Goal: Task Accomplishment & Management: Manage account settings

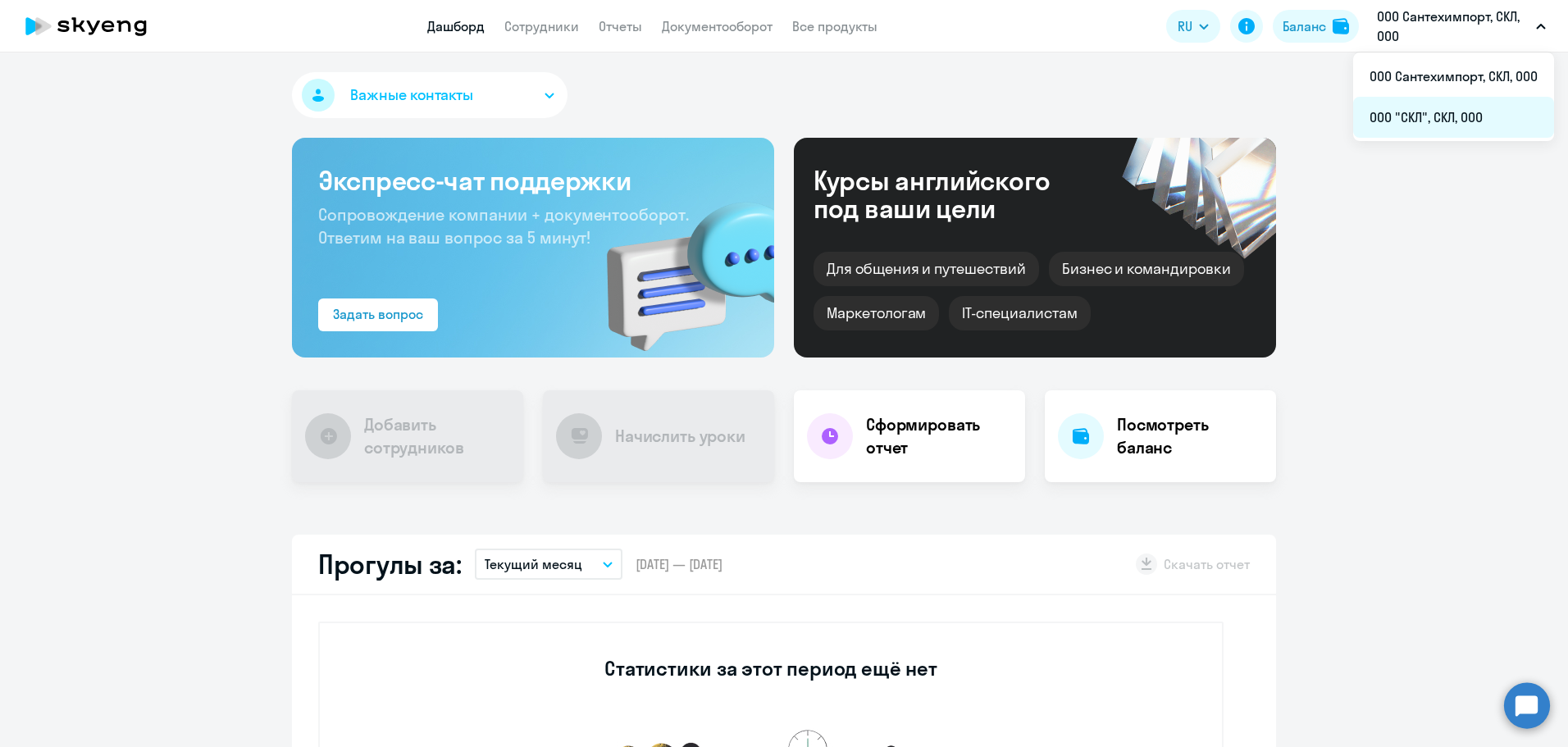
click at [1419, 114] on li "ООО "СКЛ", СКЛ, ООО" at bounding box center [1453, 116] width 200 height 41
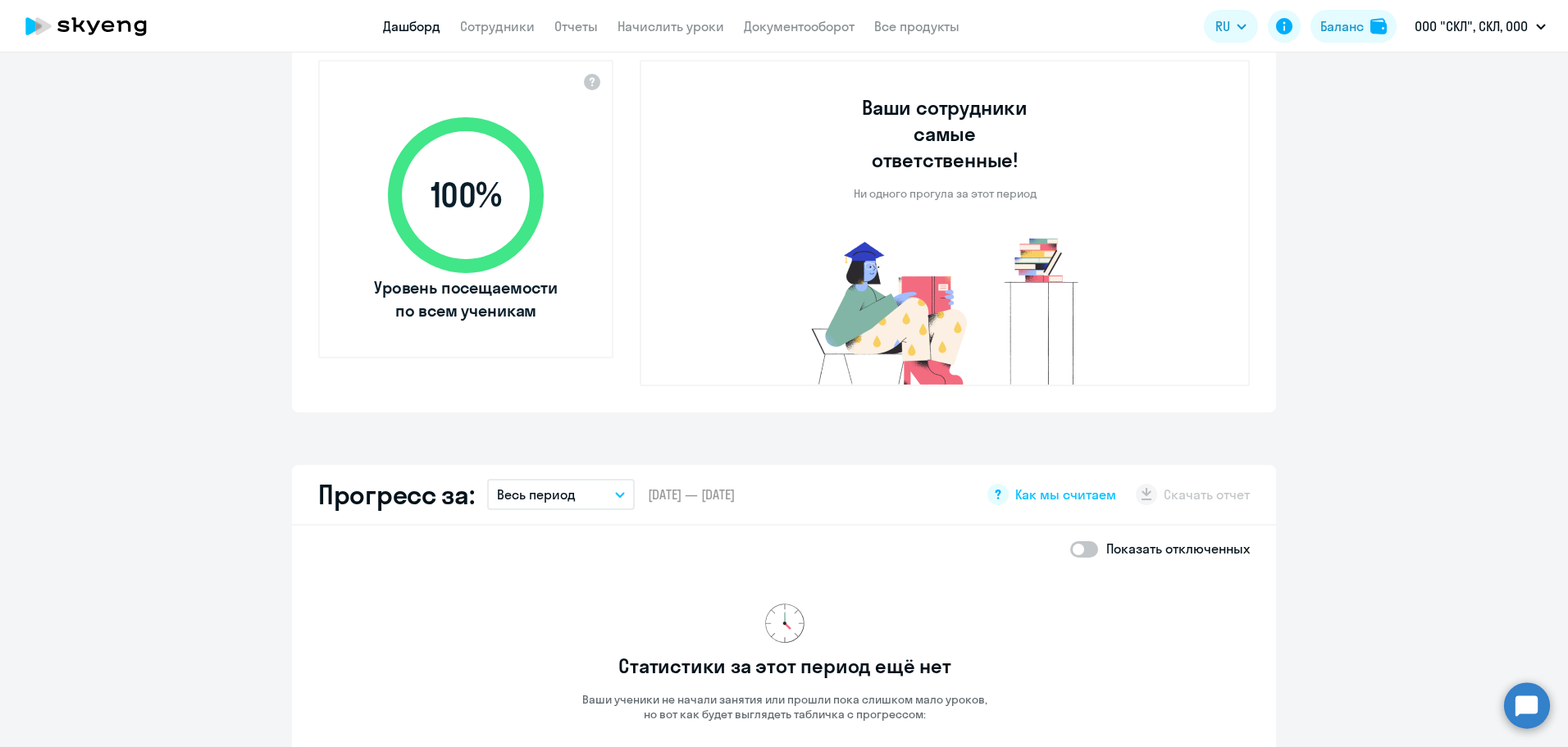
scroll to position [1391, 0]
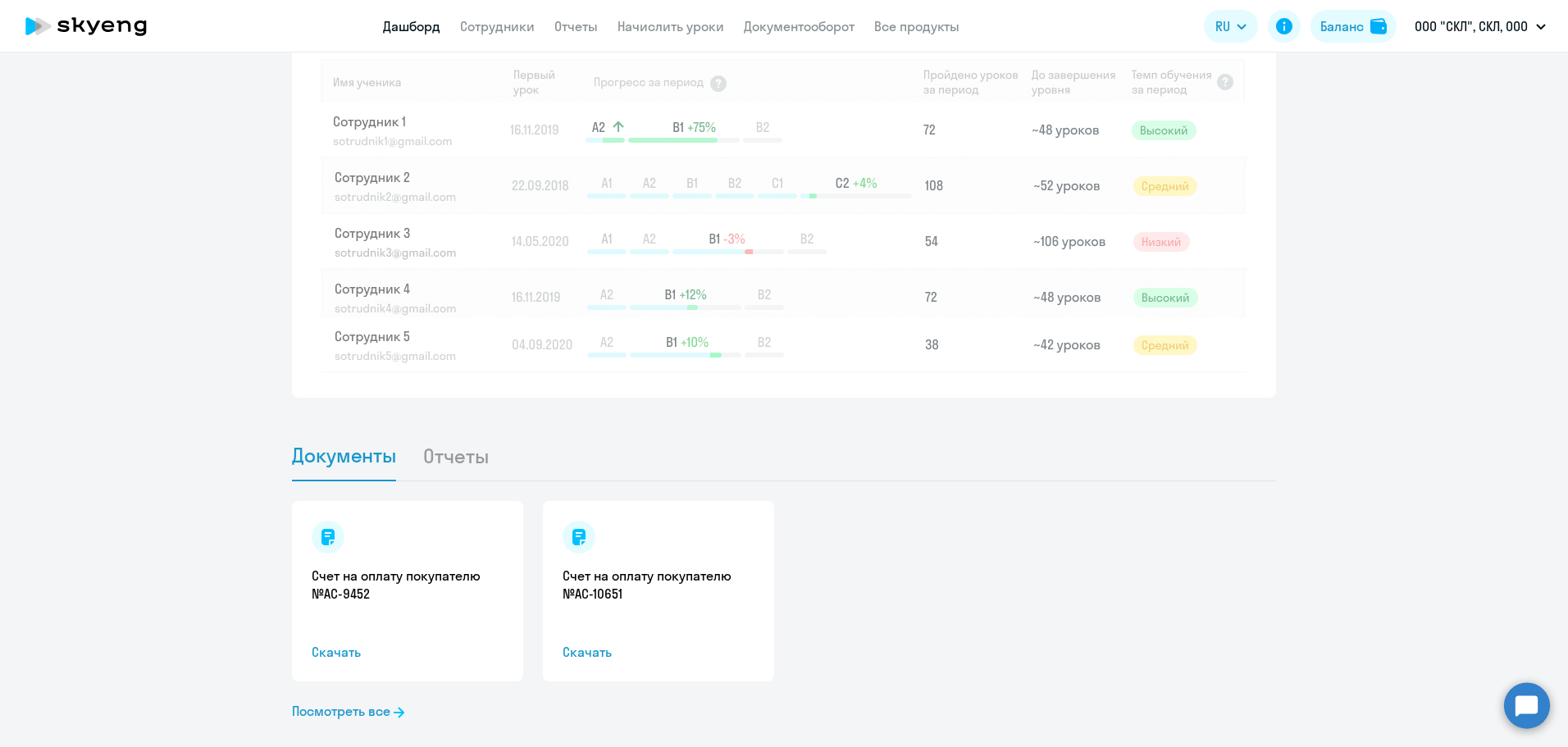
click at [433, 431] on li "Отчеты" at bounding box center [468, 455] width 93 height 50
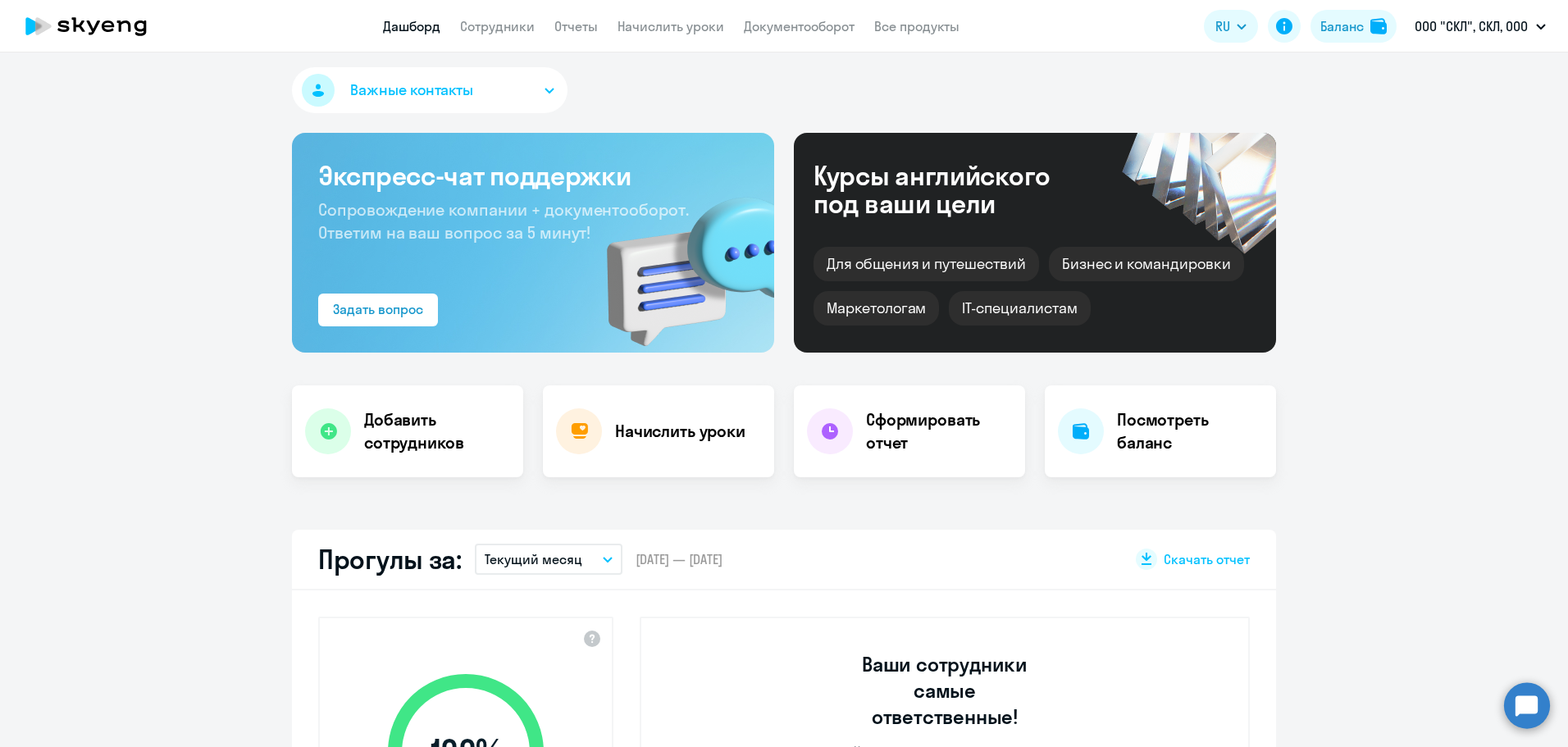
scroll to position [0, 0]
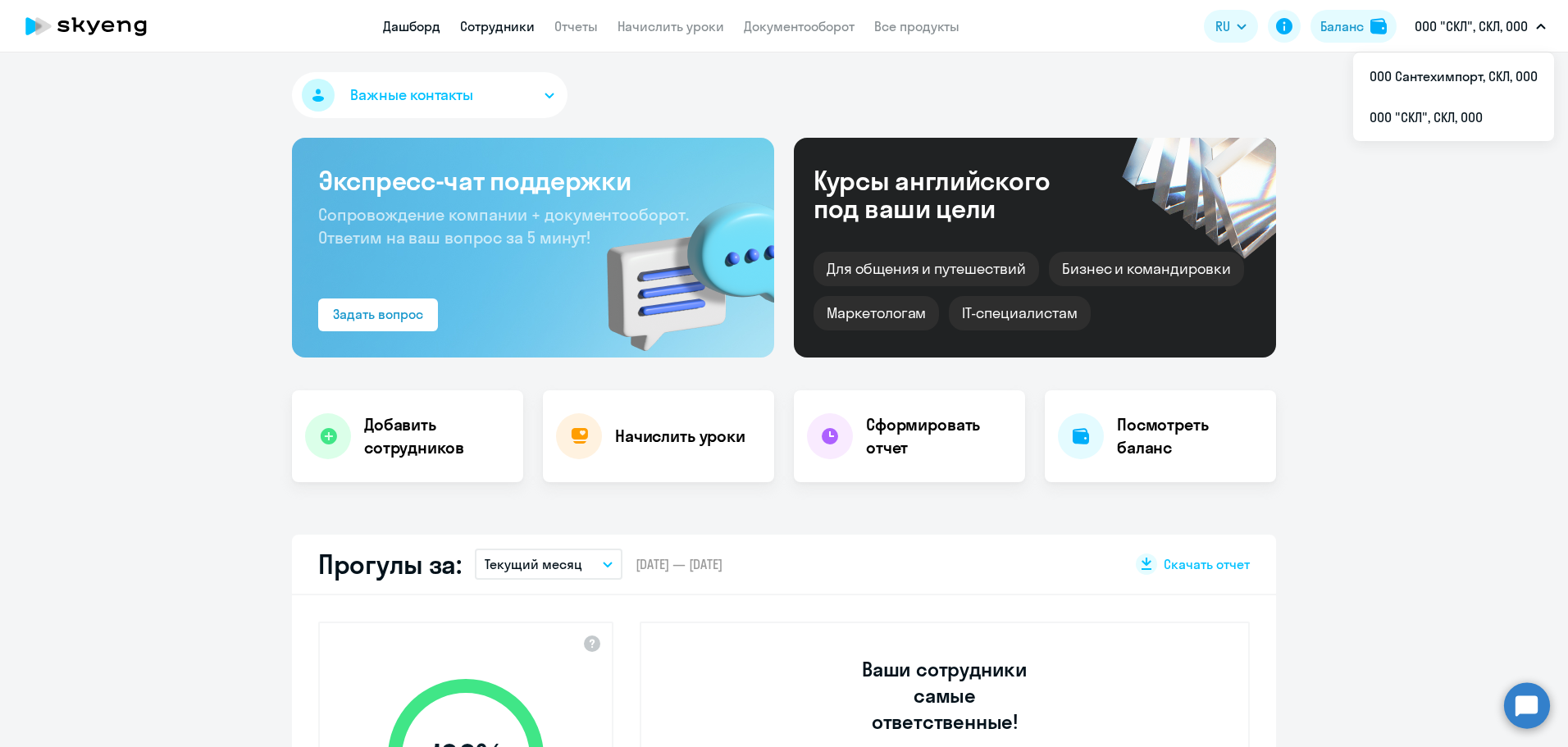
click at [496, 24] on link "Сотрудники" at bounding box center [497, 26] width 74 height 16
select select "30"
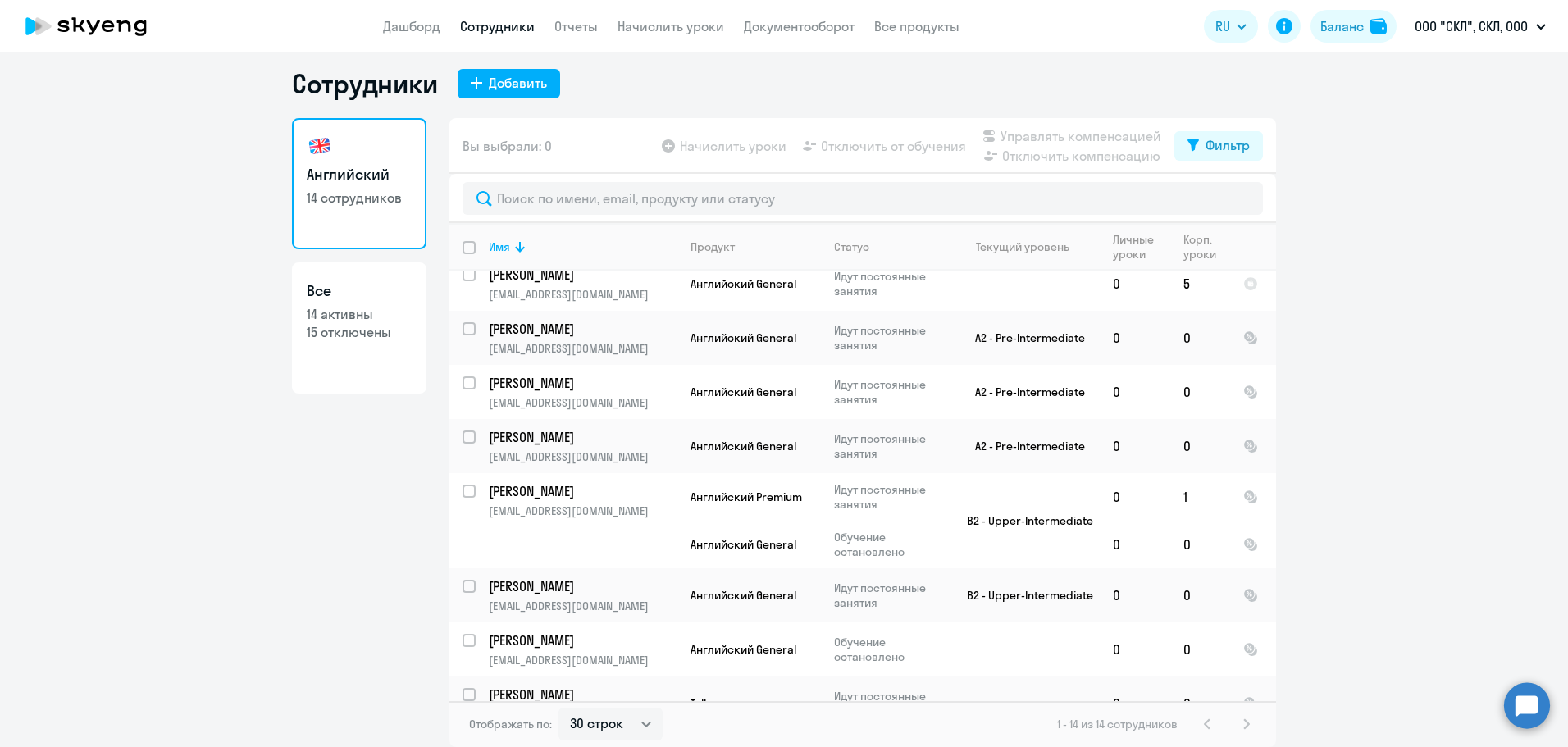
scroll to position [368, 0]
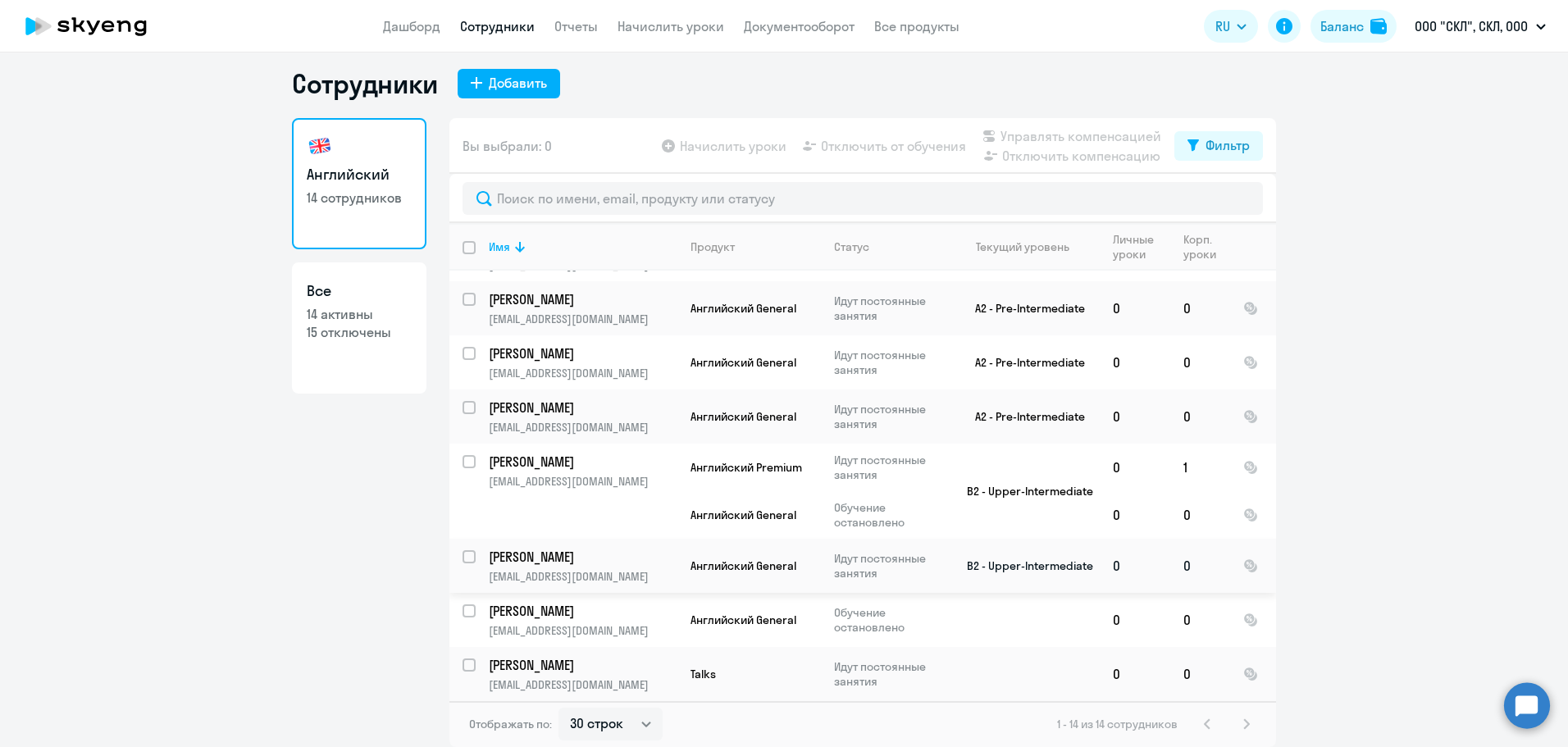
click at [560, 552] on p "Брызгалов Алексей" at bounding box center [581, 556] width 185 height 18
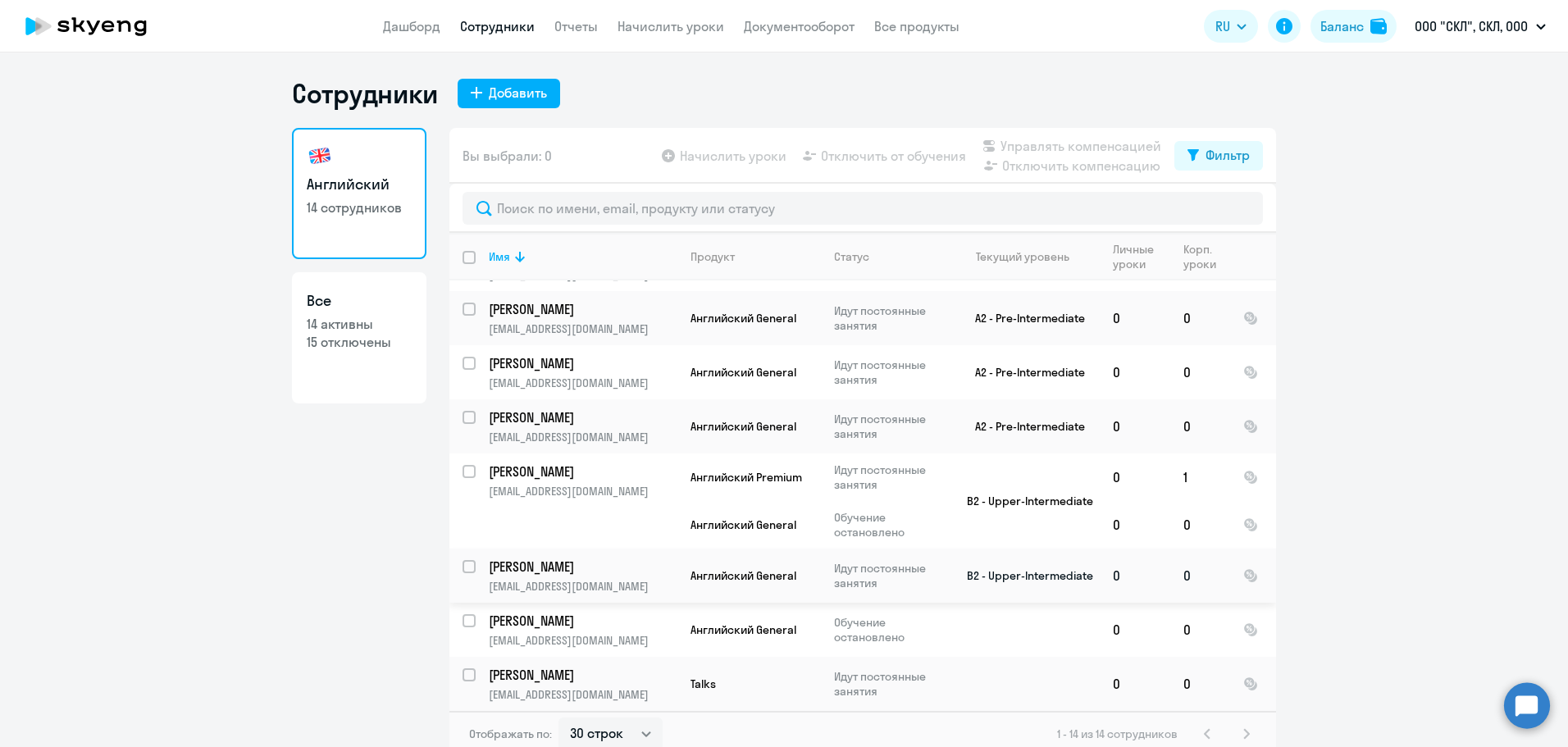
select select "english"
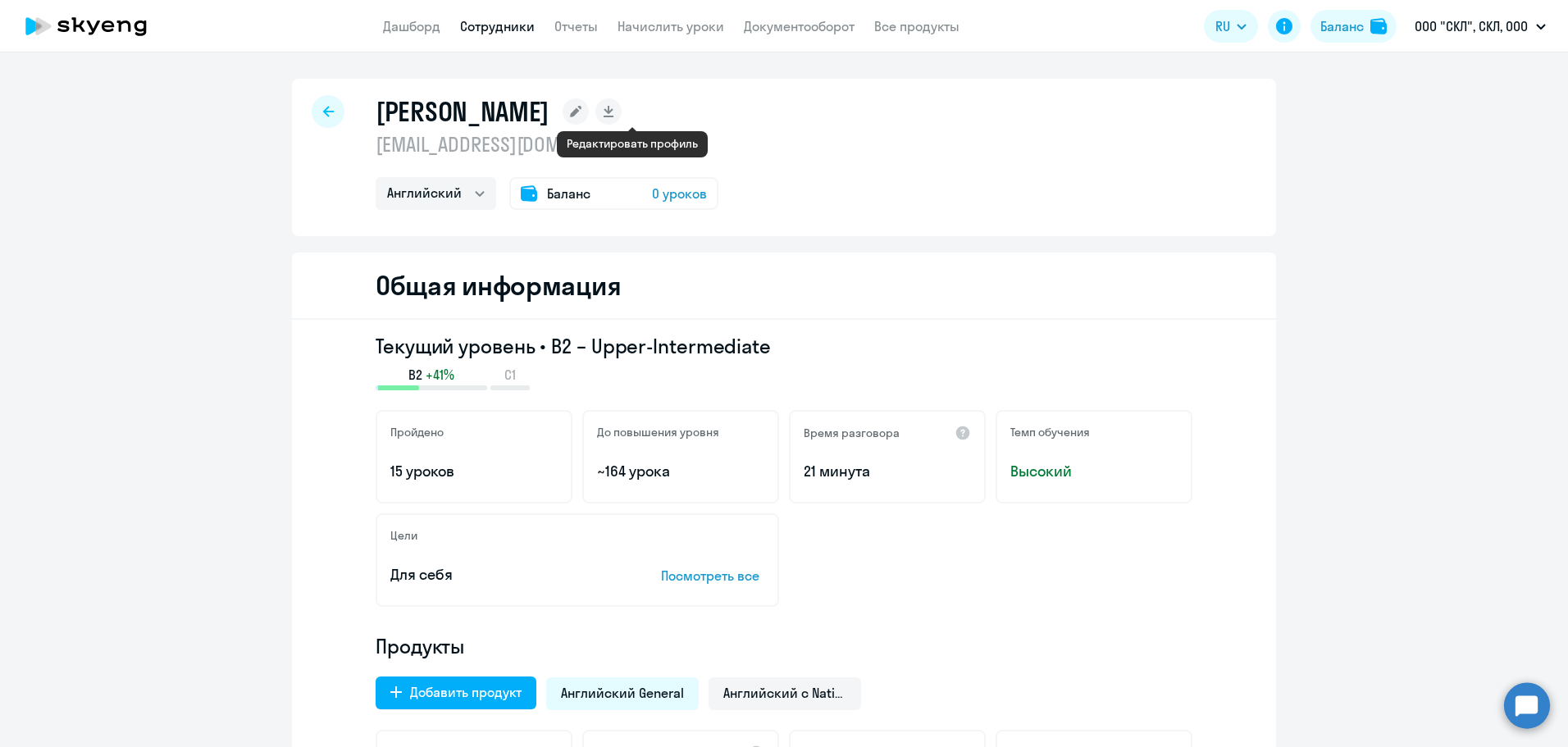
click at [581, 114] on icon at bounding box center [575, 112] width 11 height 11
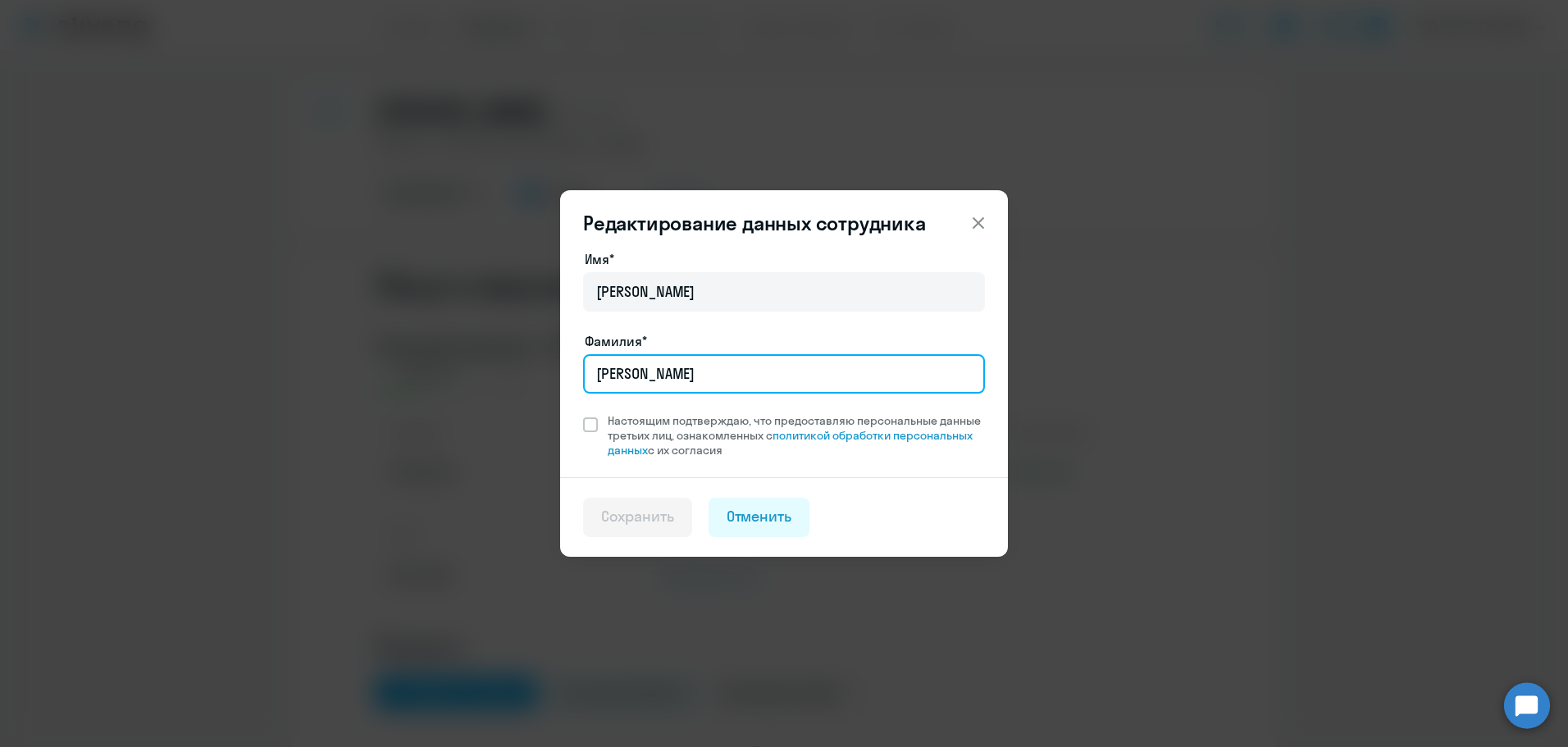
click at [693, 374] on input "Брызгалов" at bounding box center [784, 373] width 402 height 39
type input "Б"
type input "Жинкин"
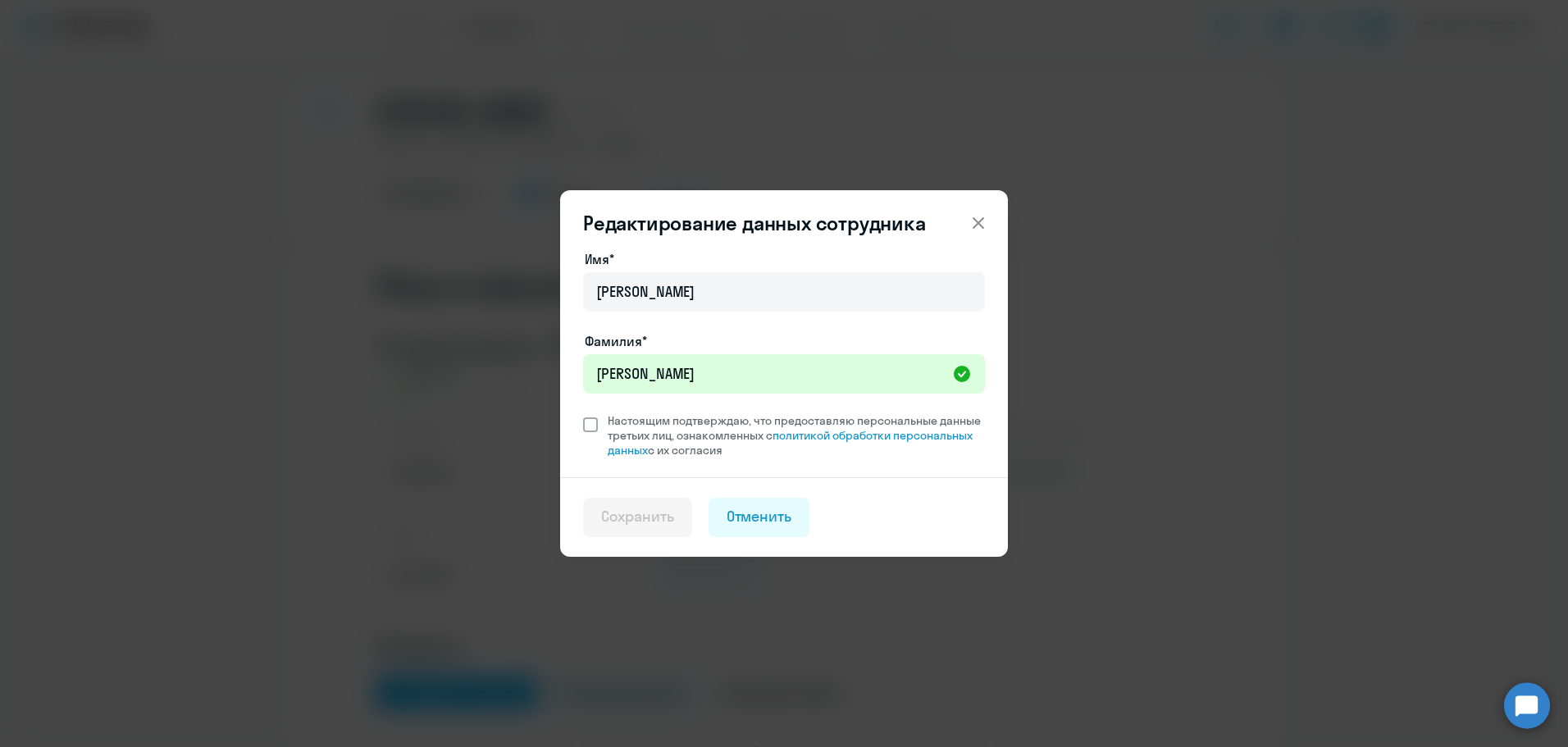
click at [599, 422] on span "Настоящим подтверждаю, что предоставляю персональные данные третьих лиц, ознако…" at bounding box center [791, 435] width 387 height 44
click at [583, 413] on input "Настоящим подтверждаю, что предоставляю персональные данные третьих лиц, ознако…" at bounding box center [582, 412] width 1 height 1
checkbox input "true"
click at [625, 510] on div "Сохранить" at bounding box center [638, 516] width 73 height 21
select select "english"
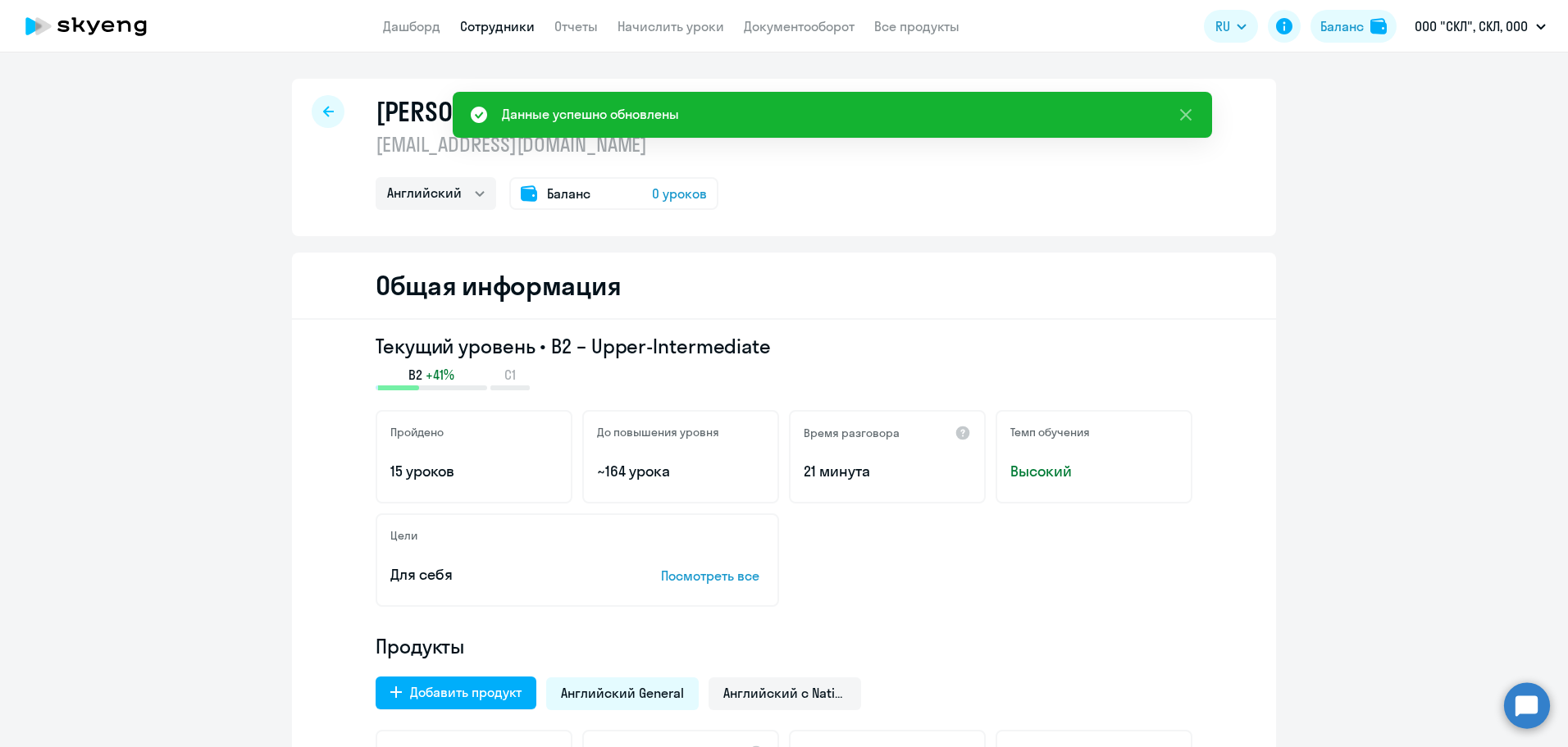
click at [487, 29] on link "Сотрудники" at bounding box center [497, 26] width 74 height 16
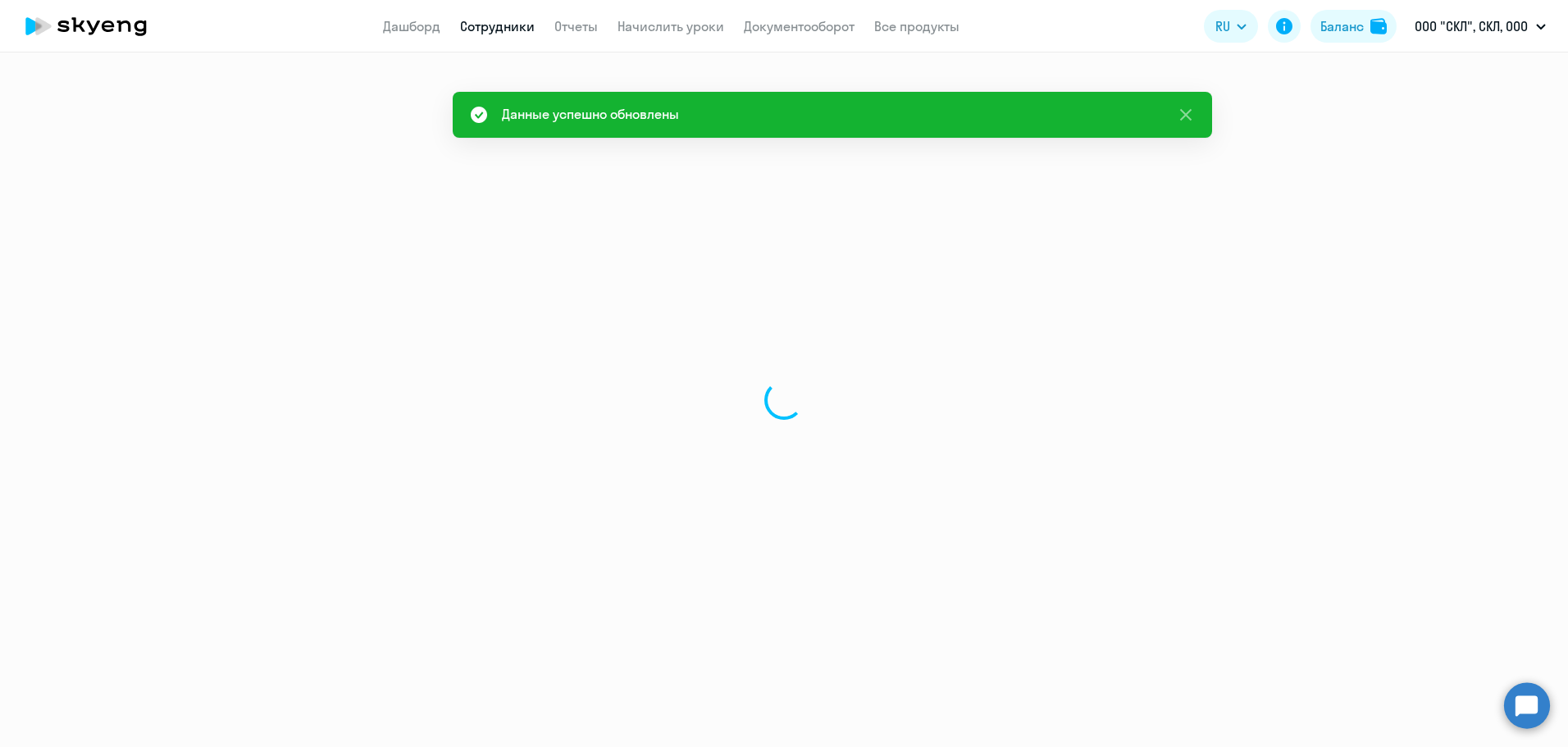
select select "30"
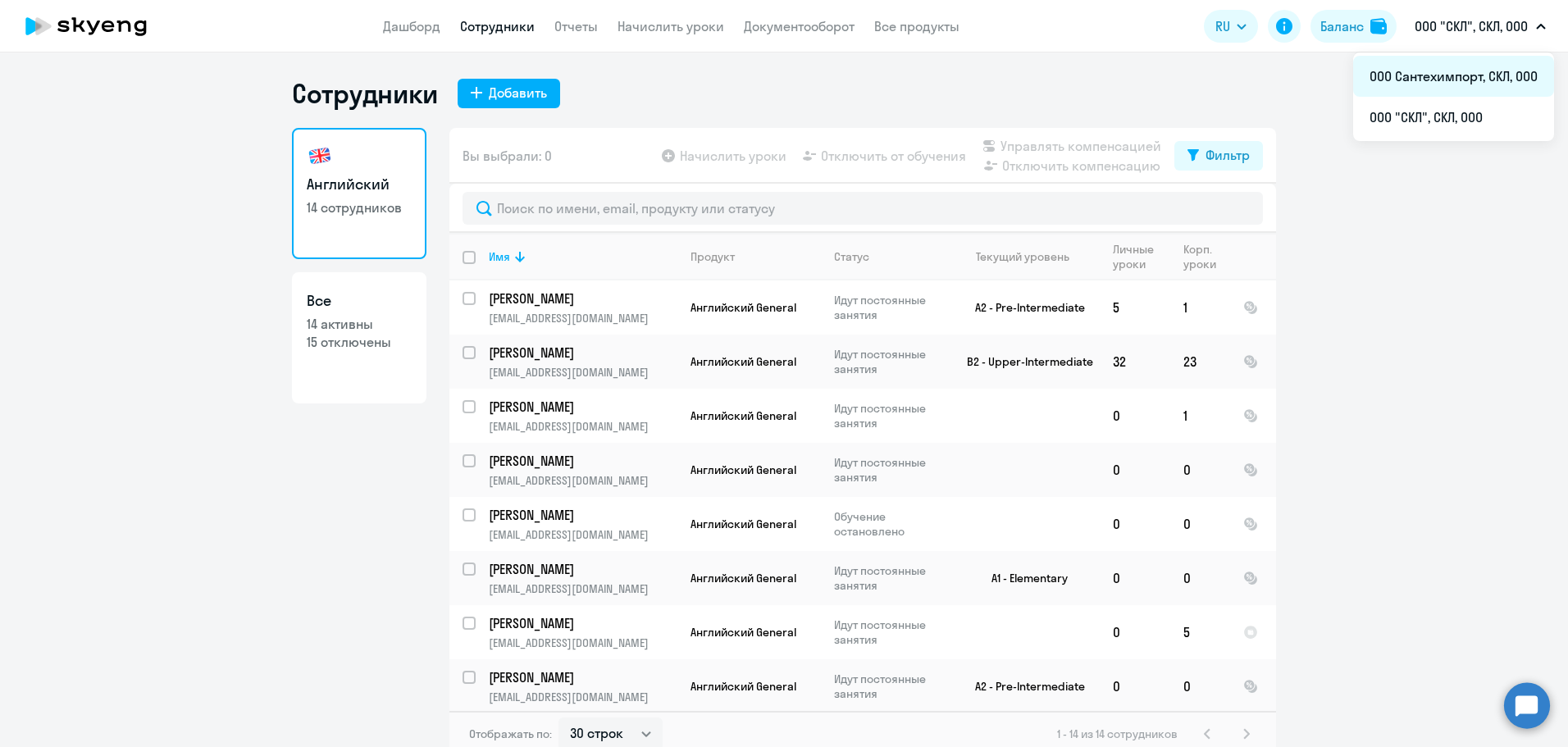
click at [1435, 77] on li "ООО Сантехимпорт, СКЛ, ООО" at bounding box center [1453, 75] width 200 height 41
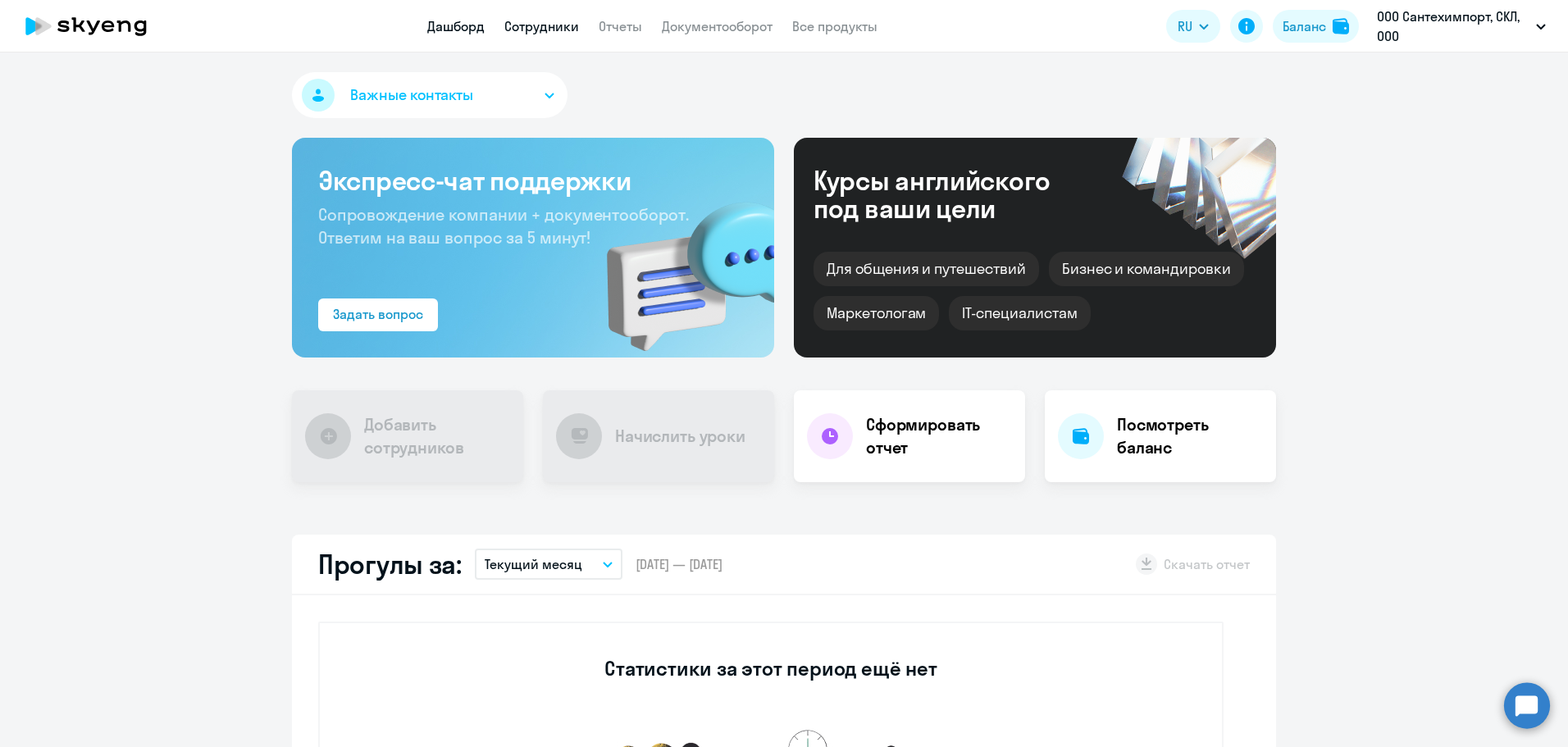
click at [543, 32] on link "Сотрудники" at bounding box center [541, 26] width 74 height 16
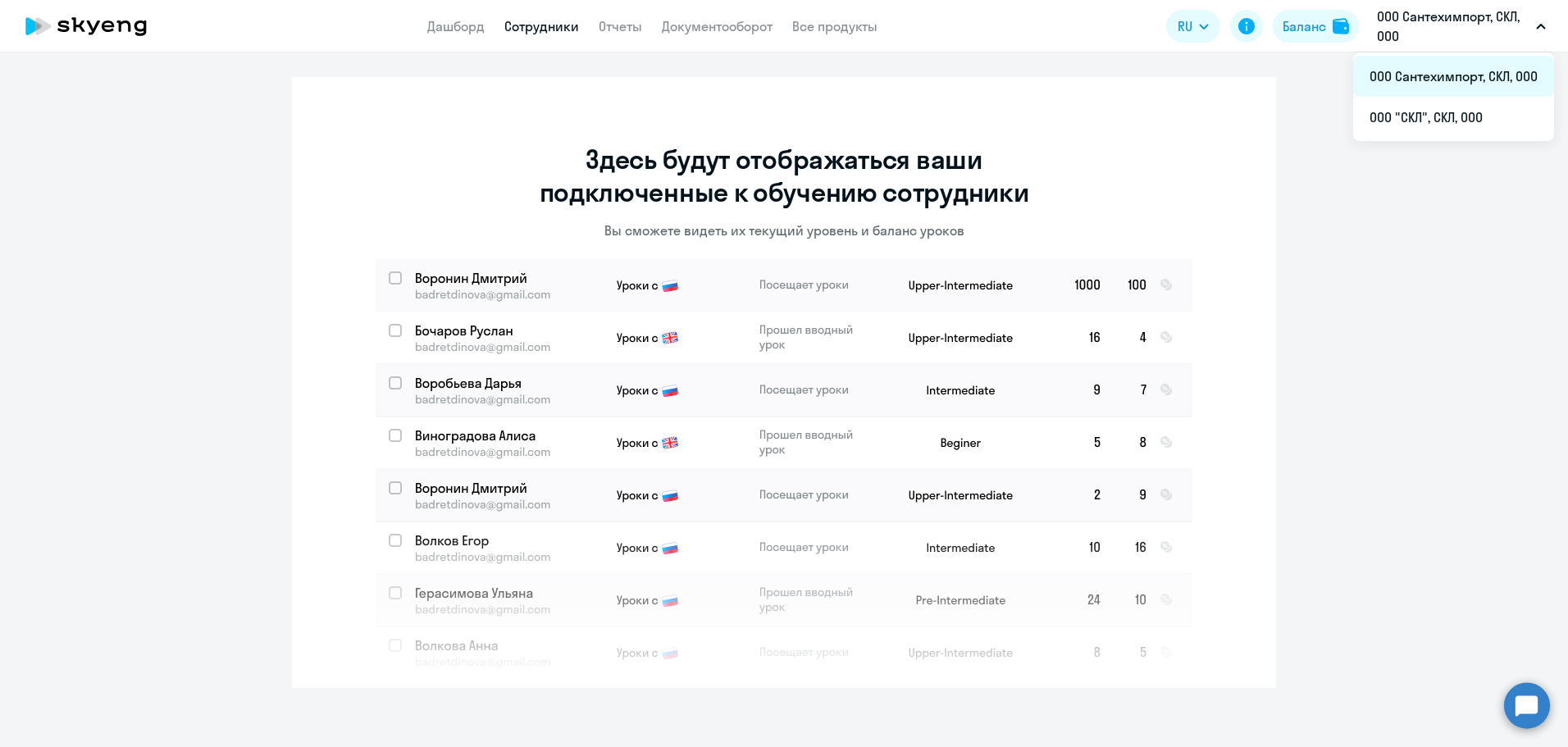
click at [1432, 80] on li "ООО Сантехимпорт, СКЛ, ООО" at bounding box center [1453, 75] width 200 height 41
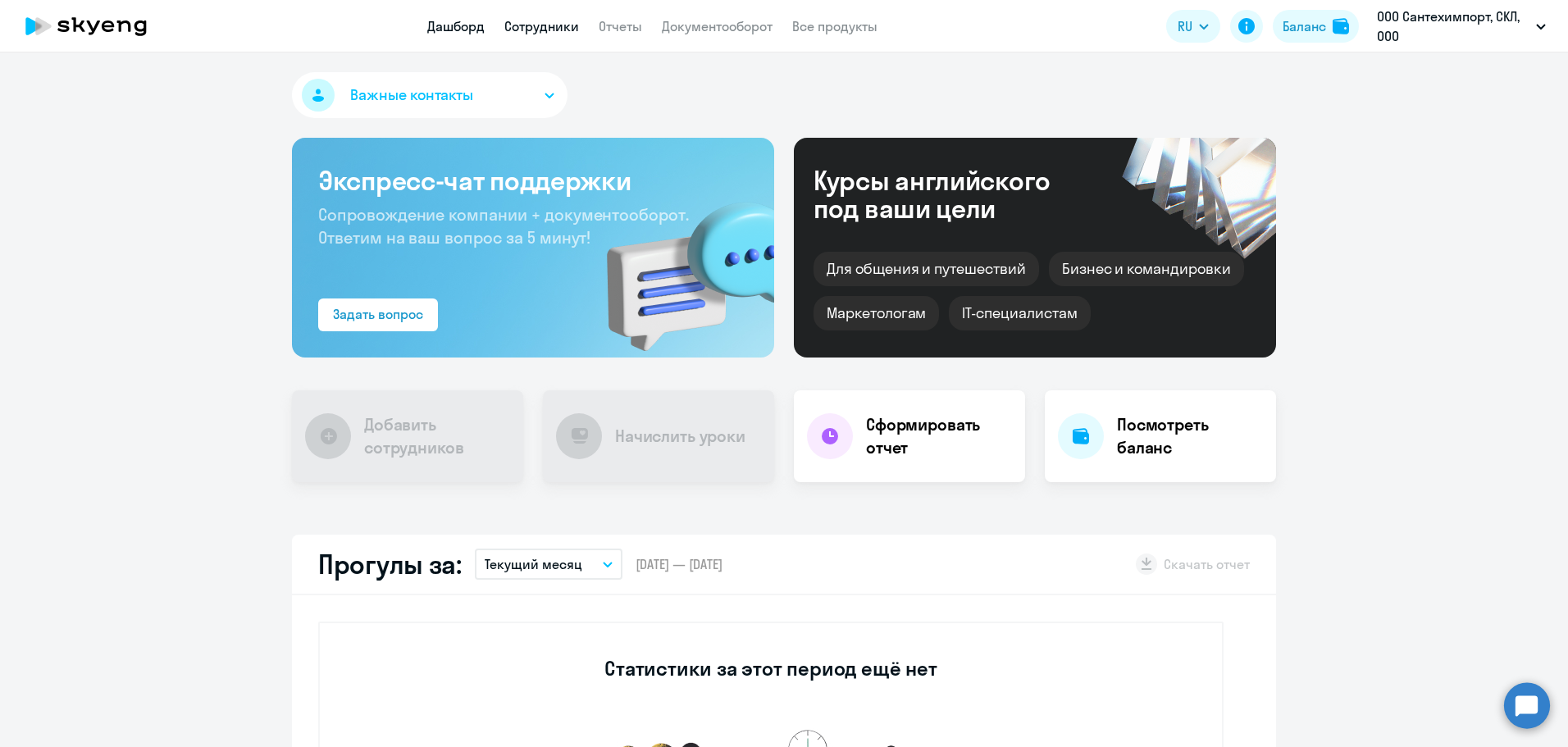
click at [544, 28] on link "Сотрудники" at bounding box center [541, 26] width 74 height 16
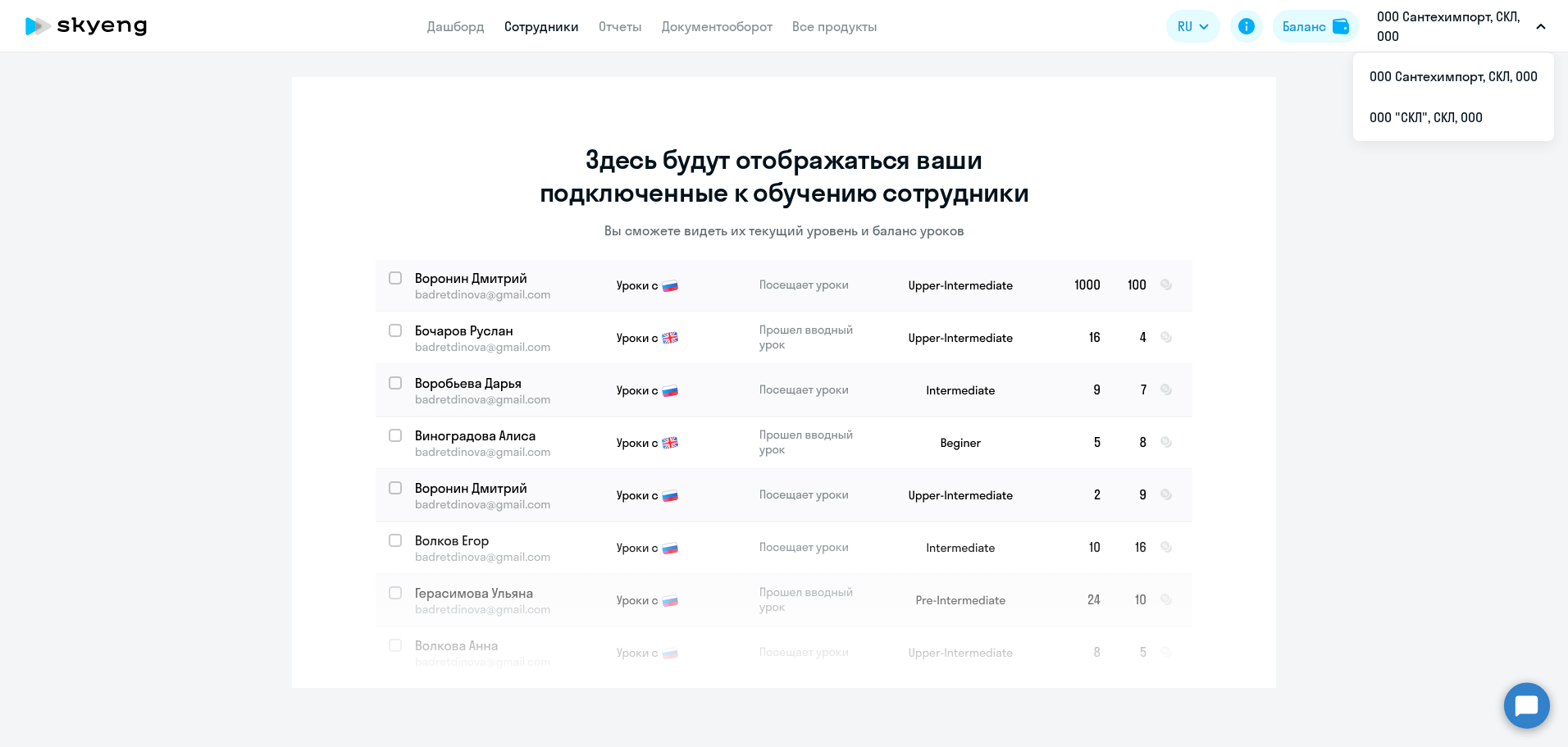
click at [1439, 29] on p "ООО Сантехимпорт, СКЛ, ООО" at bounding box center [1453, 26] width 153 height 39
click at [1390, 118] on li "ООО "СКЛ", СКЛ, ООО" at bounding box center [1453, 116] width 200 height 41
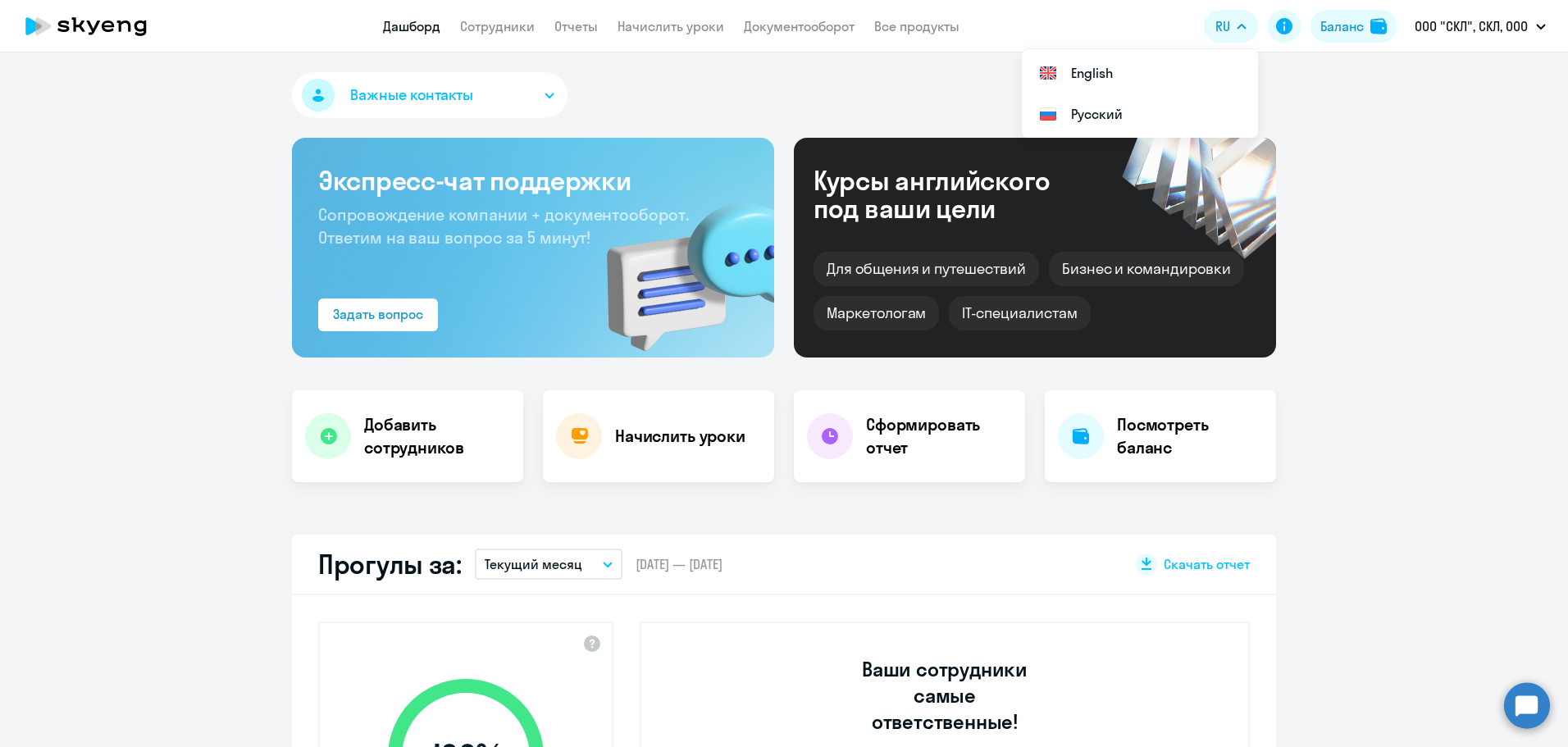
select select "30"
click at [512, 26] on link "Сотрудники" at bounding box center [497, 26] width 74 height 16
select select "30"
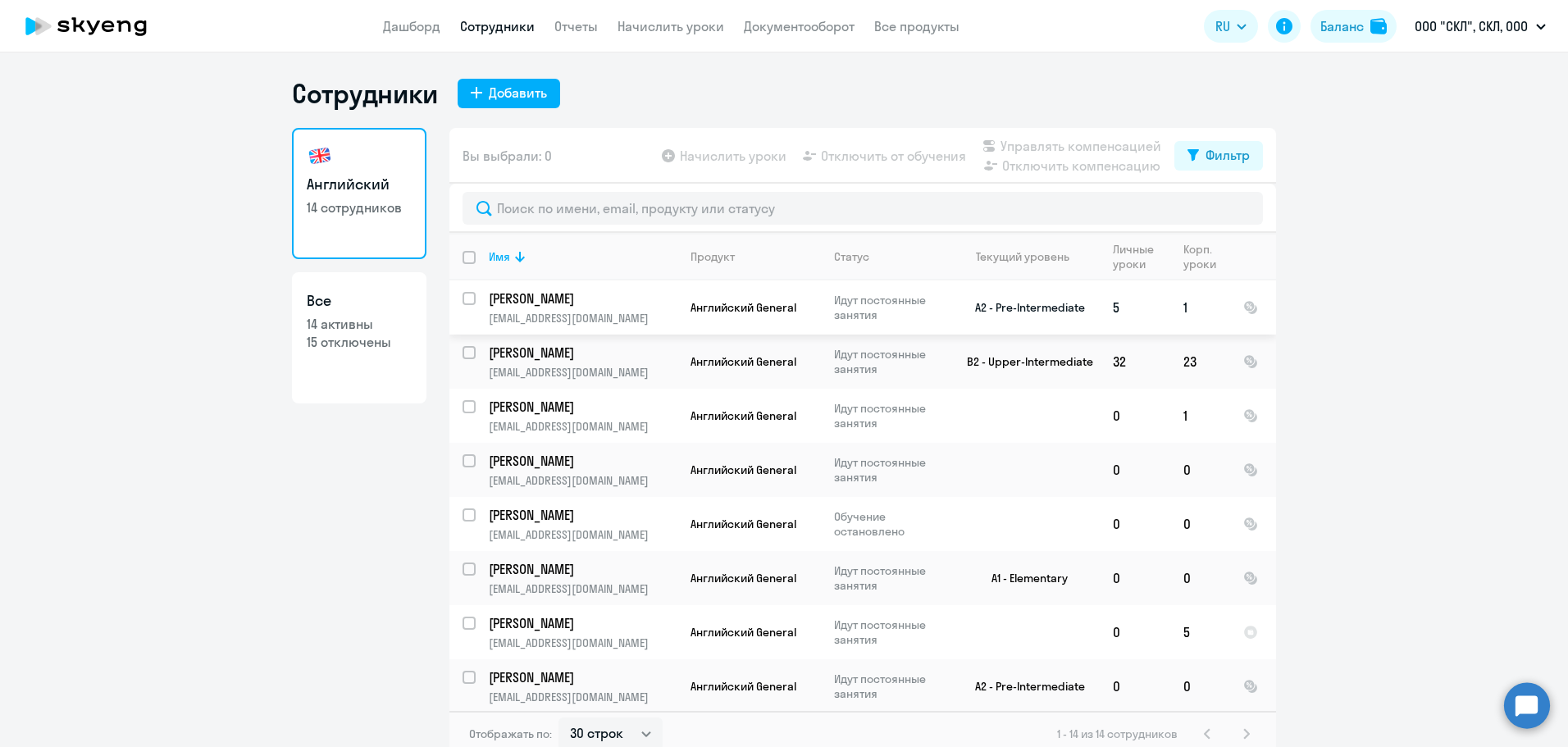
click at [561, 295] on p "Федоров Александр" at bounding box center [581, 298] width 185 height 18
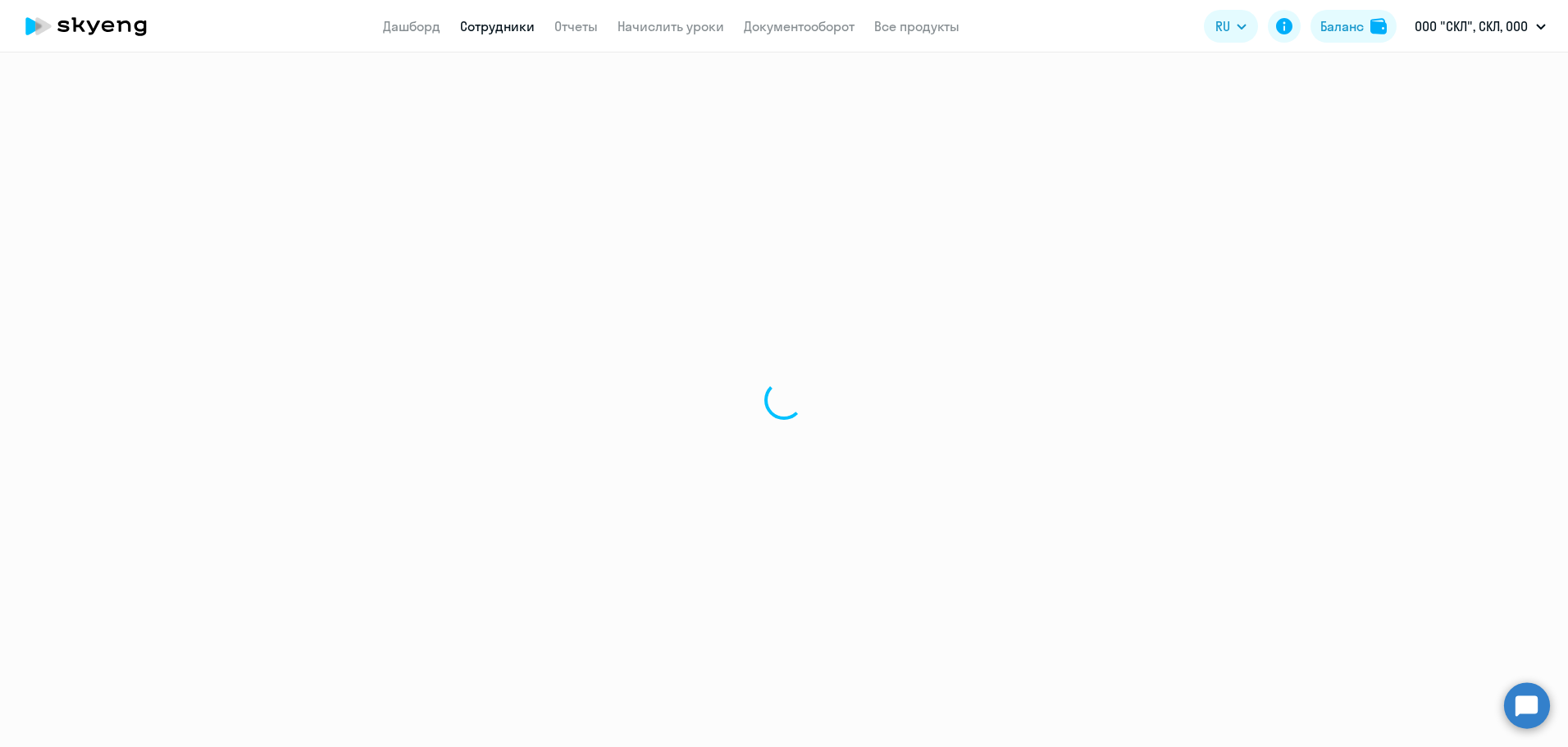
select select "english"
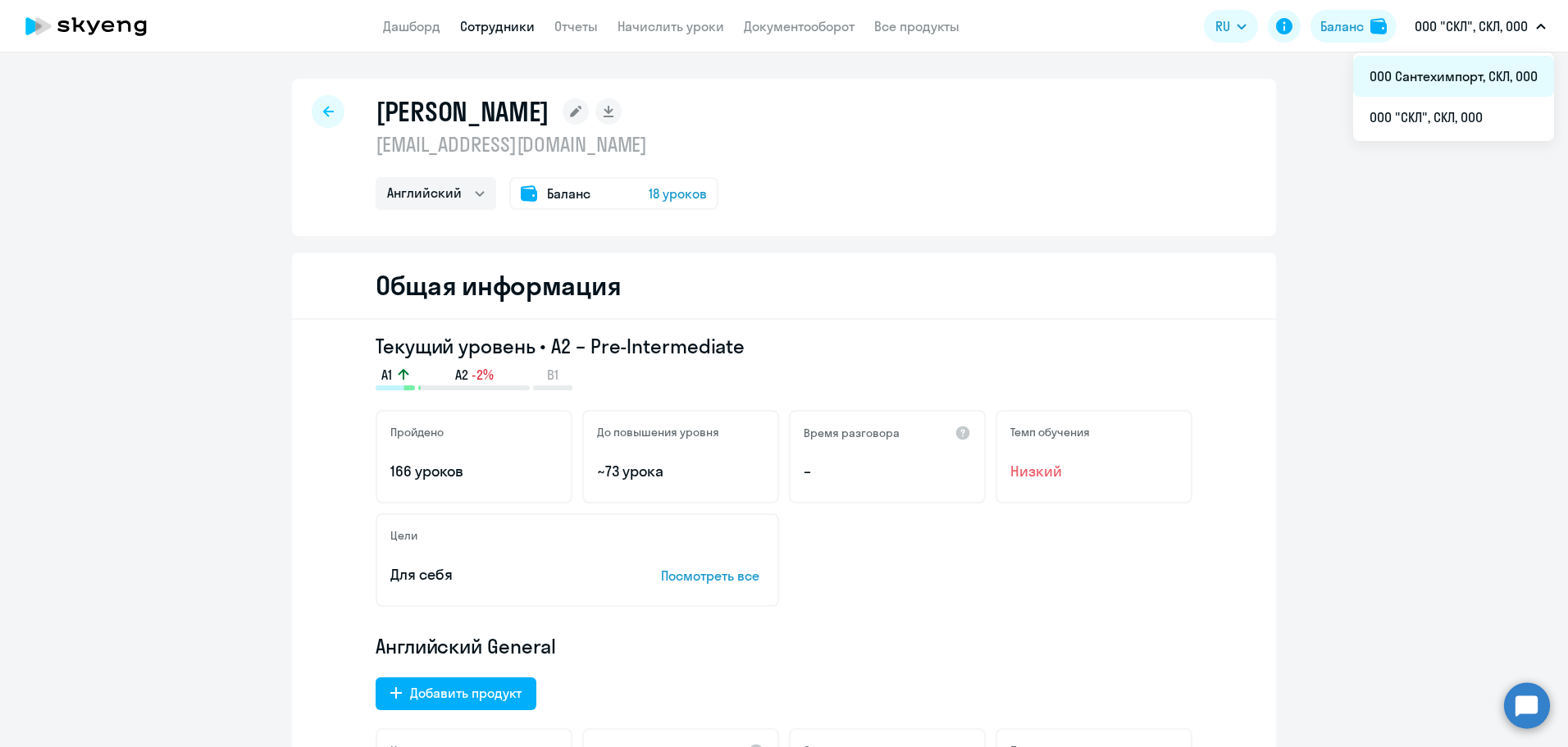
click at [1429, 77] on li "ООО Сантехимпорт, СКЛ, ООО" at bounding box center [1453, 75] width 200 height 41
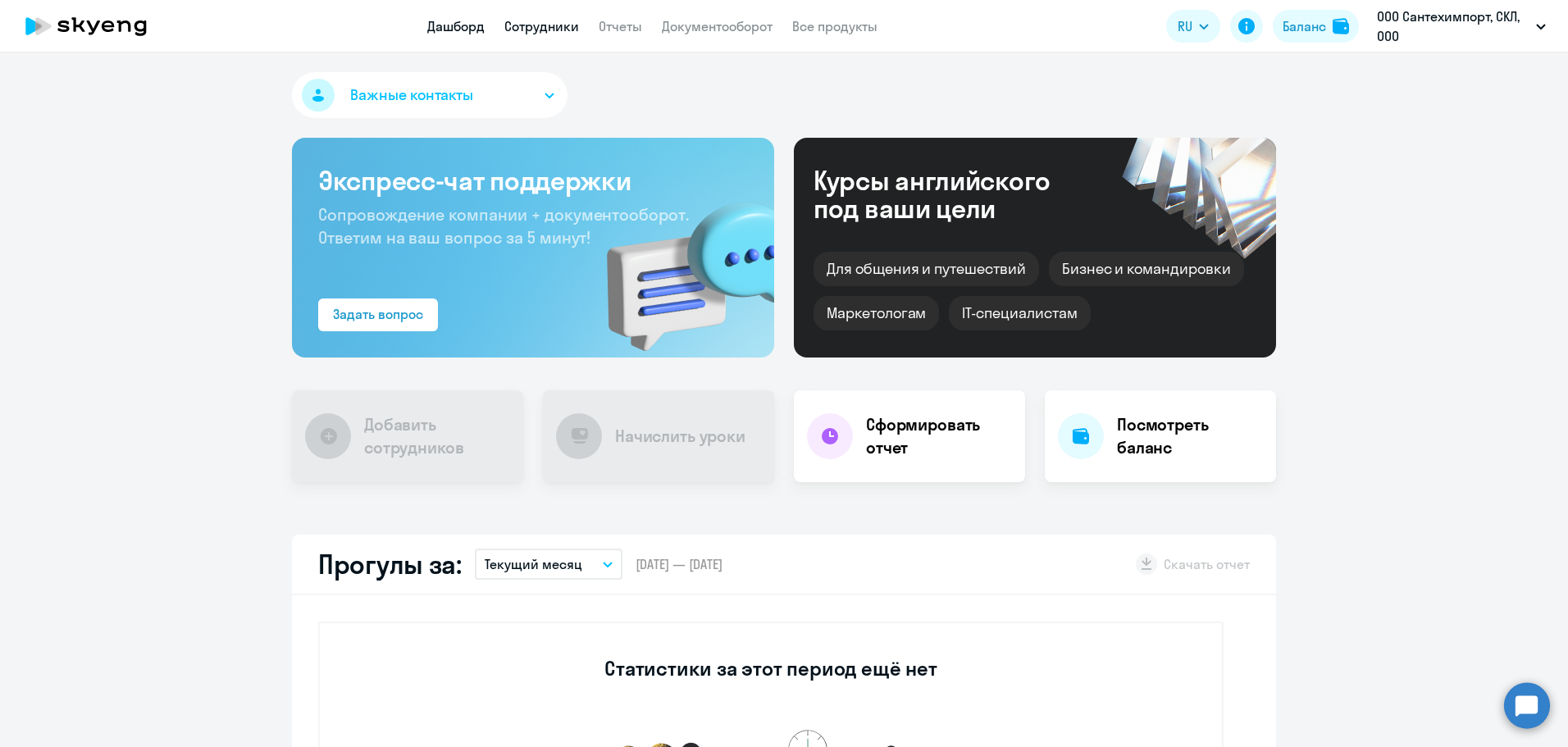
click at [552, 31] on link "Сотрудники" at bounding box center [541, 26] width 74 height 16
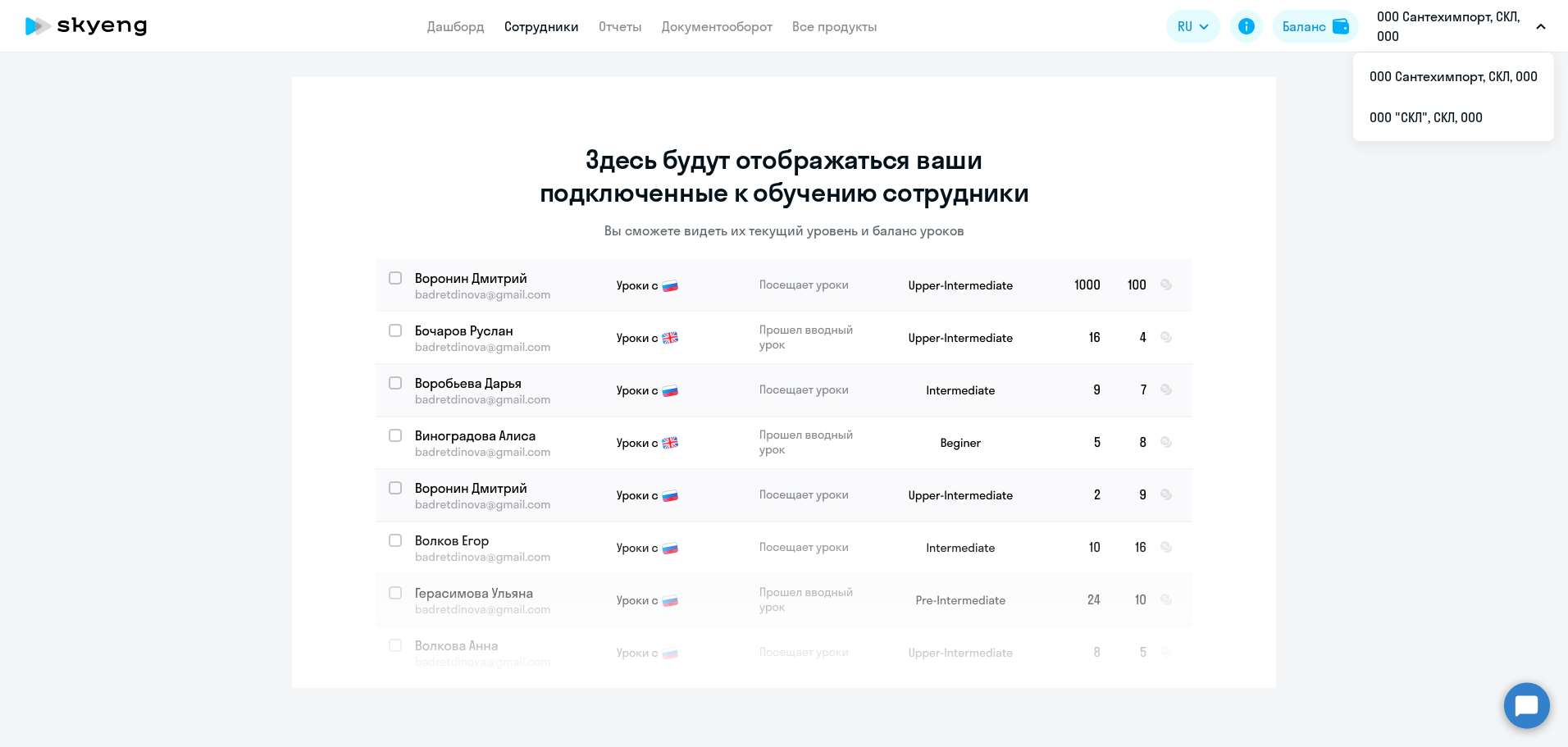
click at [1439, 36] on p "ООО Сантехимпорт, СКЛ, ООО" at bounding box center [1453, 26] width 153 height 39
click at [1395, 114] on li "ООО "СКЛ", СКЛ, ООО" at bounding box center [1453, 116] width 200 height 41
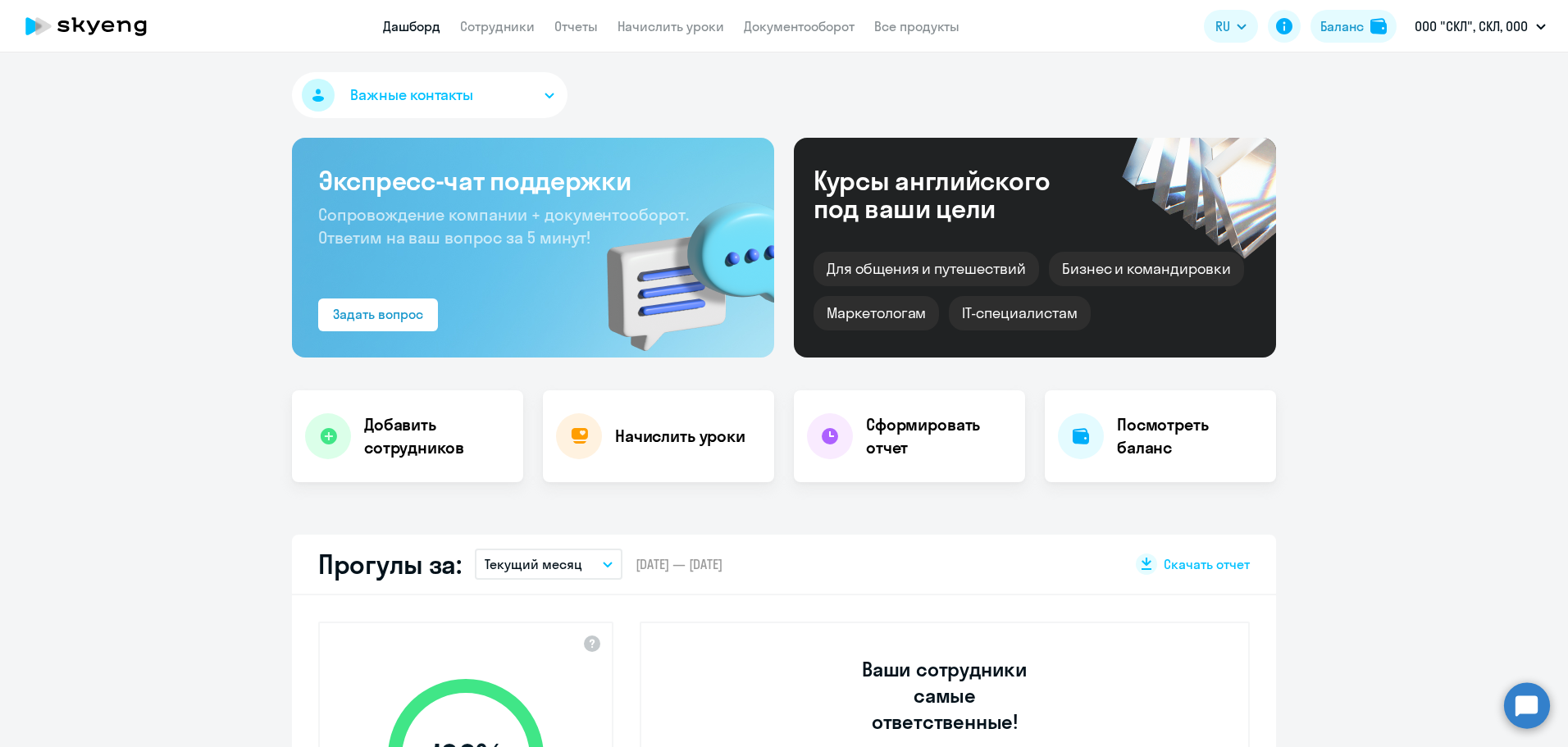
select select "30"
click at [489, 33] on link "Сотрудники" at bounding box center [497, 26] width 74 height 16
select select "30"
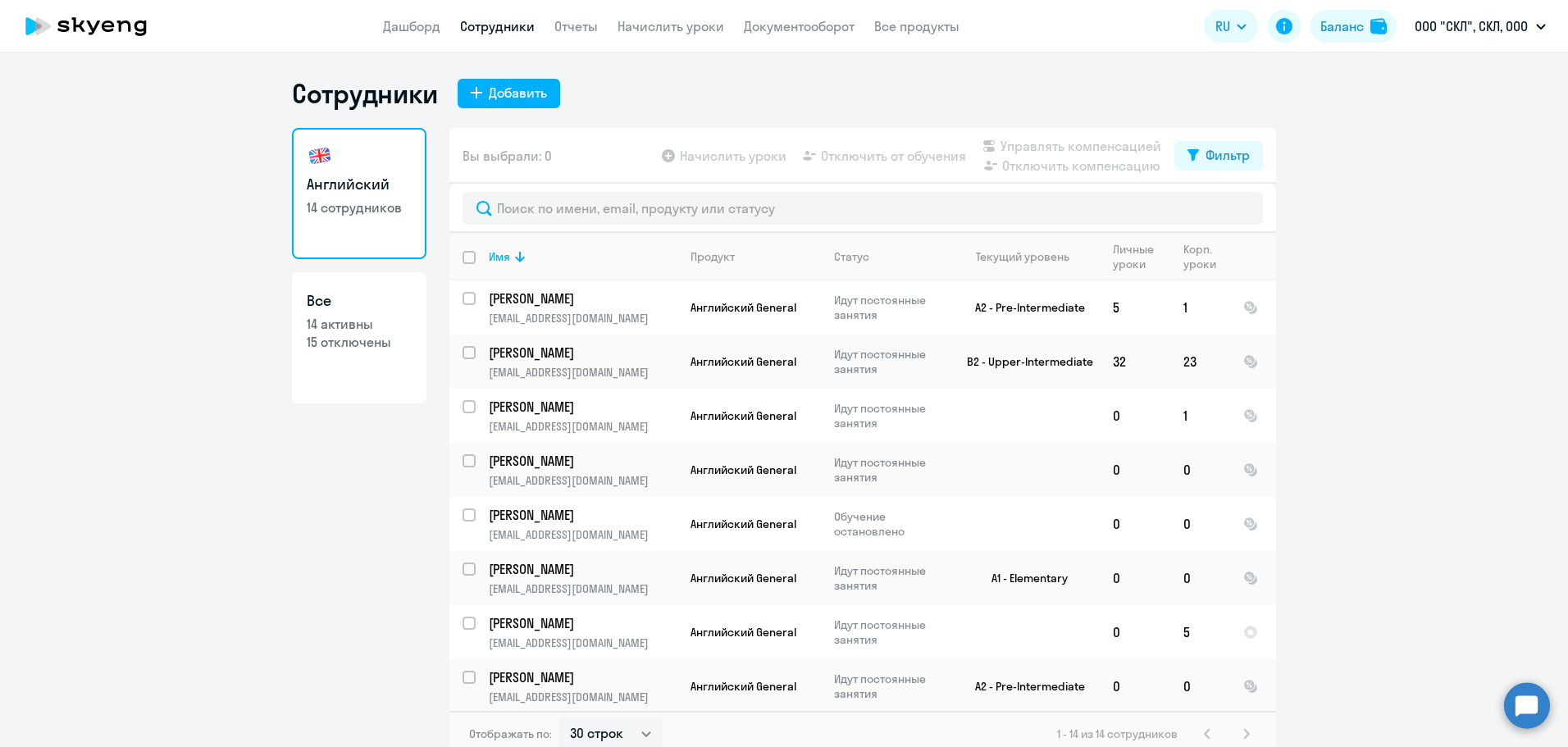
click at [321, 305] on h3 "Все" at bounding box center [359, 301] width 105 height 21
select select "30"
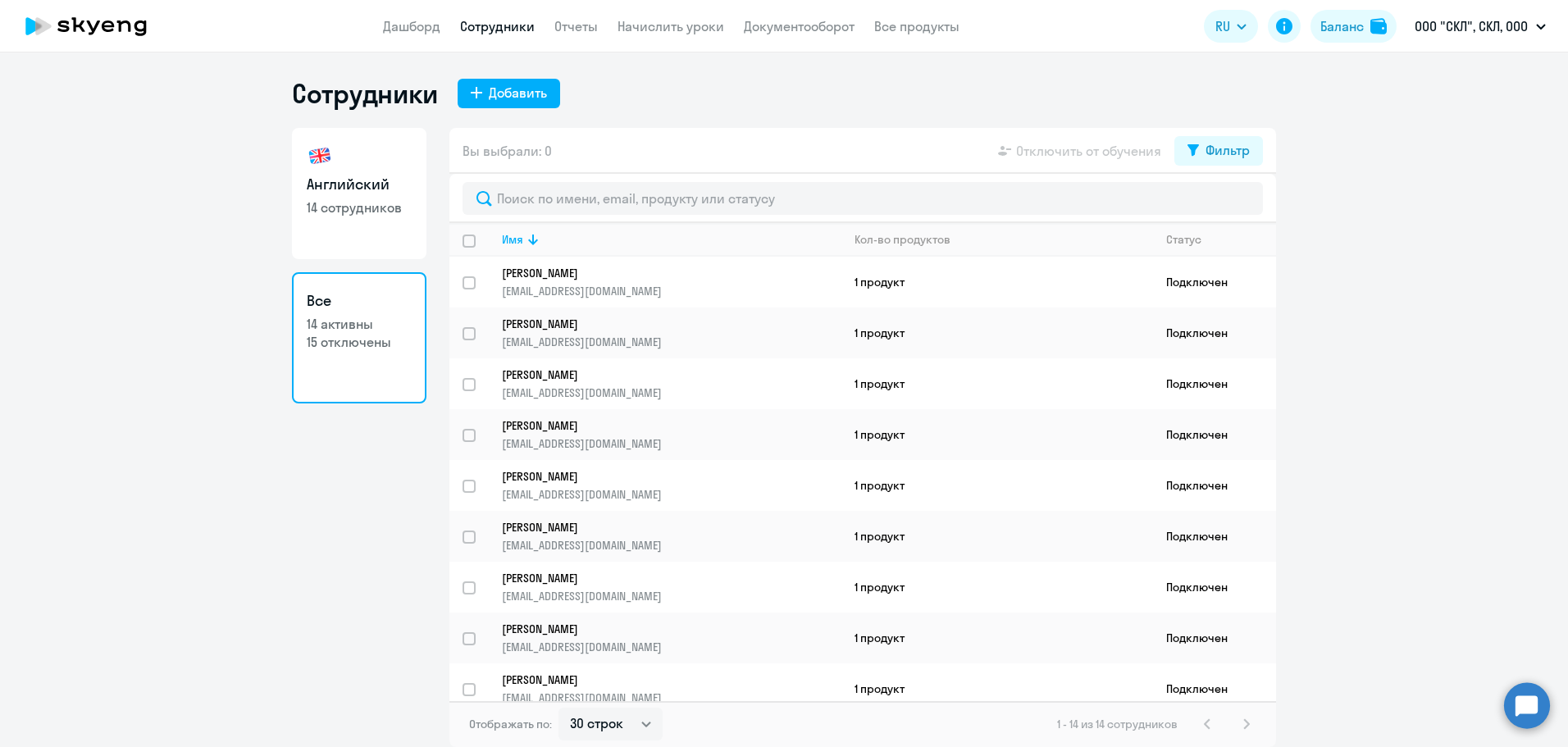
click at [358, 195] on link "Английский 14 сотрудников" at bounding box center [359, 193] width 135 height 131
select select "30"
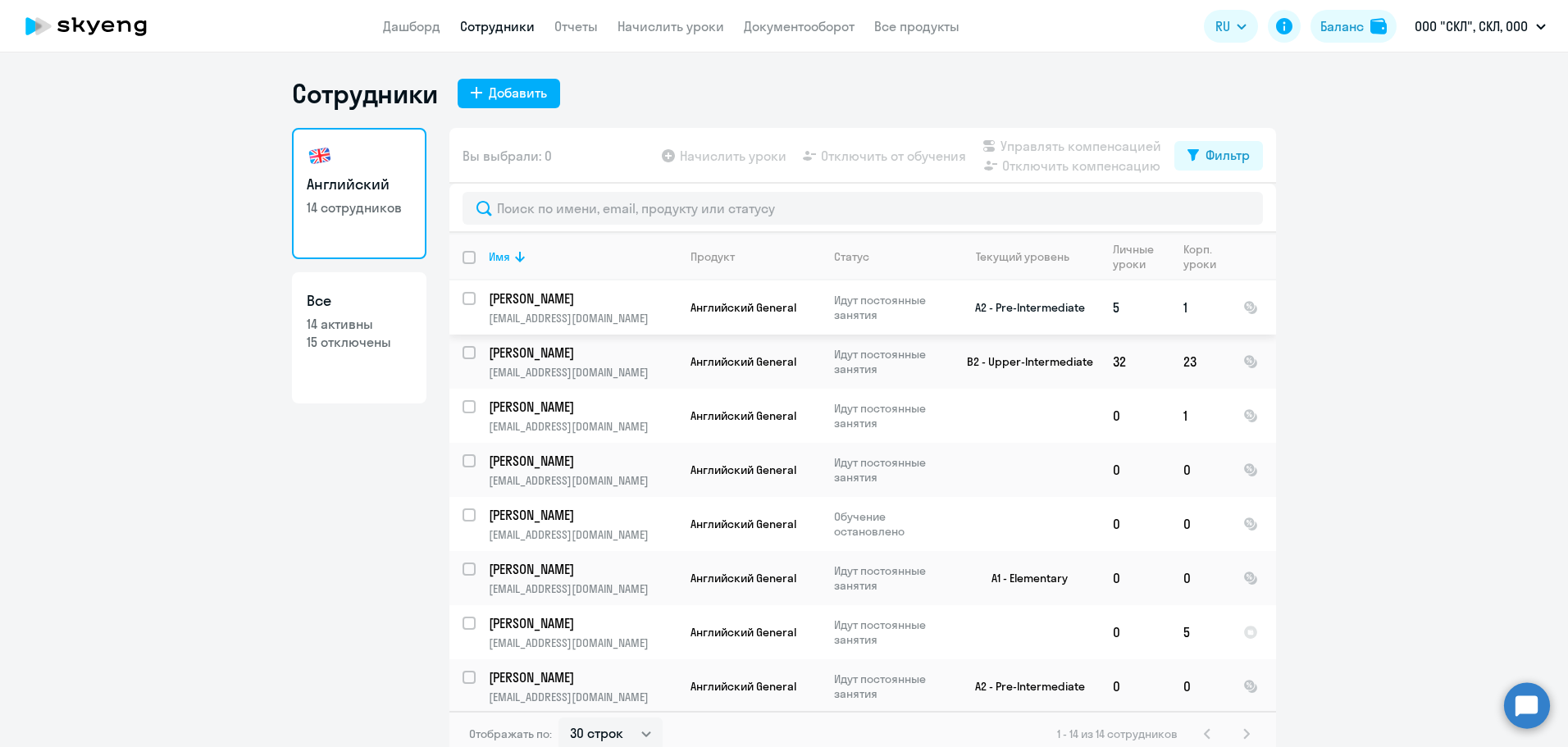
click at [561, 296] on p "Федоров Александр" at bounding box center [581, 298] width 185 height 18
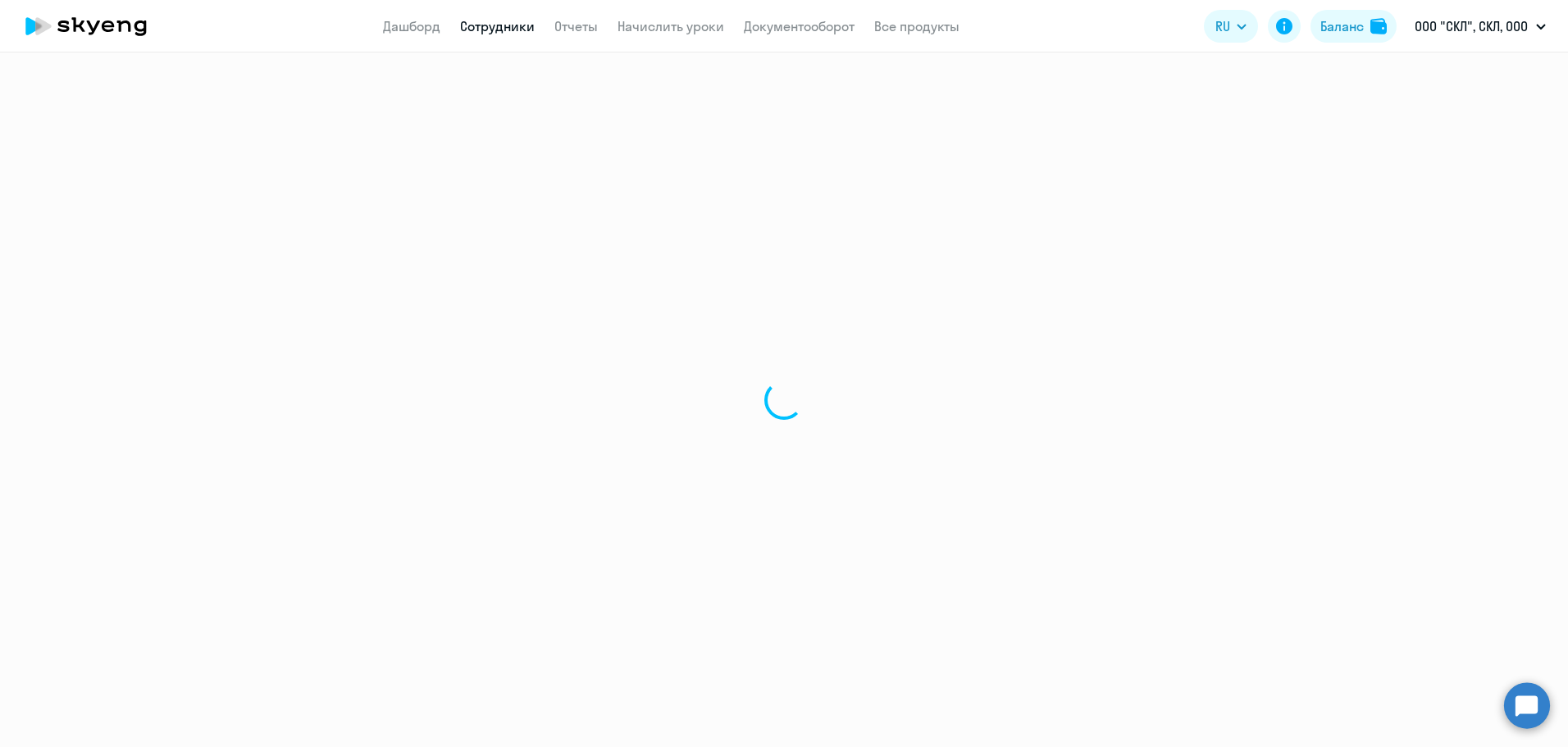
select select "english"
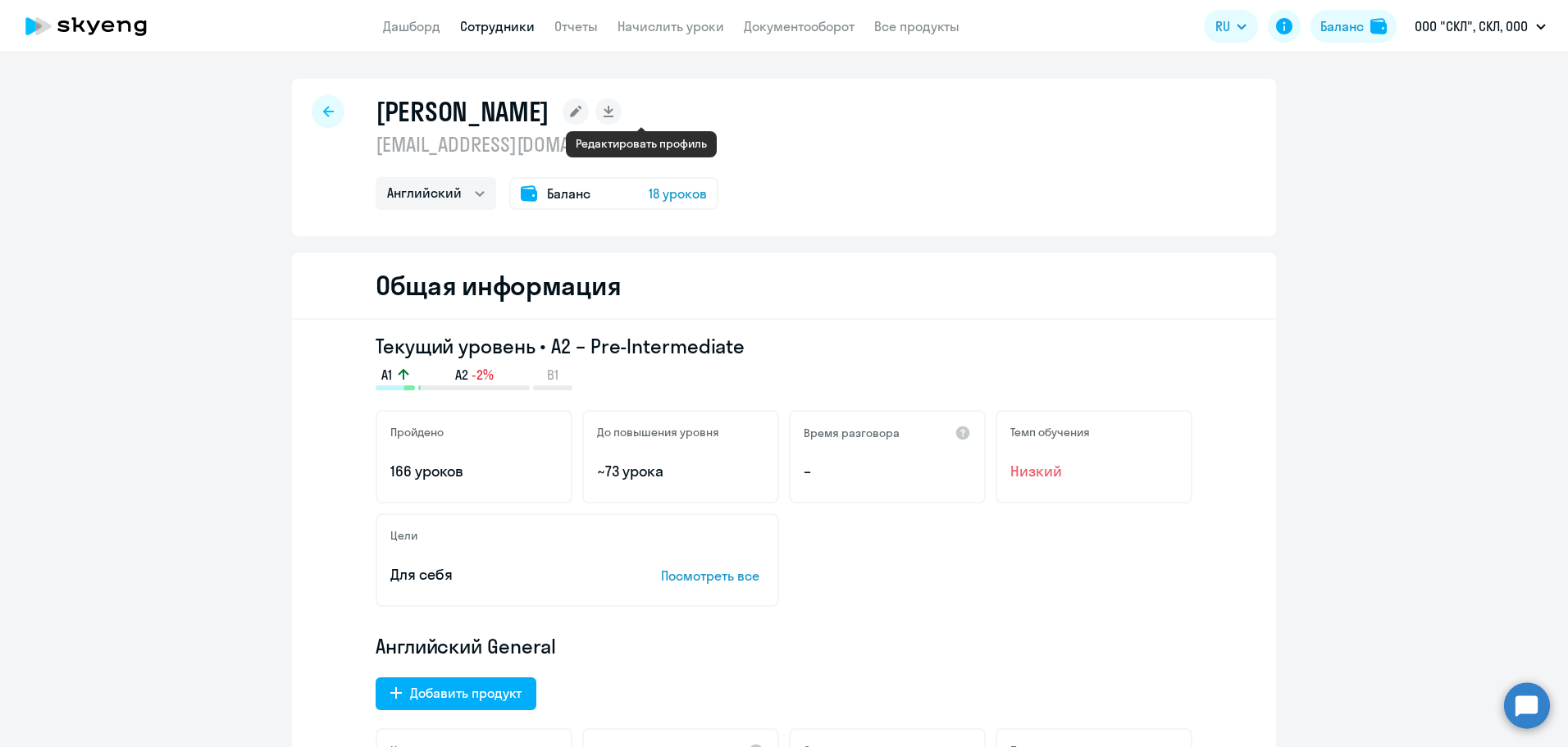
click at [581, 113] on icon at bounding box center [575, 112] width 11 height 11
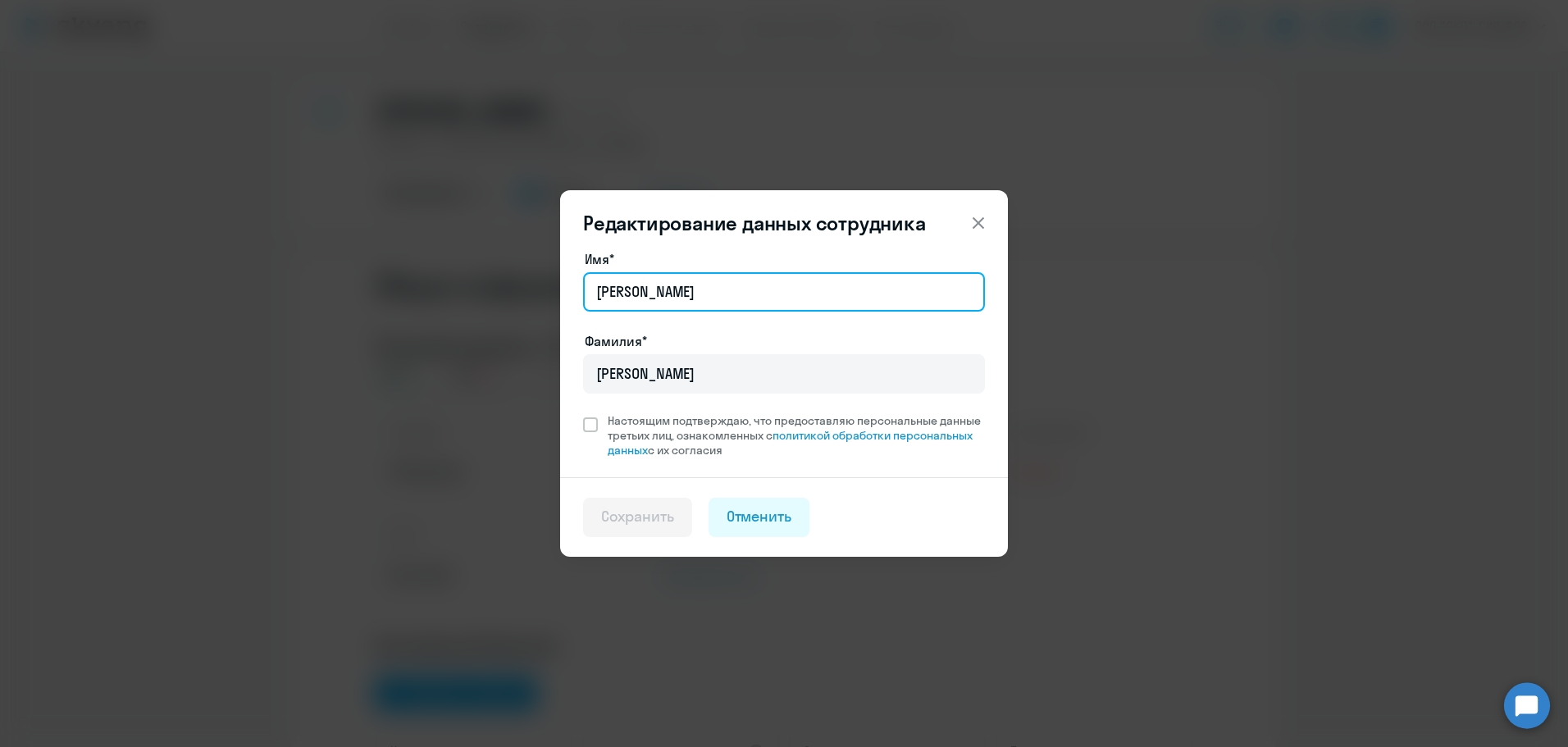
drag, startPoint x: 683, startPoint y: 290, endPoint x: 332, endPoint y: 359, distance: 357.7
click at [332, 359] on div "Редактирование данных сотрудника Имя* Александр Фамилия* Федоров Настоящим подт…" at bounding box center [784, 373] width 1568 height 747
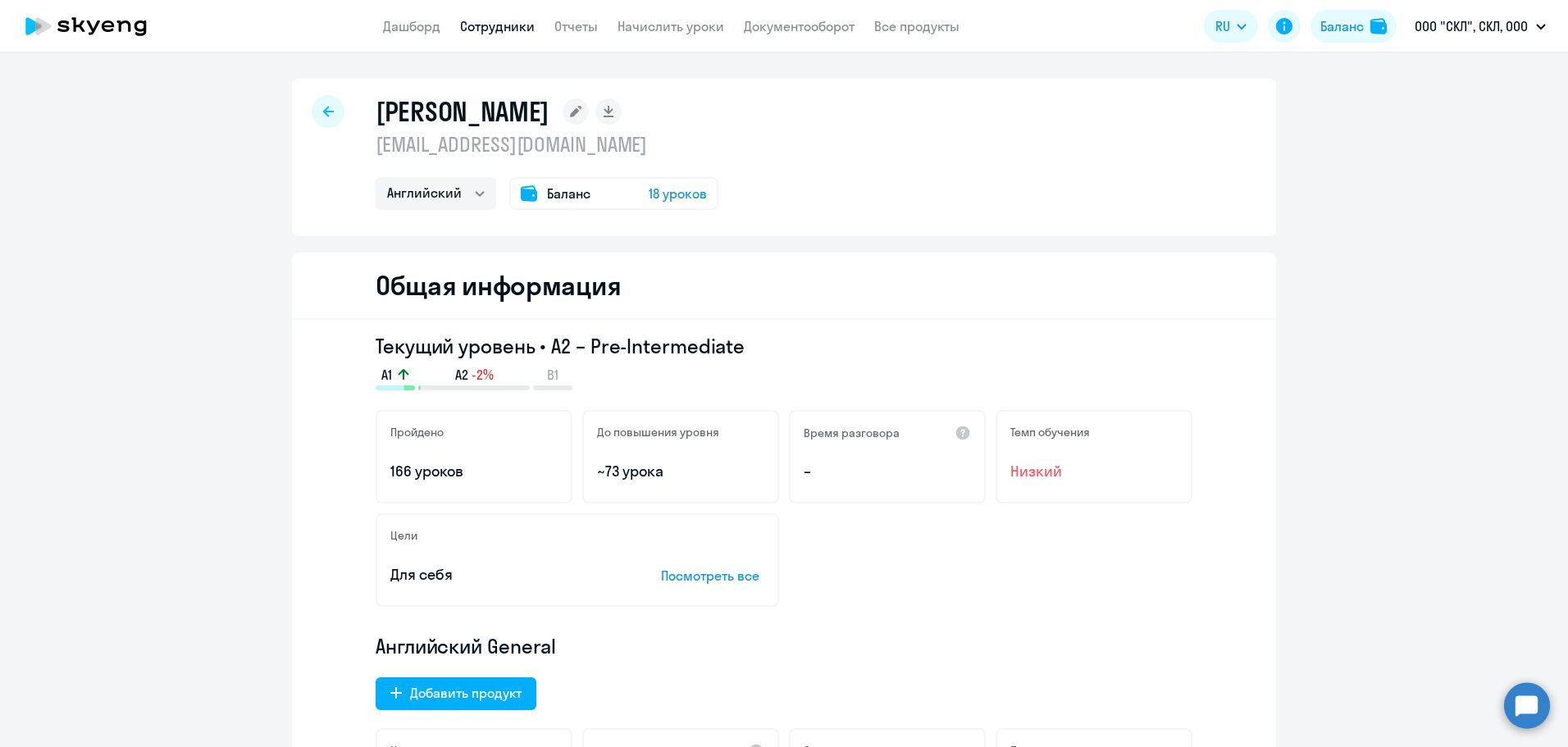
click at [581, 113] on icon at bounding box center [575, 112] width 11 height 11
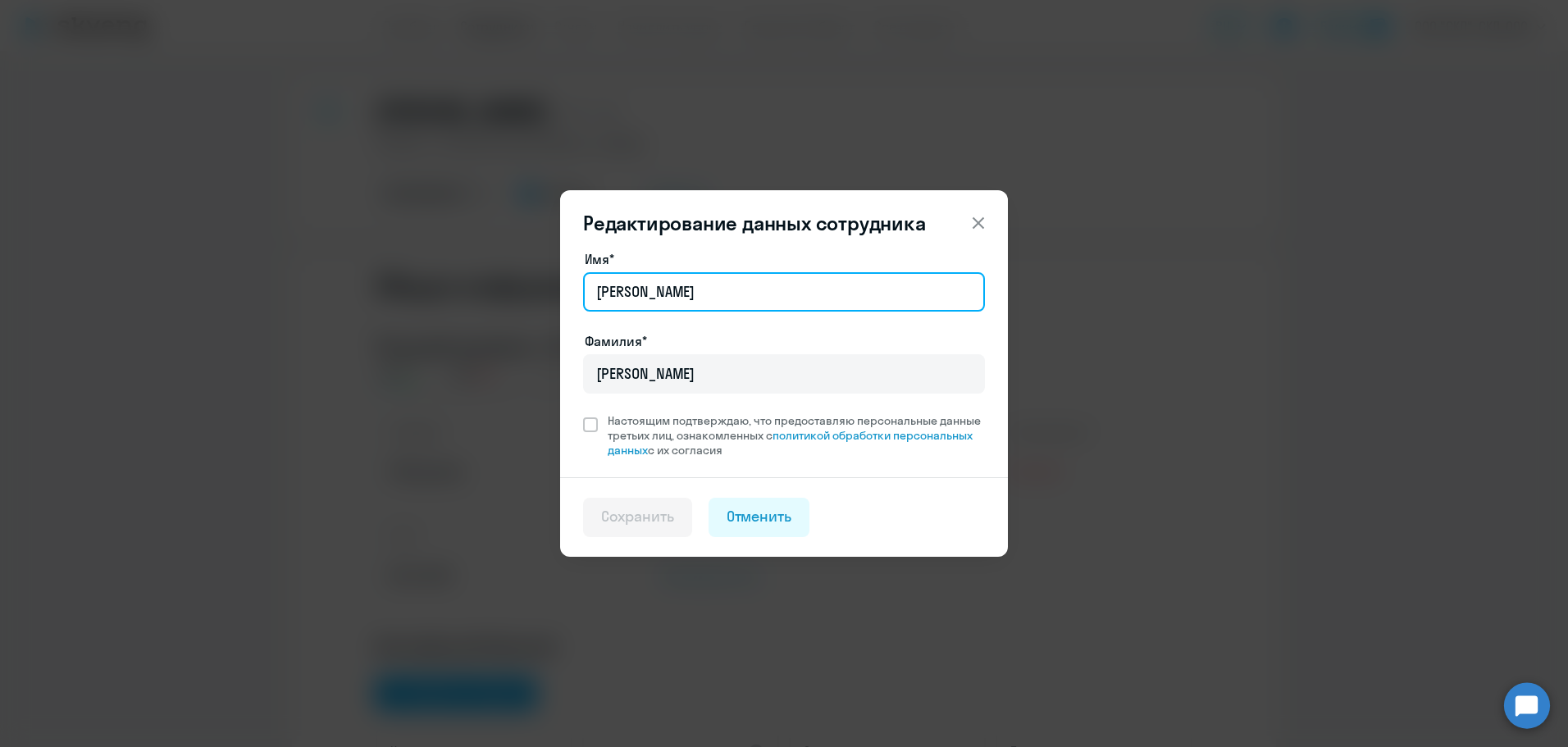
drag, startPoint x: 702, startPoint y: 295, endPoint x: 344, endPoint y: 340, distance: 360.8
click at [344, 340] on div "Редактирование данных сотрудника Имя* Александр Фамилия* Федоров Настоящим подт…" at bounding box center [784, 373] width 1568 height 747
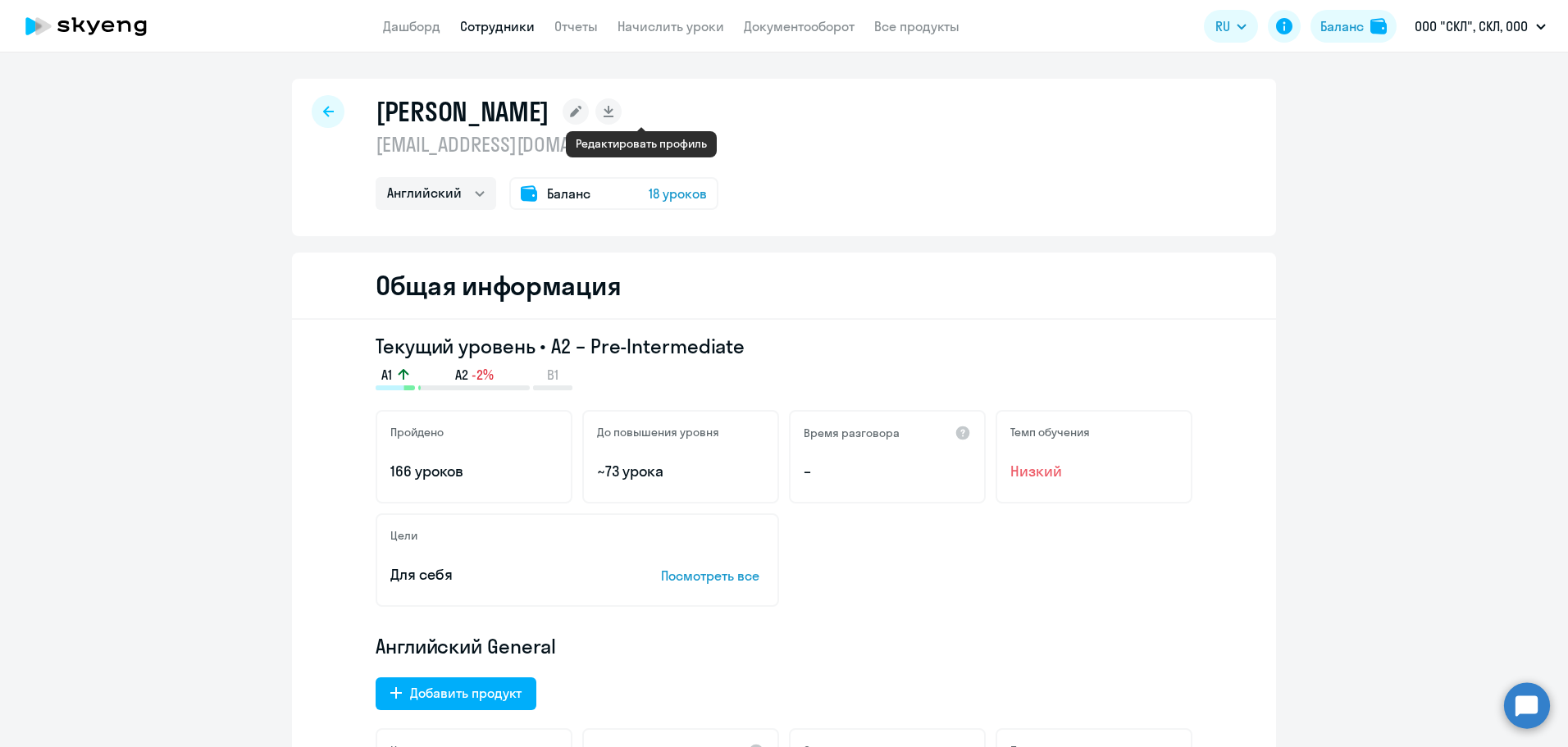
click at [589, 116] on rect at bounding box center [575, 111] width 26 height 26
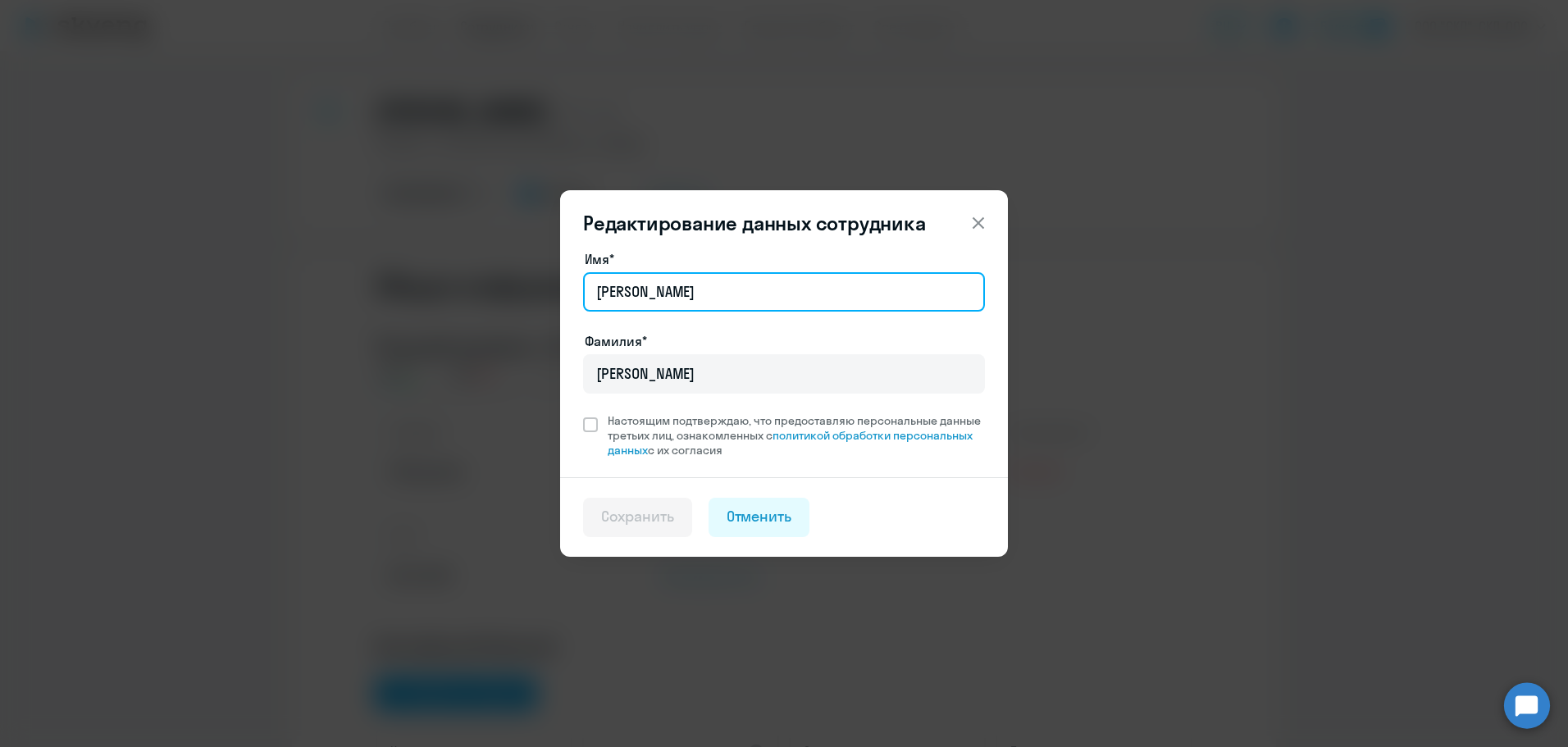
drag, startPoint x: 688, startPoint y: 296, endPoint x: 470, endPoint y: 324, distance: 219.8
click at [470, 324] on div "Редактирование данных сотрудника Имя* Александр Фамилия* Федоров Настоящим подт…" at bounding box center [784, 373] width 794 height 459
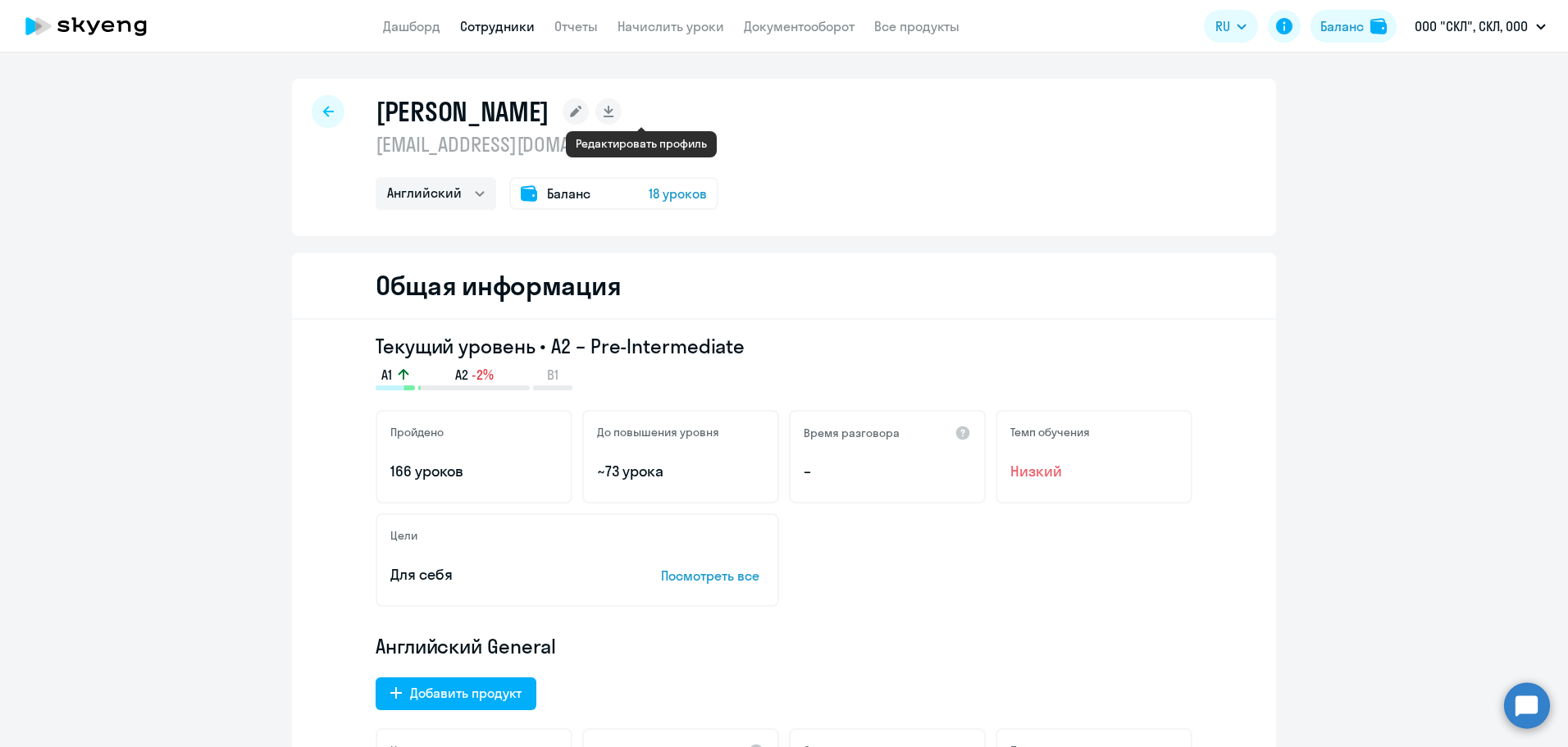
click at [581, 114] on icon at bounding box center [575, 112] width 11 height 11
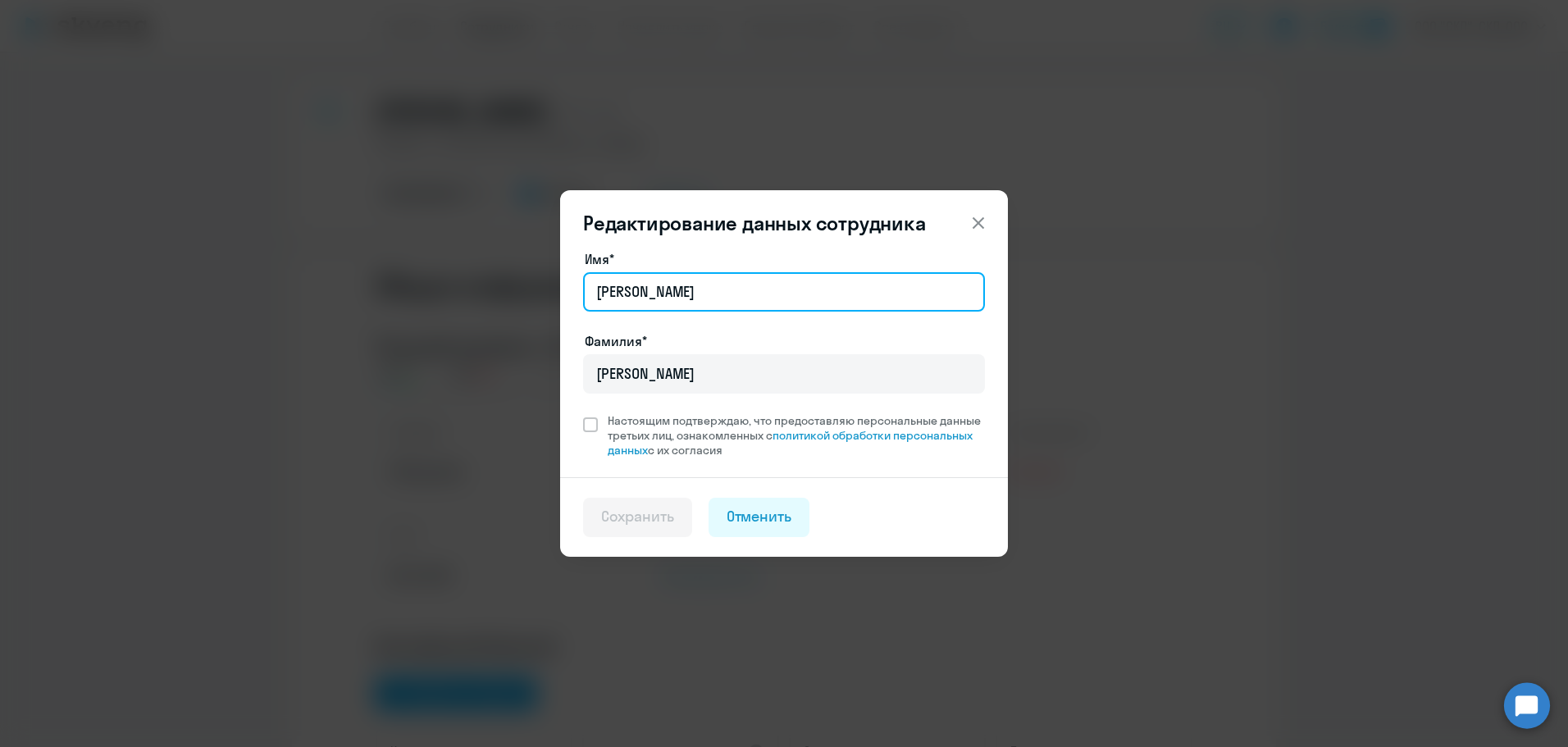
click at [680, 288] on input "Александр" at bounding box center [784, 291] width 402 height 39
type input "А"
type input "Ильдус"
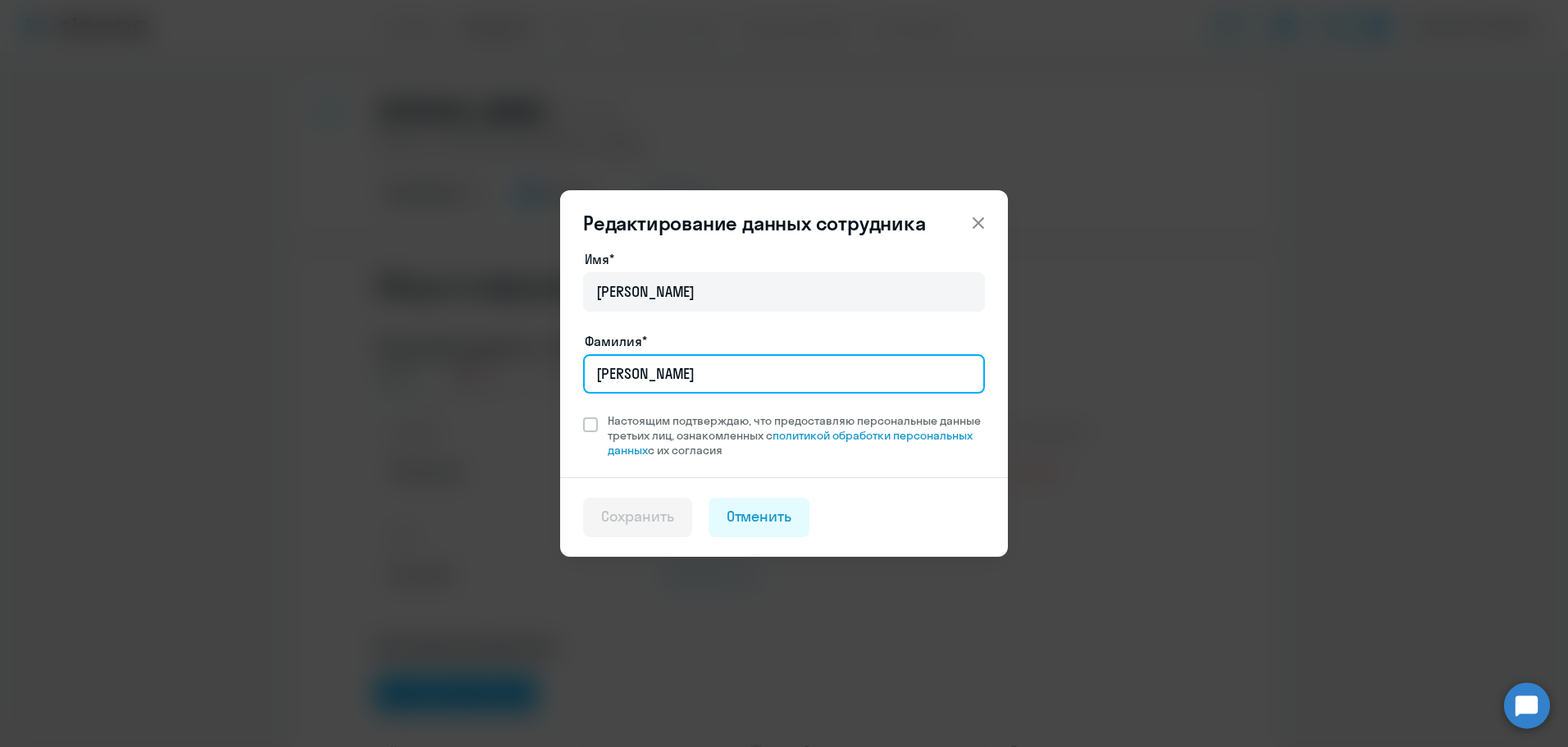
click at [676, 368] on input "Федоров" at bounding box center [784, 373] width 402 height 39
type input "Ф"
type input "Шарапов"
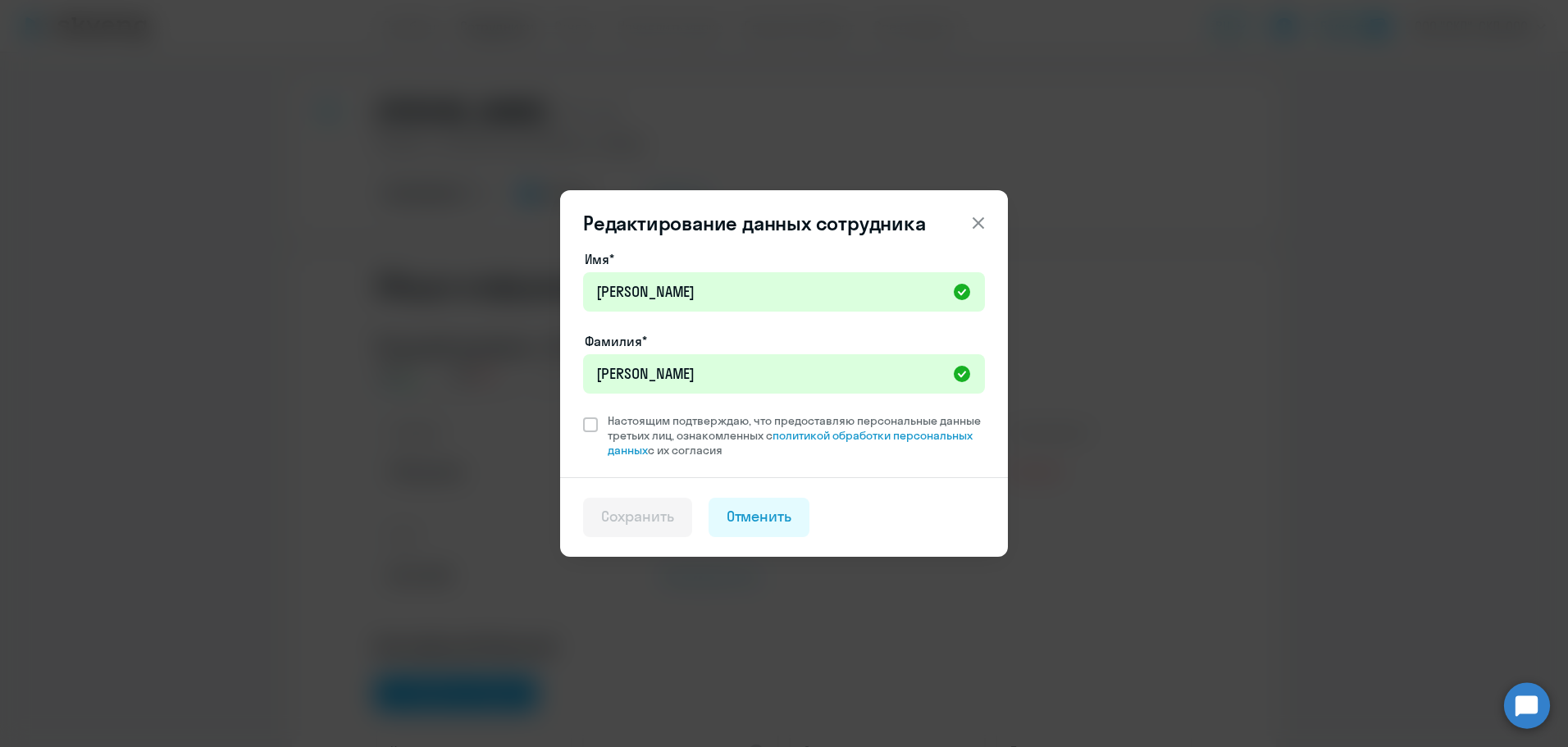
click at [578, 426] on div "Имя* Ильдус Фамилия* Шарапов Настоящим подтверждаю, что предоставляю персональн…" at bounding box center [784, 363] width 448 height 228
click at [585, 430] on span at bounding box center [590, 424] width 14 height 14
click at [583, 413] on input "Настоящим подтверждаю, что предоставляю персональные данные третьих лиц, ознако…" at bounding box center [582, 412] width 1 height 1
checkbox input "true"
click at [632, 509] on div "Сохранить" at bounding box center [638, 516] width 73 height 21
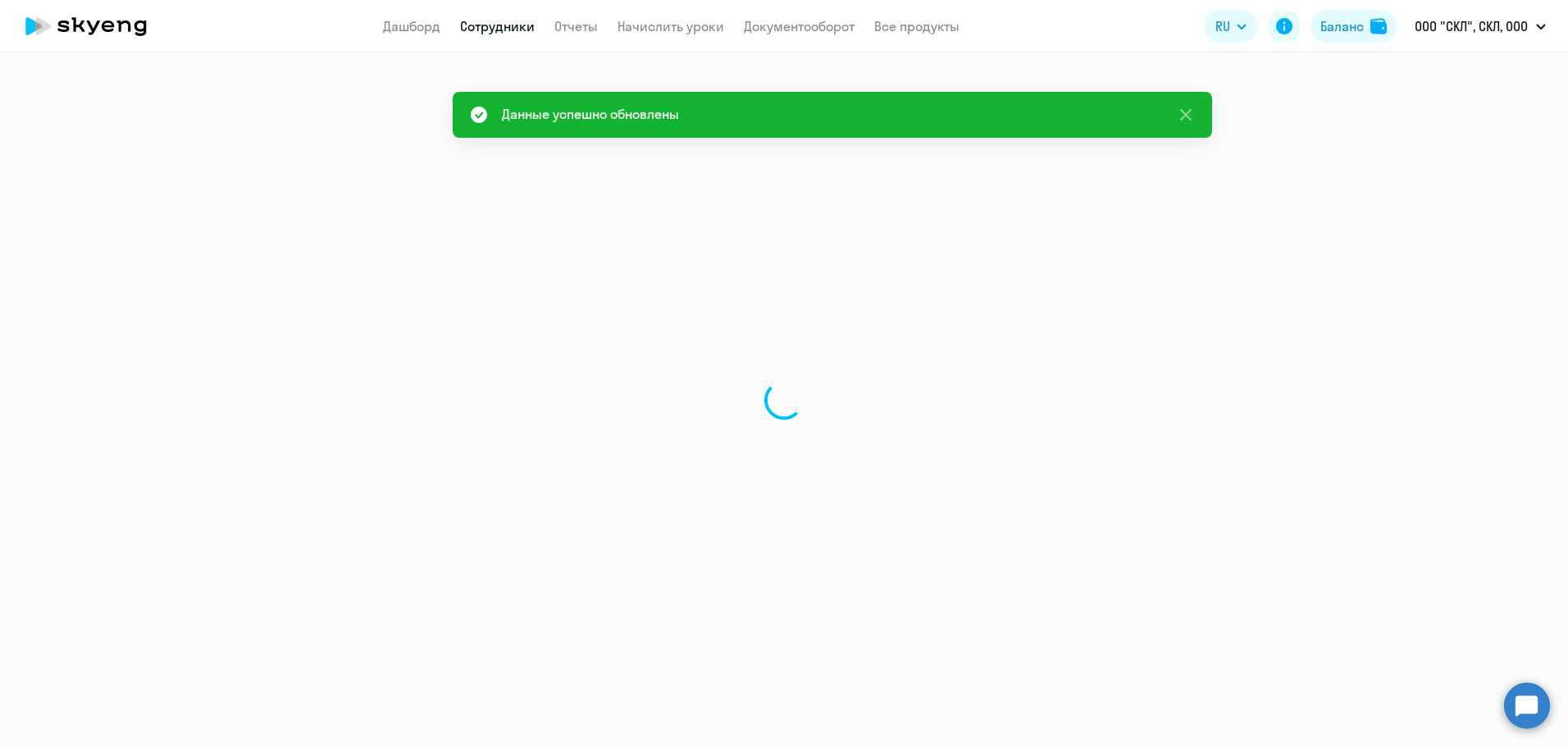
select select "english"
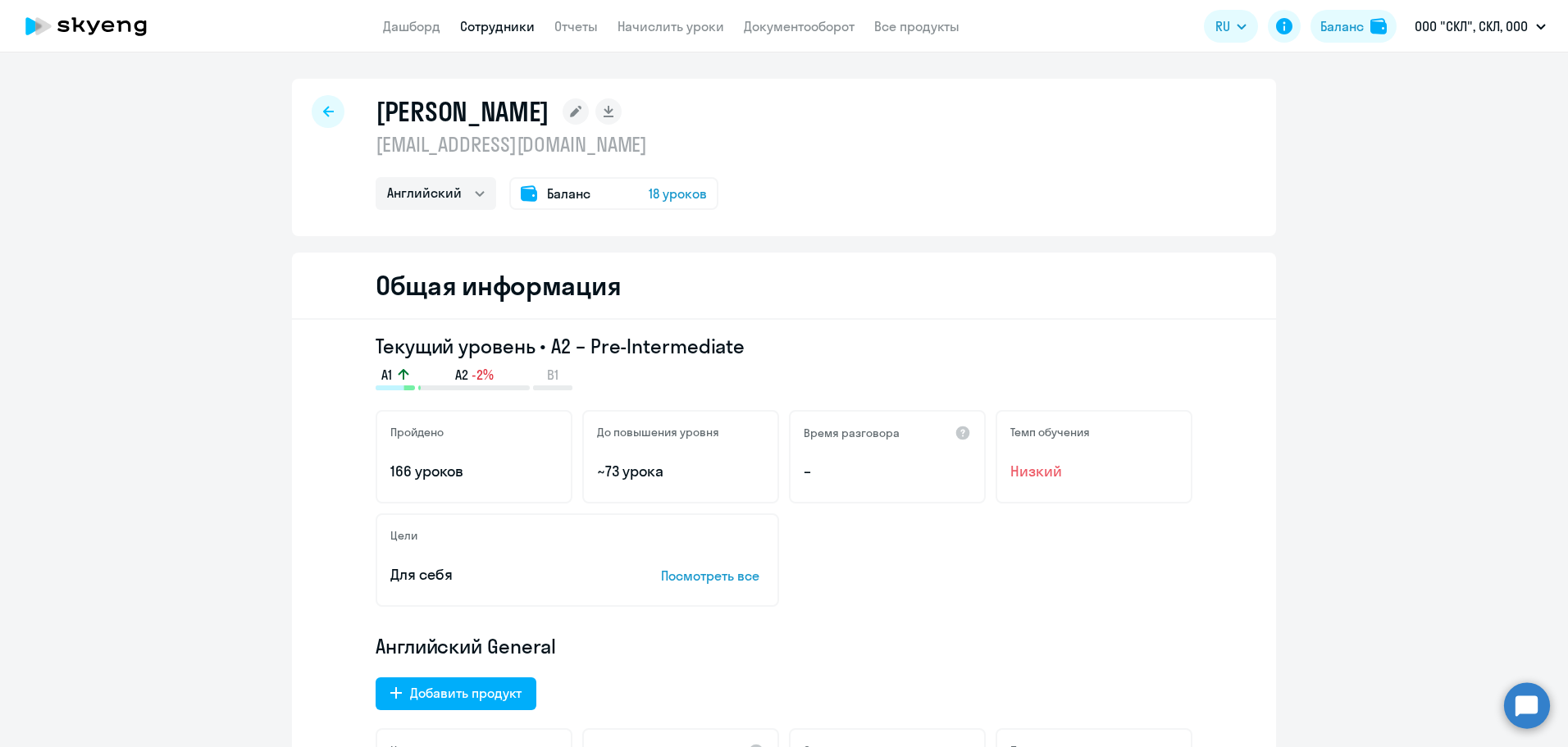
select select "english"
click at [491, 27] on link "Сотрудники" at bounding box center [497, 26] width 74 height 16
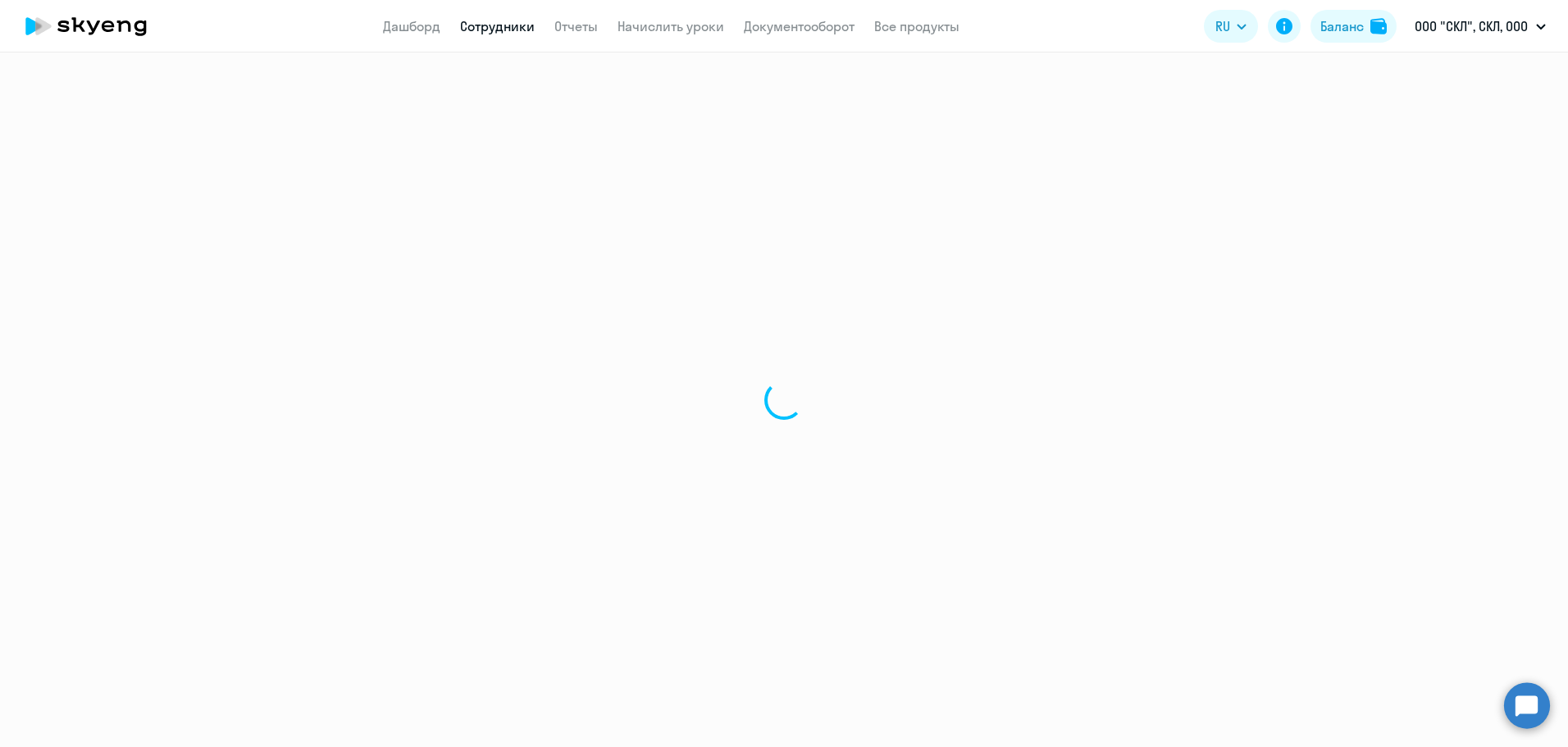
select select "30"
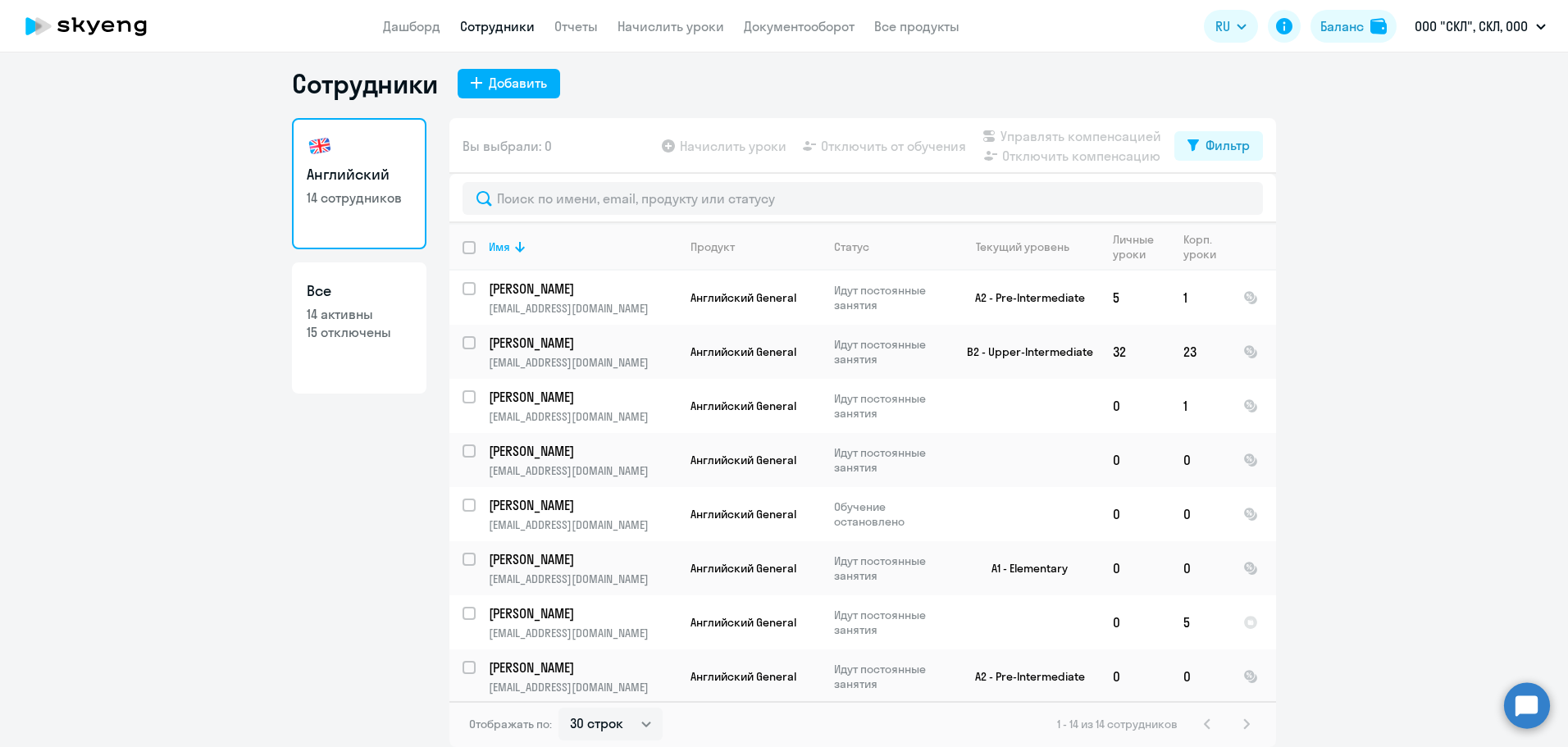
scroll to position [368, 0]
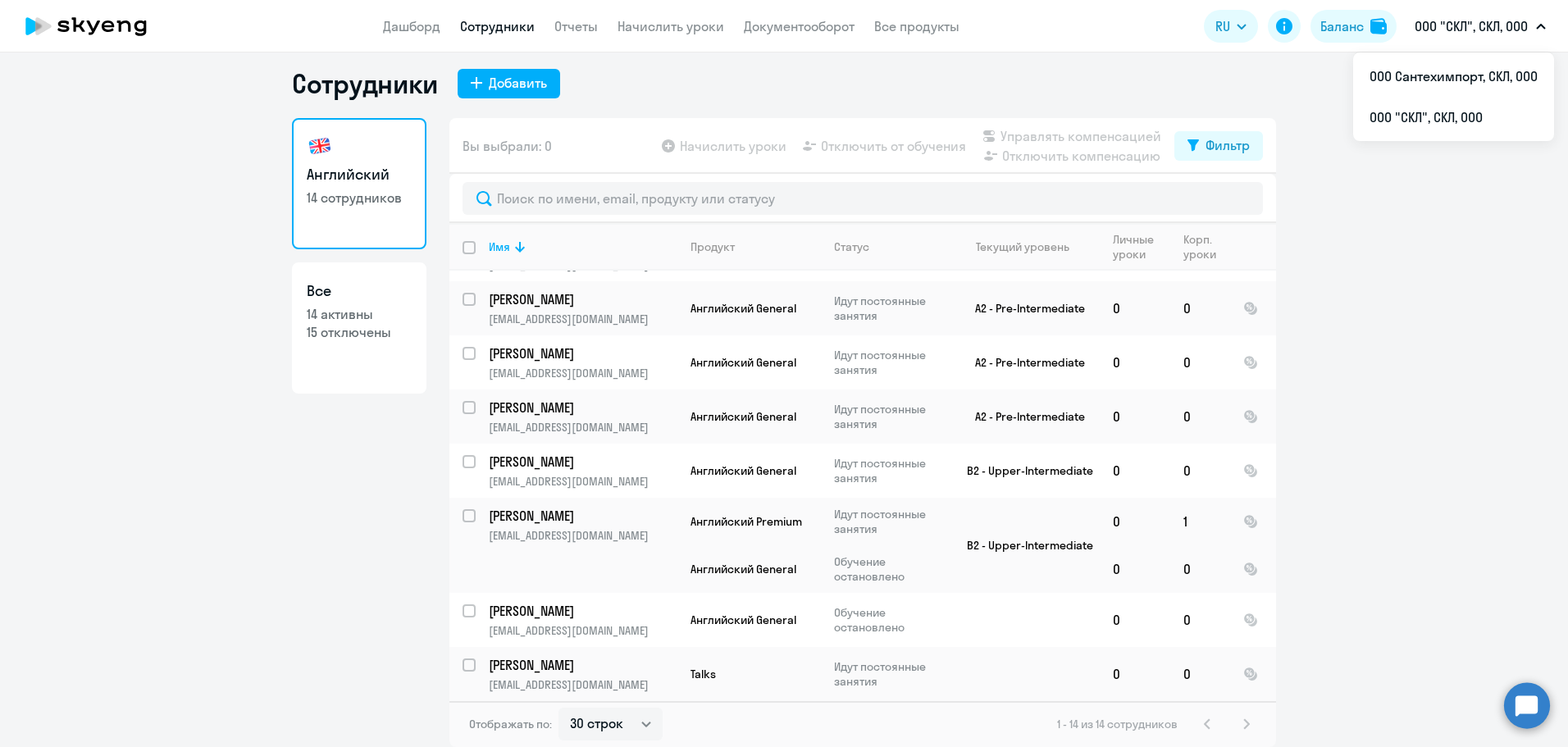
click at [1458, 32] on p "ООО "СКЛ", СКЛ, ООО" at bounding box center [1471, 26] width 114 height 20
click at [1473, 18] on p "ООО "СКЛ", СКЛ, ООО" at bounding box center [1471, 26] width 114 height 20
click at [1466, 30] on p "ООО "СКЛ", СКЛ, ООО" at bounding box center [1471, 26] width 114 height 20
click at [1435, 85] on li "ООО Сантехимпорт, СКЛ, ООО" at bounding box center [1453, 75] width 200 height 41
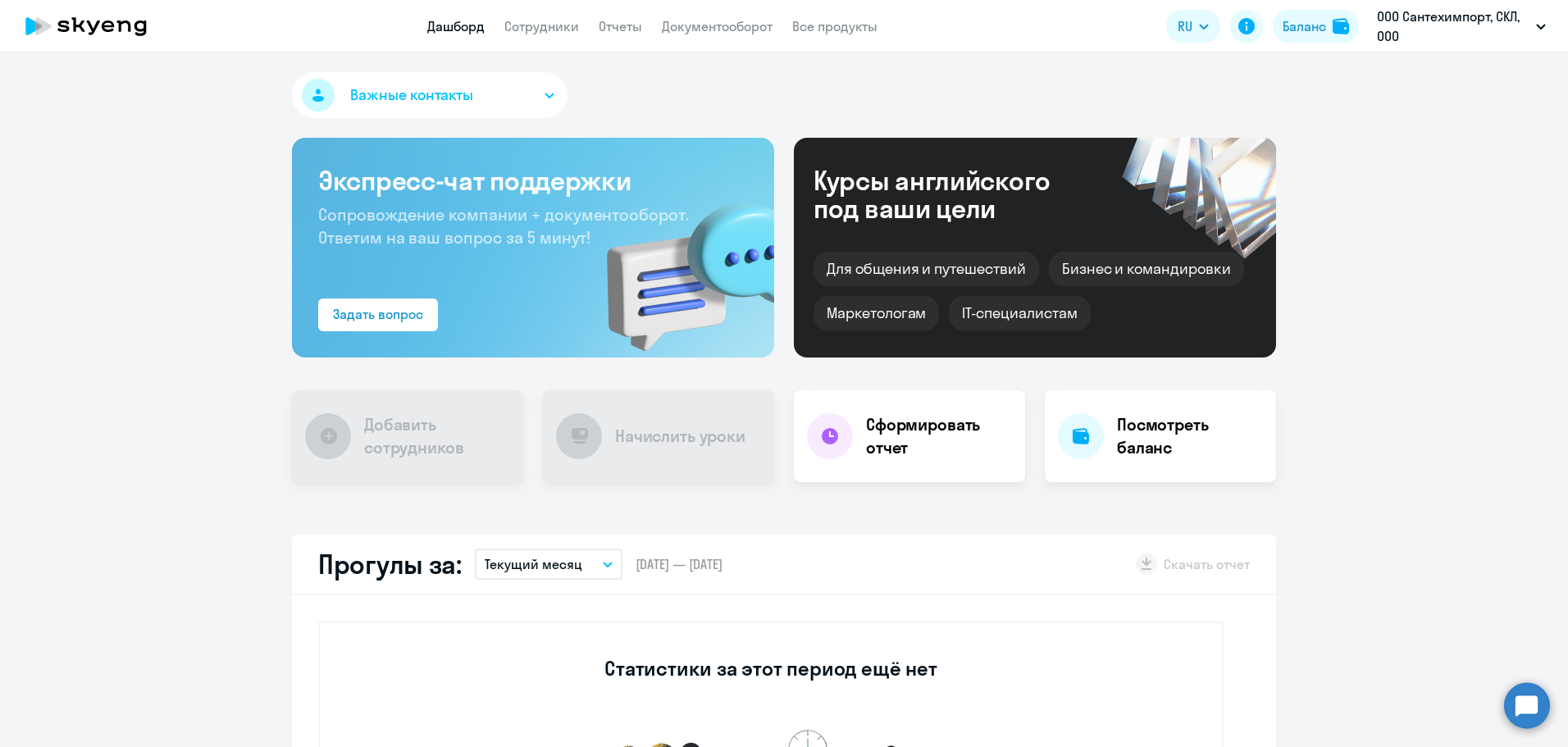
click at [548, 35] on app-menu-item-link "Сотрудники" at bounding box center [541, 26] width 74 height 20
click at [544, 25] on link "Сотрудники" at bounding box center [541, 26] width 74 height 16
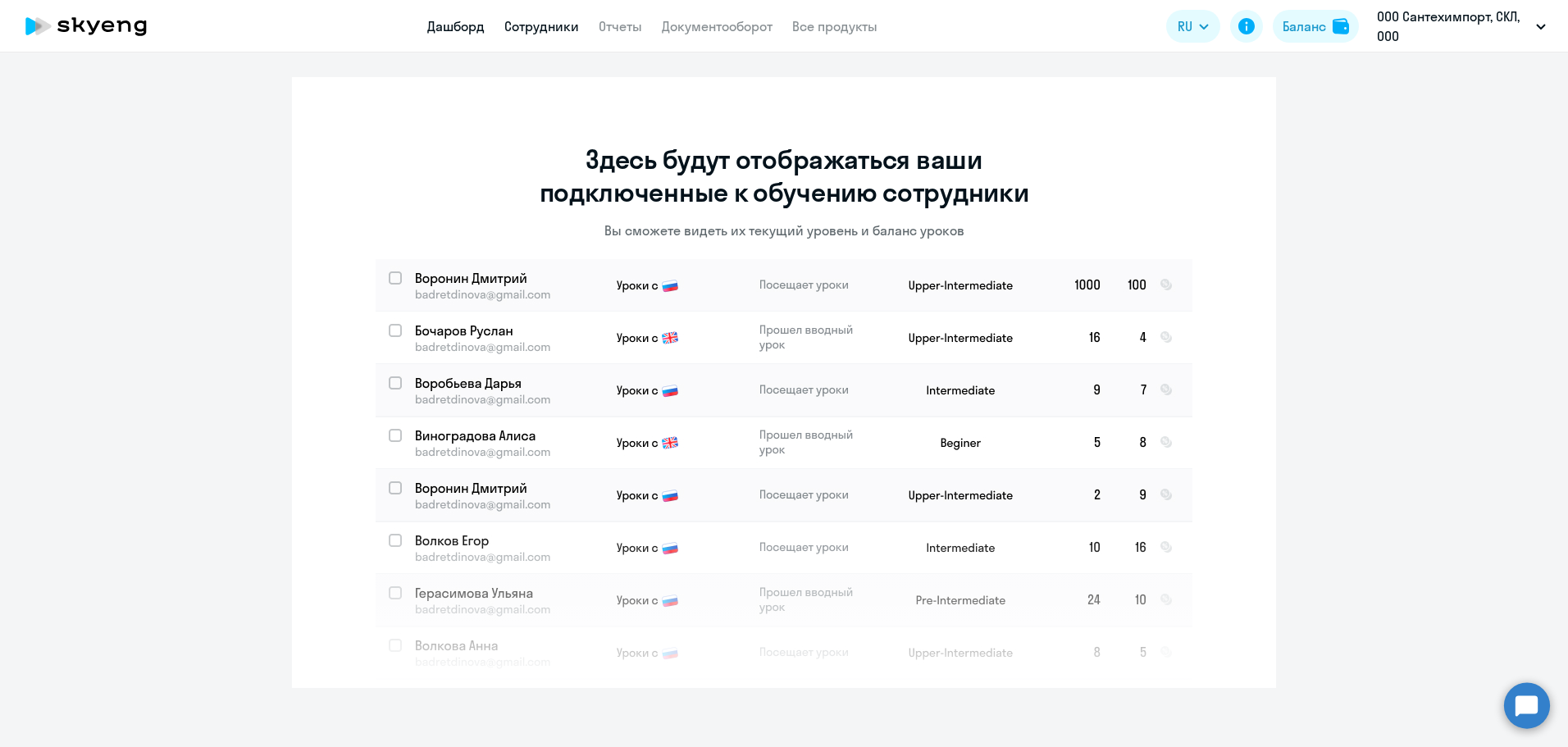
click at [452, 20] on link "Дашборд" at bounding box center [456, 26] width 57 height 16
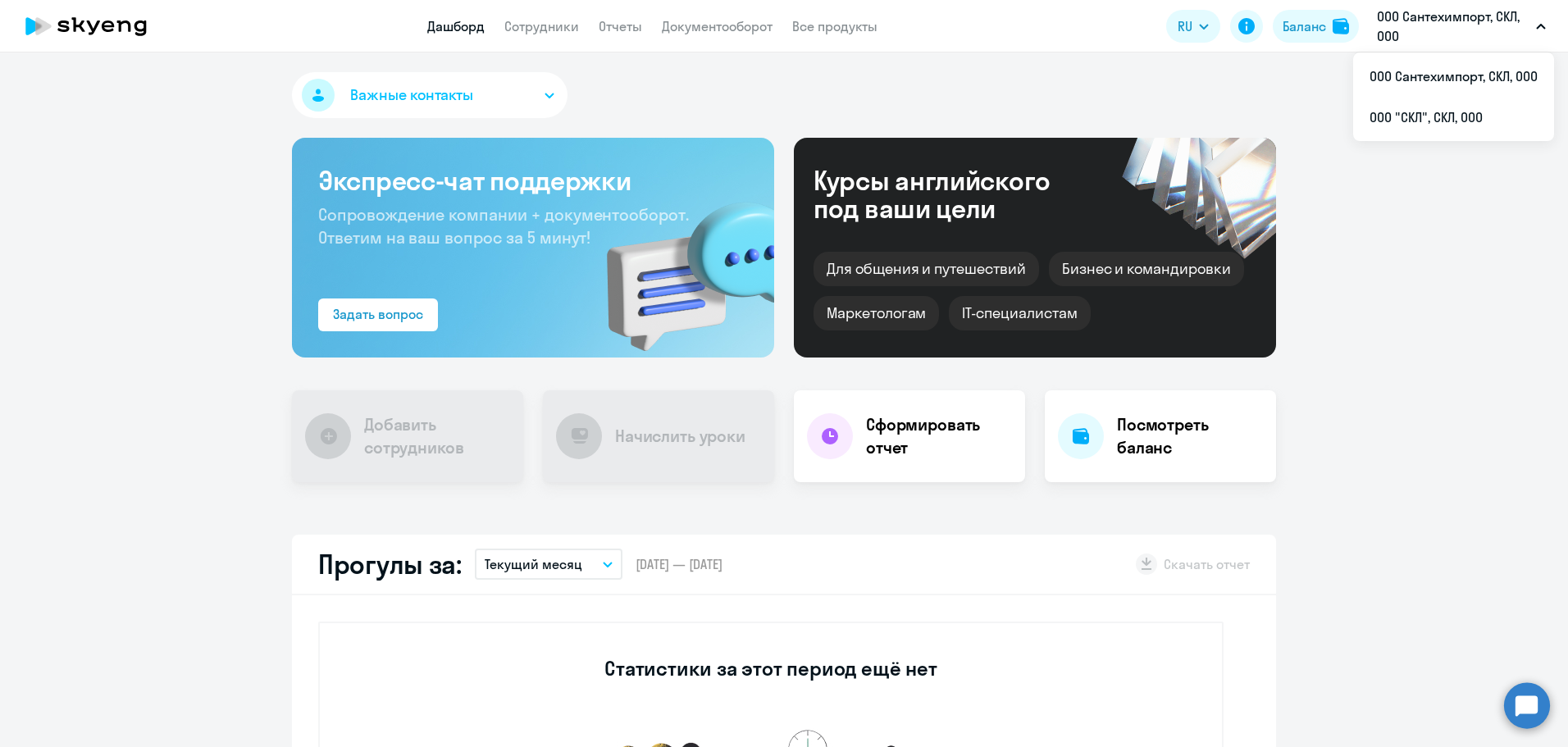
click at [1437, 20] on p "ООО Сантехимпорт, СКЛ, ООО" at bounding box center [1453, 26] width 153 height 39
click at [1417, 113] on li "ООО "СКЛ", СКЛ, ООО" at bounding box center [1453, 116] width 200 height 41
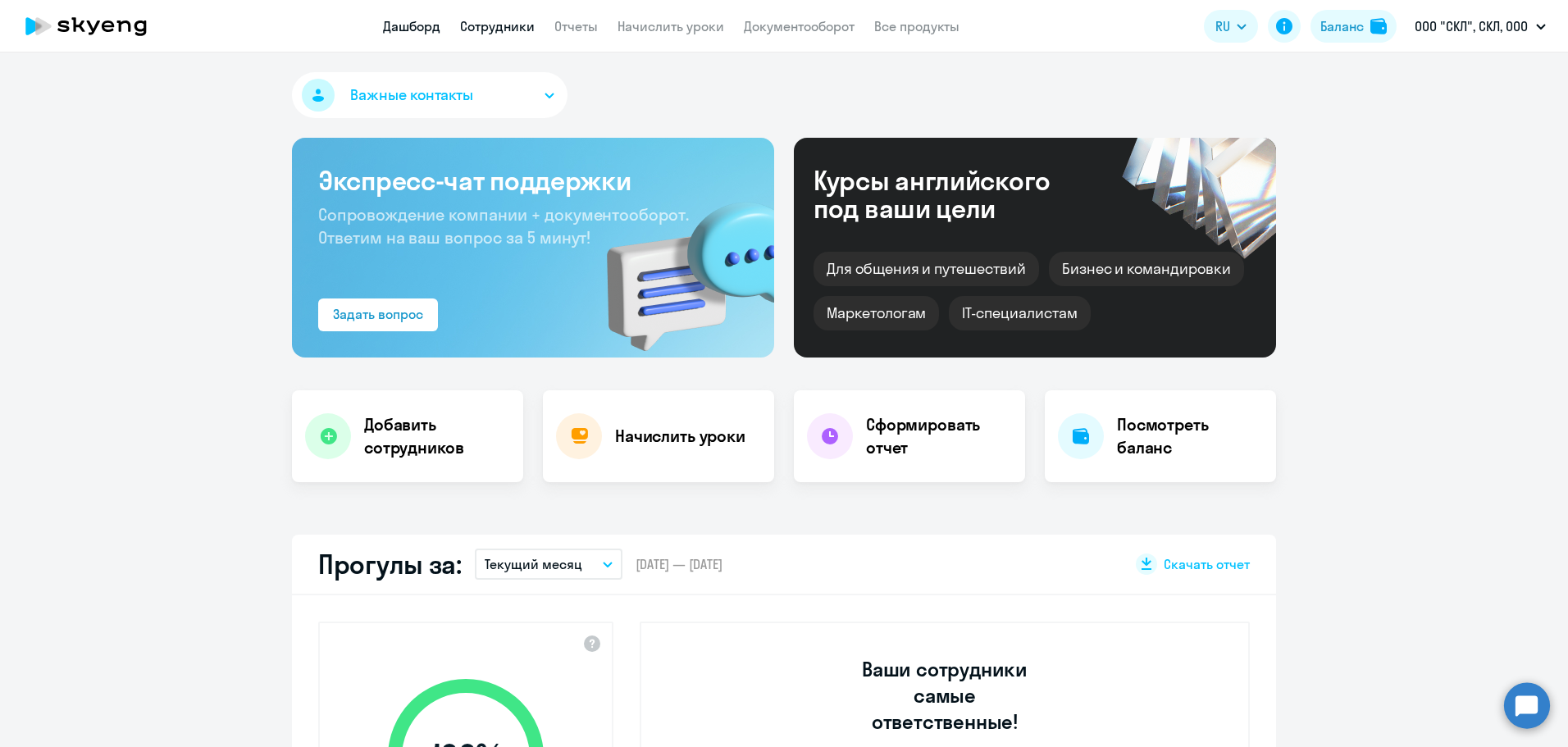
click at [491, 24] on link "Сотрудники" at bounding box center [497, 26] width 74 height 16
select select "30"
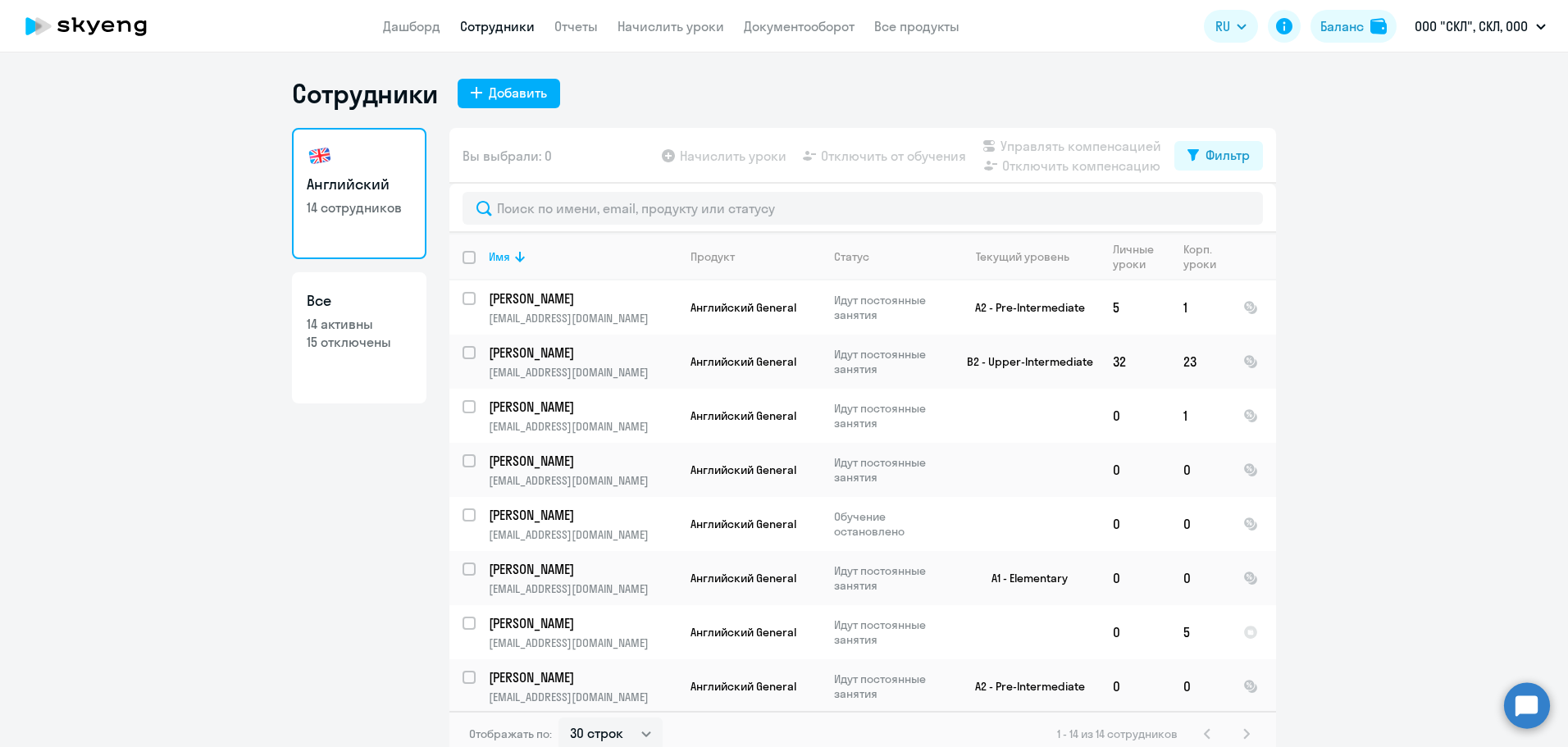
scroll to position [368, 0]
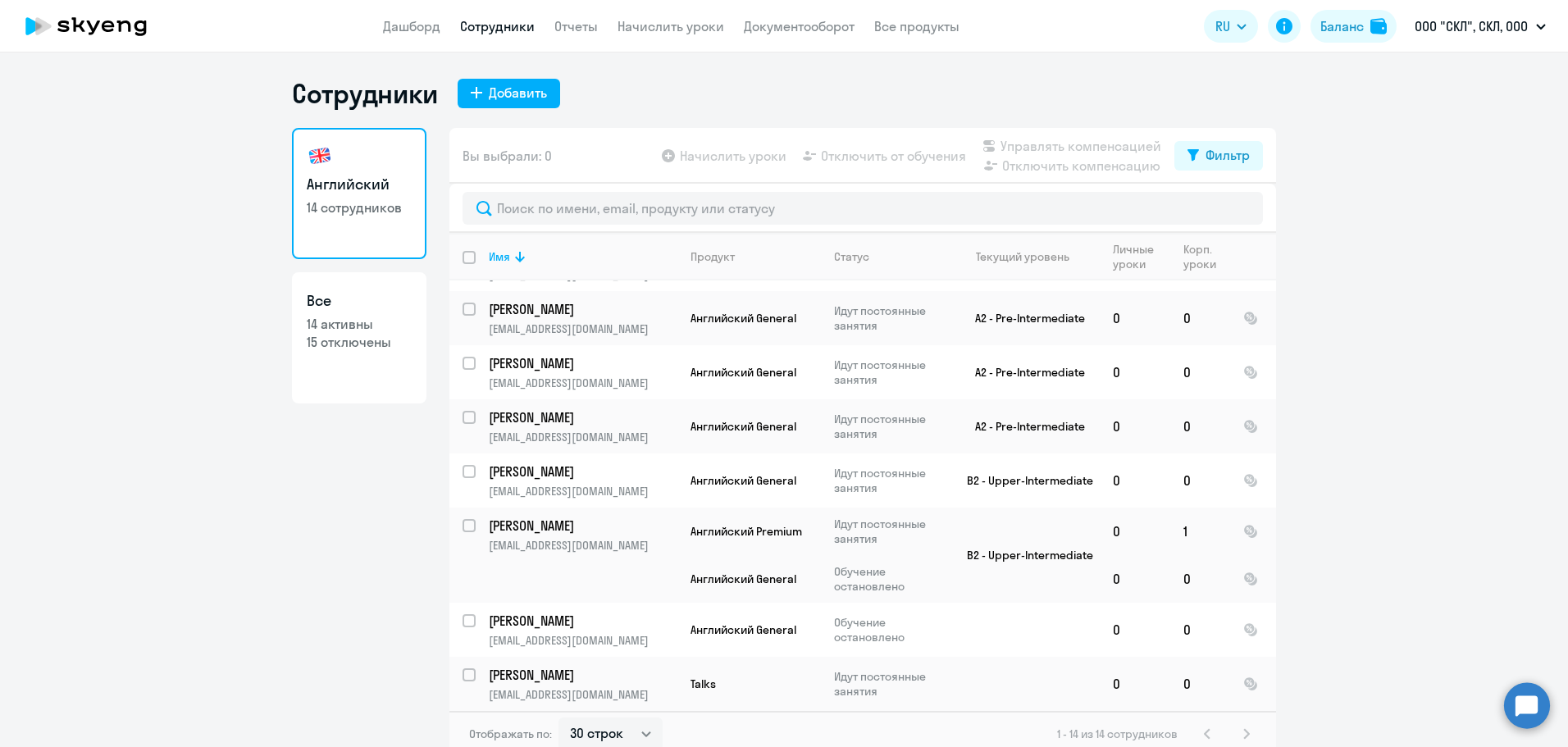
click at [1368, 415] on ng-component "Сотрудники Добавить Английский 14 сотрудников Все 14 активны 15 отключены Вы вы…" at bounding box center [784, 417] width 1568 height 679
click at [1399, 301] on ng-component "Сотрудники Добавить Английский 14 сотрудников Все 14 активны 15 отключены Вы вы…" at bounding box center [784, 417] width 1568 height 679
click at [1489, 26] on p "ООО "СКЛ", СКЛ, ООО" at bounding box center [1471, 26] width 114 height 20
click at [1457, 70] on li "ООО Сантехимпорт, СКЛ, ООО" at bounding box center [1453, 75] width 200 height 41
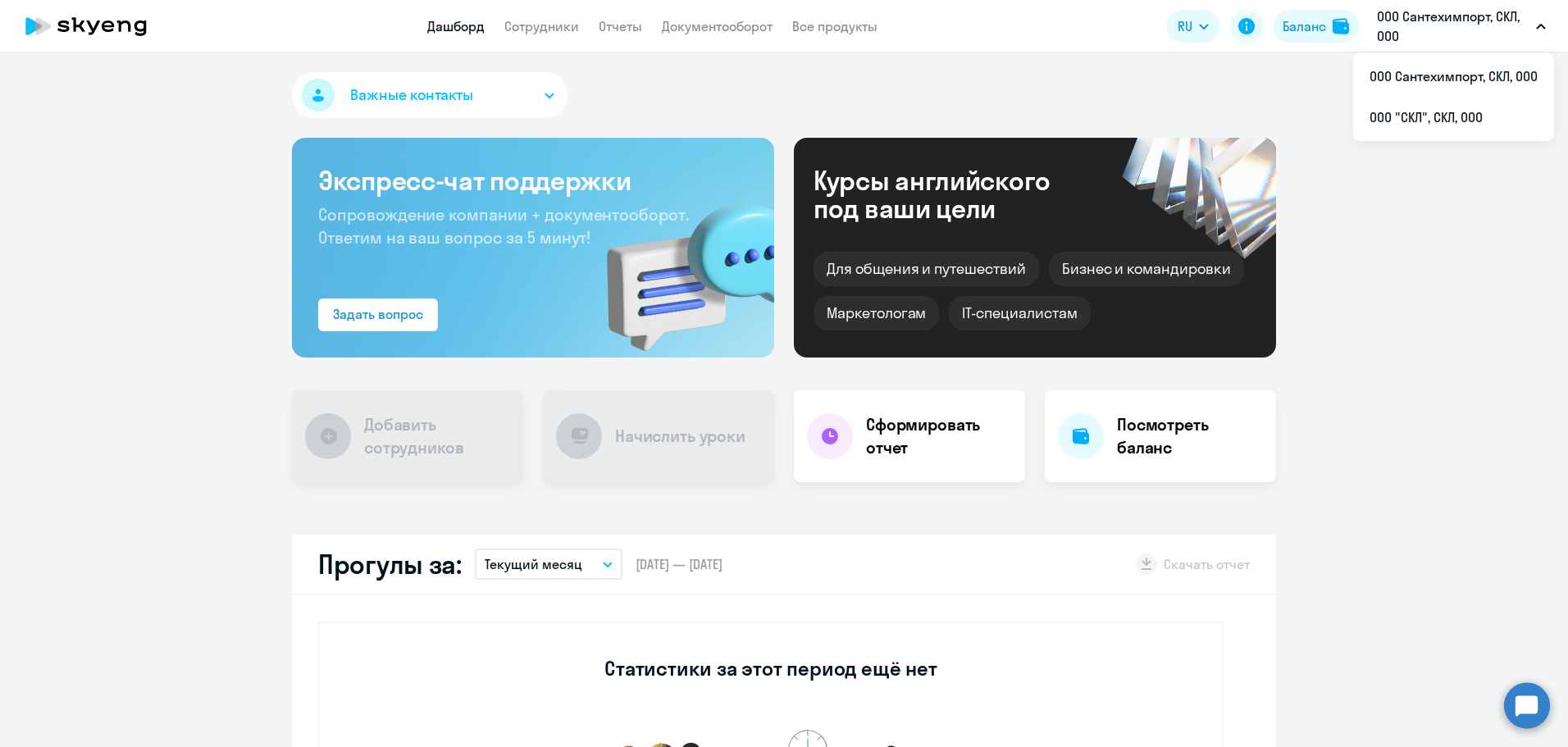
click at [1423, 20] on p "ООО Сантехимпорт, СКЛ, ООО" at bounding box center [1453, 26] width 153 height 39
click at [1398, 111] on li "ООО "СКЛ", СКЛ, ООО" at bounding box center [1453, 116] width 200 height 41
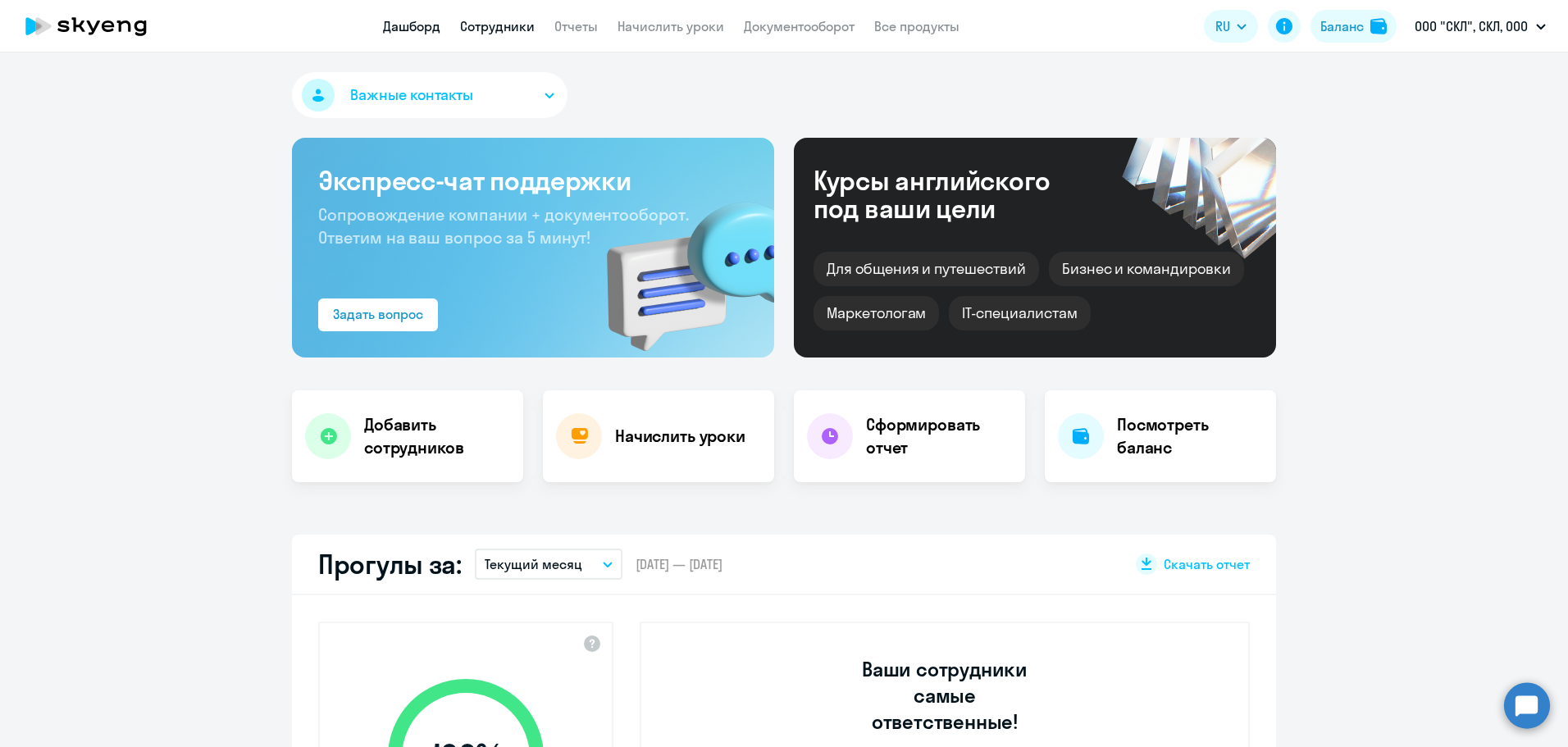
click at [506, 21] on link "Сотрудники" at bounding box center [497, 26] width 74 height 16
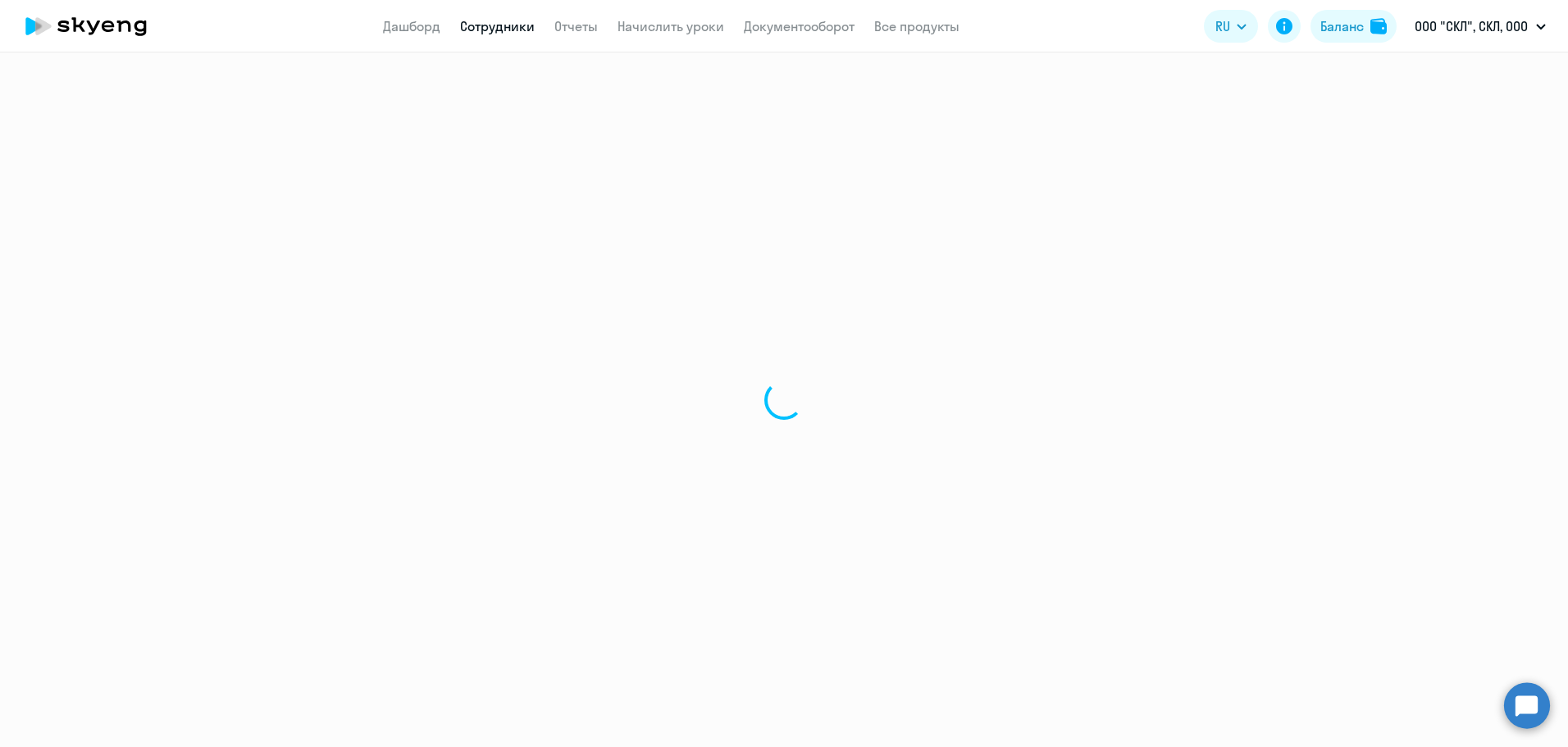
select select "30"
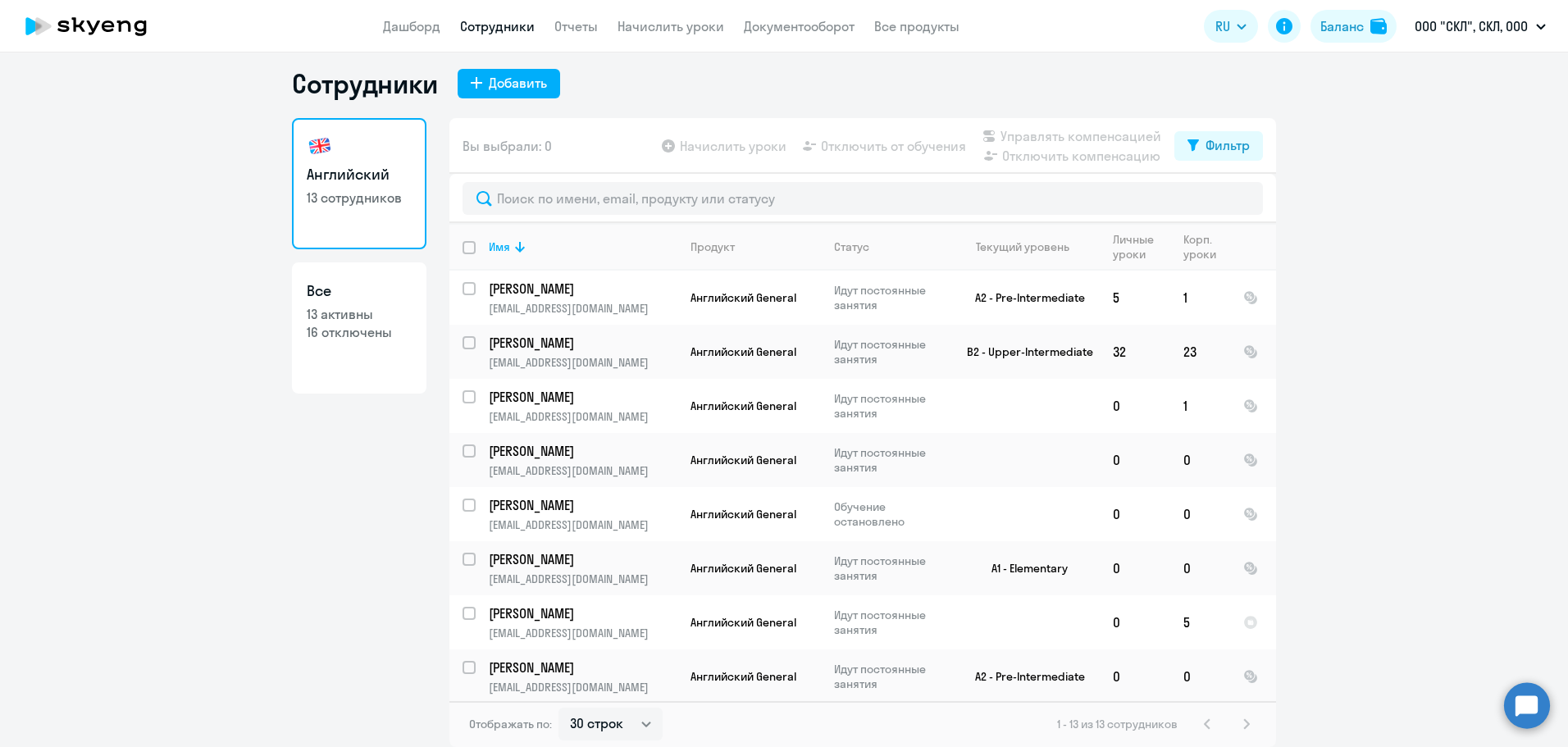
click at [1353, 399] on ng-component "Сотрудники Добавить Английский 13 сотрудников Все 13 активны 16 отключены Вы вы…" at bounding box center [784, 406] width 1568 height 679
click at [1410, 316] on ng-component "Сотрудники Добавить Английский 13 сотрудников Все 13 активны 16 отключены Вы вы…" at bounding box center [784, 406] width 1568 height 679
click at [1454, 79] on ng-component "Сотрудники Добавить Английский 13 сотрудников Все 13 активны 16 отключены Вы вы…" at bounding box center [784, 406] width 1568 height 679
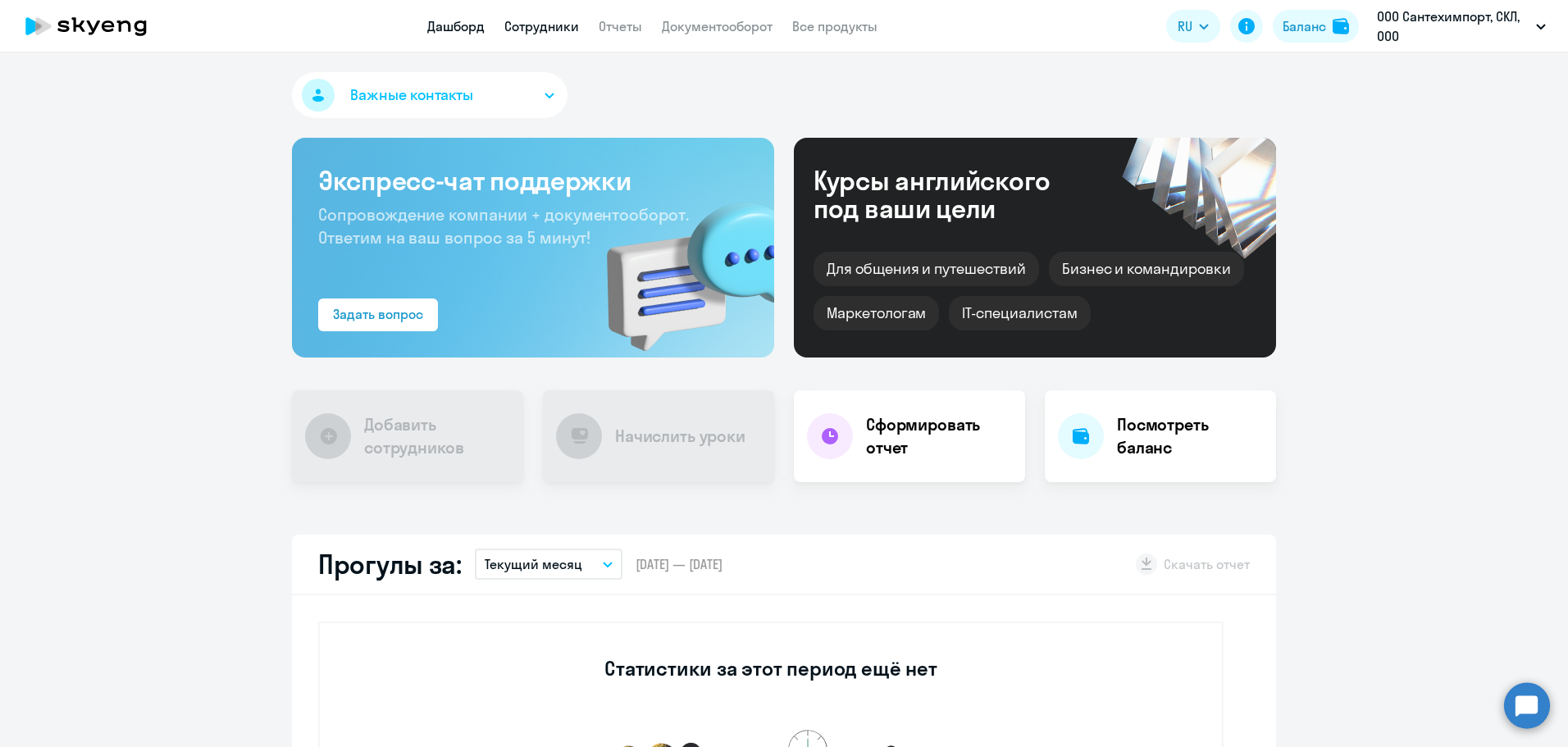
click at [550, 30] on link "Сотрудники" at bounding box center [541, 26] width 74 height 16
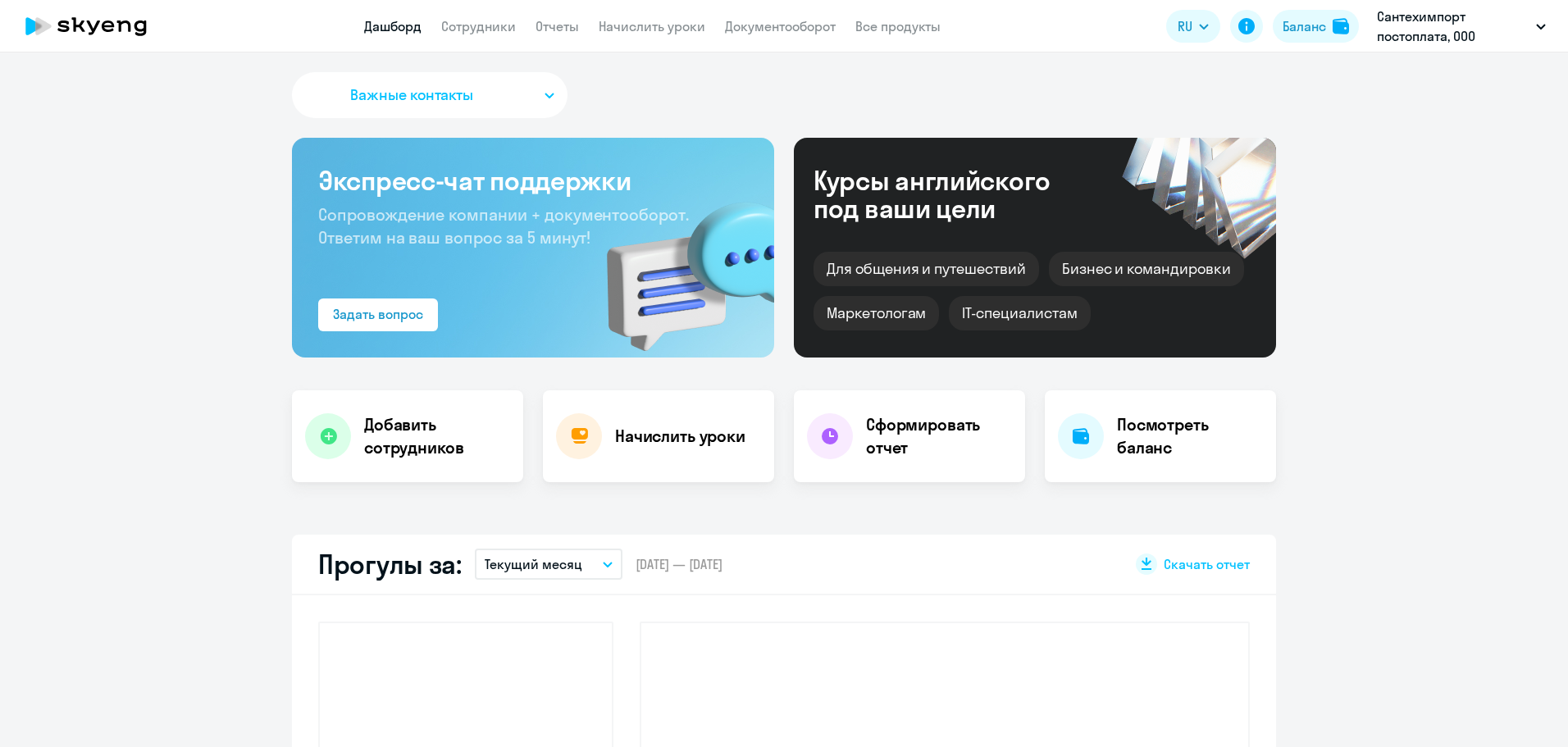
select select "30"
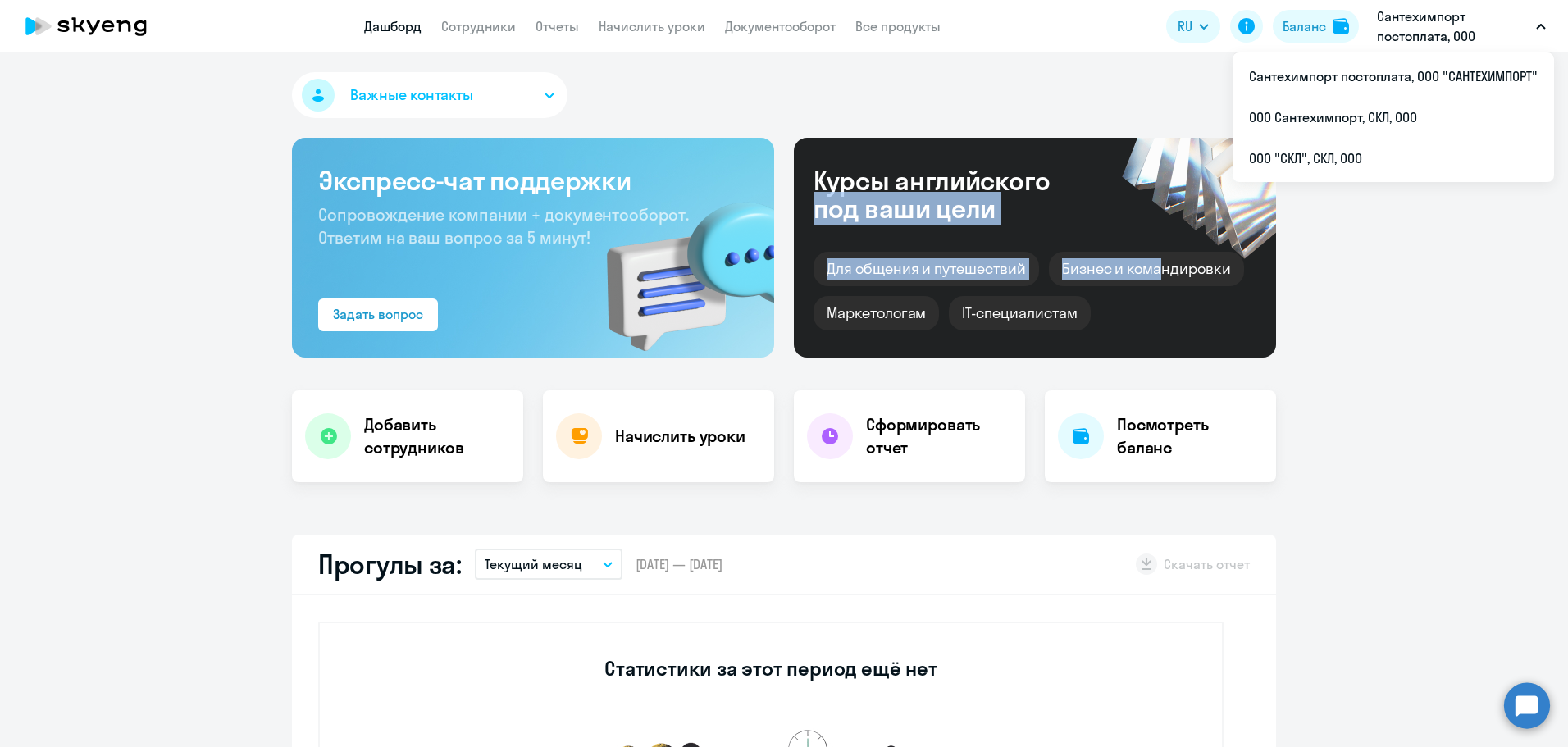
click at [902, 217] on div "Курсы английского под ваши цели Для общения и путешествий Бизнес и командировки…" at bounding box center [1035, 247] width 482 height 219
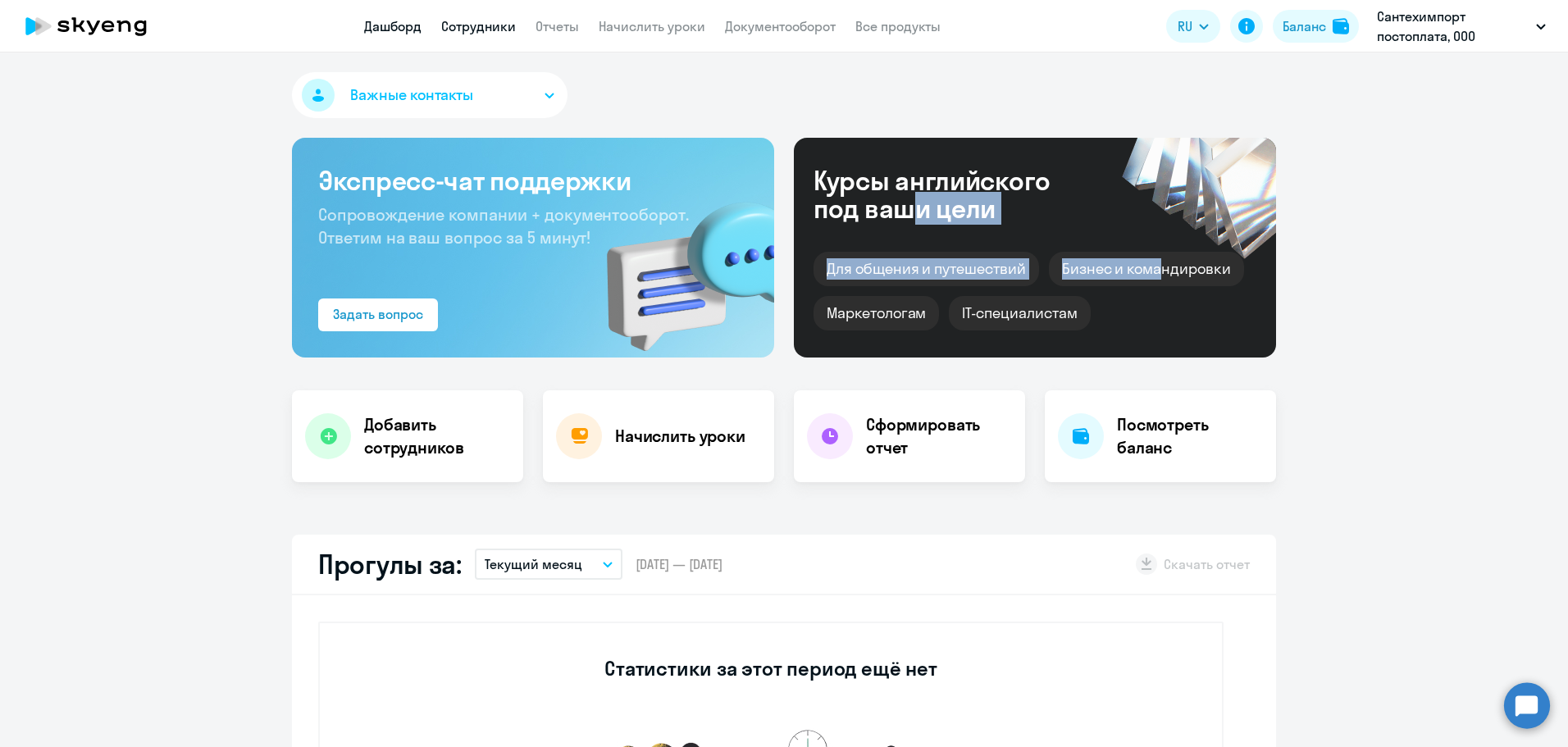
click at [486, 26] on link "Сотрудники" at bounding box center [478, 26] width 74 height 16
select select "30"
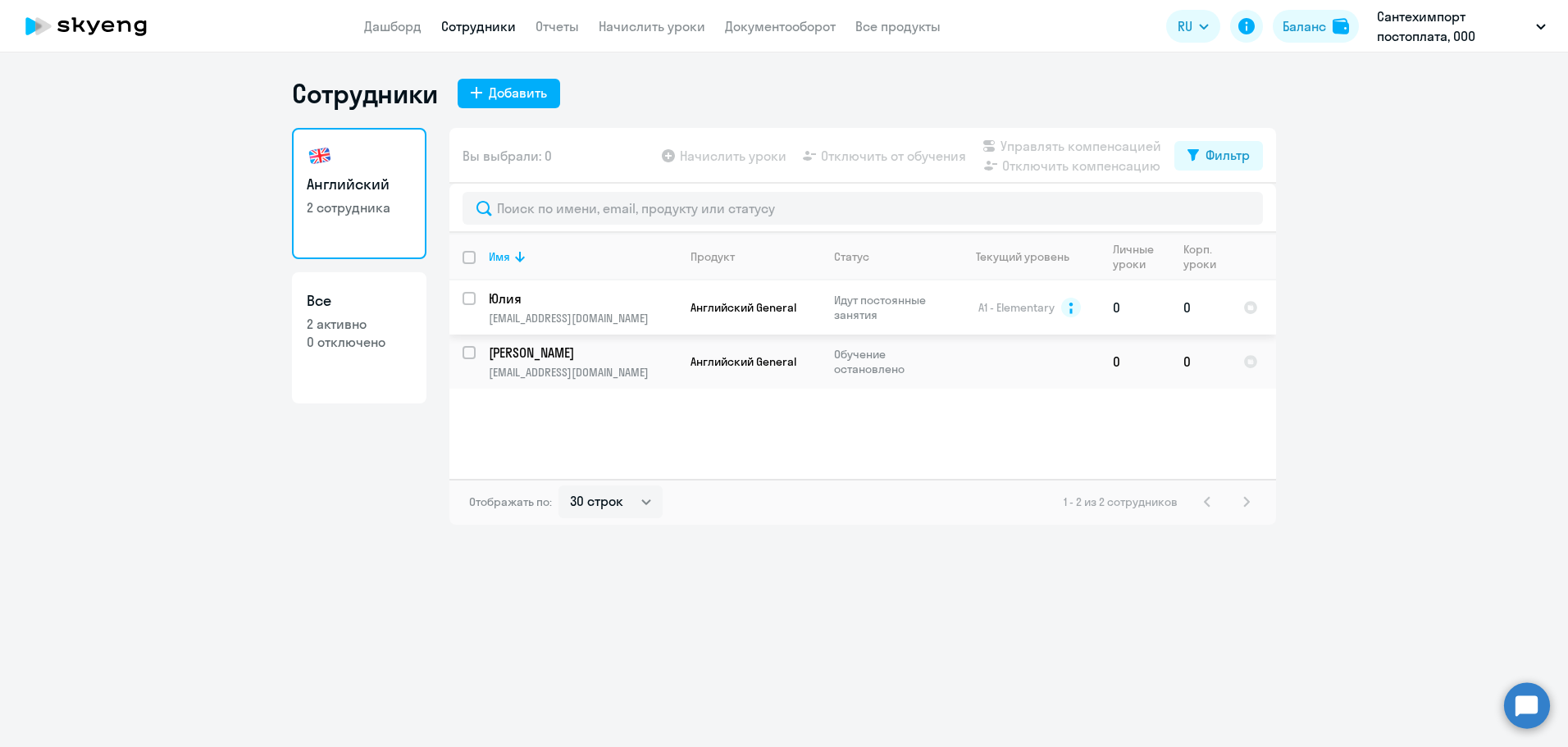
click at [571, 311] on p "julia8d@mail.ru" at bounding box center [582, 318] width 188 height 14
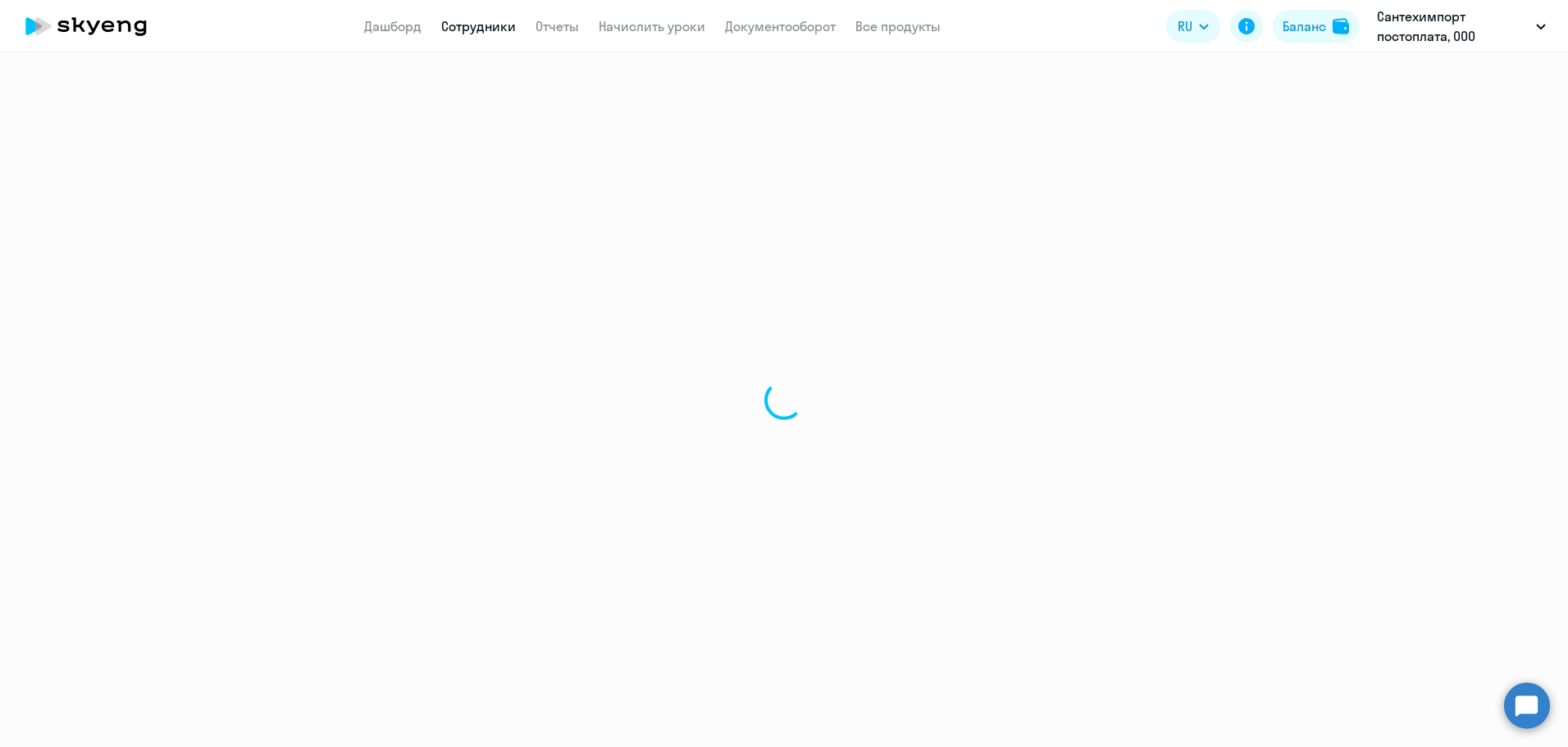
select select "english"
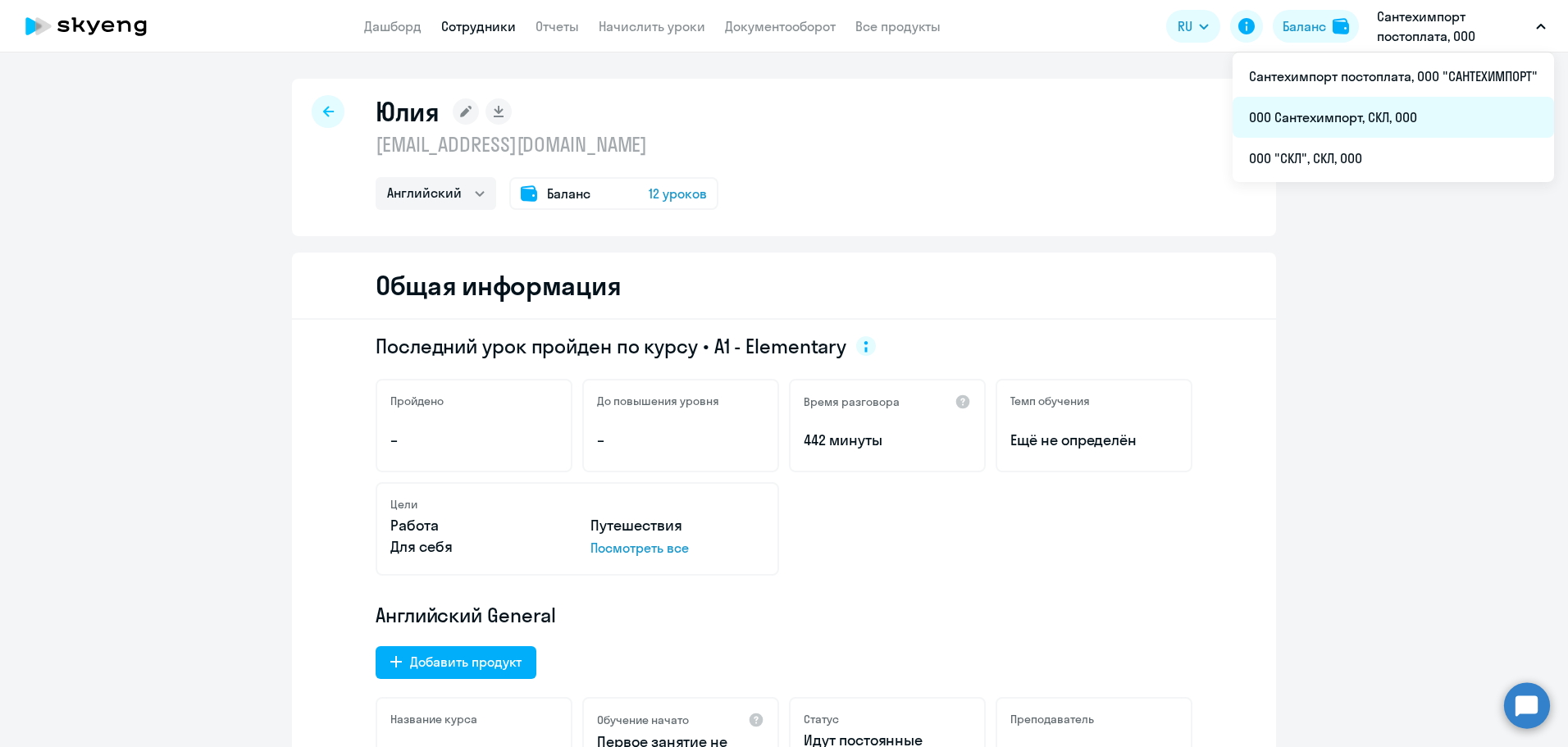
click at [1329, 124] on li "ООО Сантехимпорт, СКЛ, ООО" at bounding box center [1392, 116] width 322 height 41
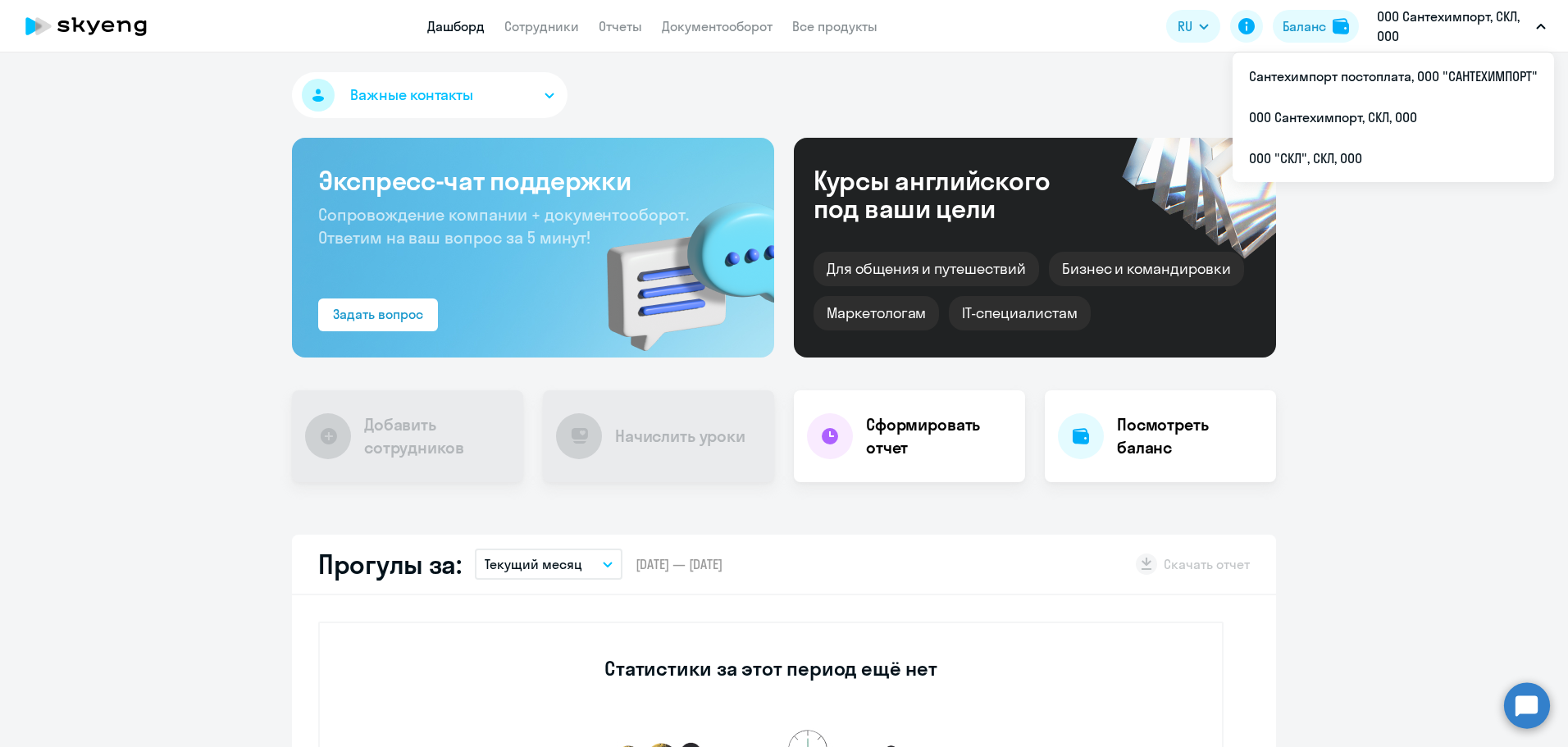
click at [1428, 31] on p "ООО Сантехимпорт, СКЛ, ООО" at bounding box center [1453, 26] width 153 height 39
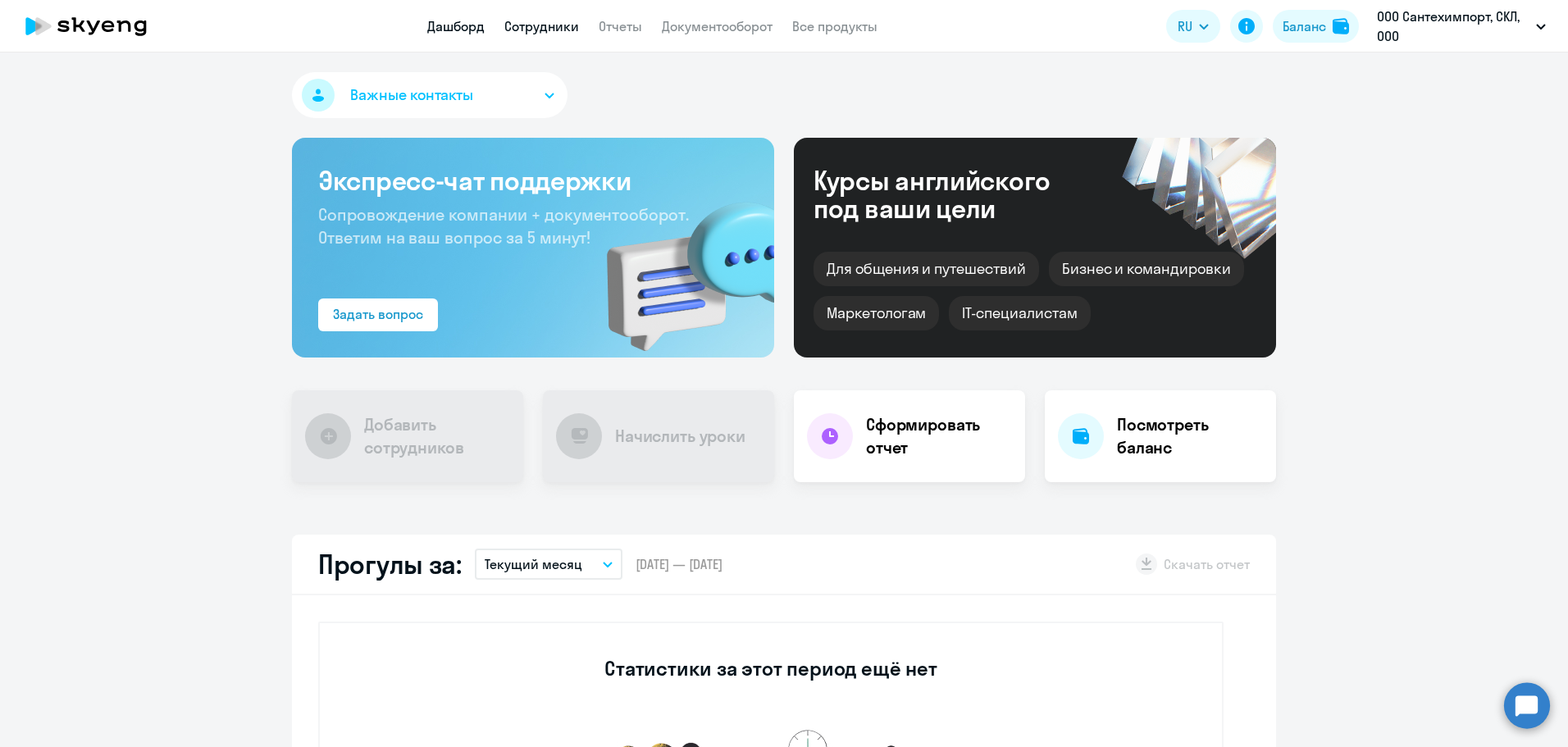
click at [548, 31] on link "Сотрудники" at bounding box center [541, 26] width 74 height 16
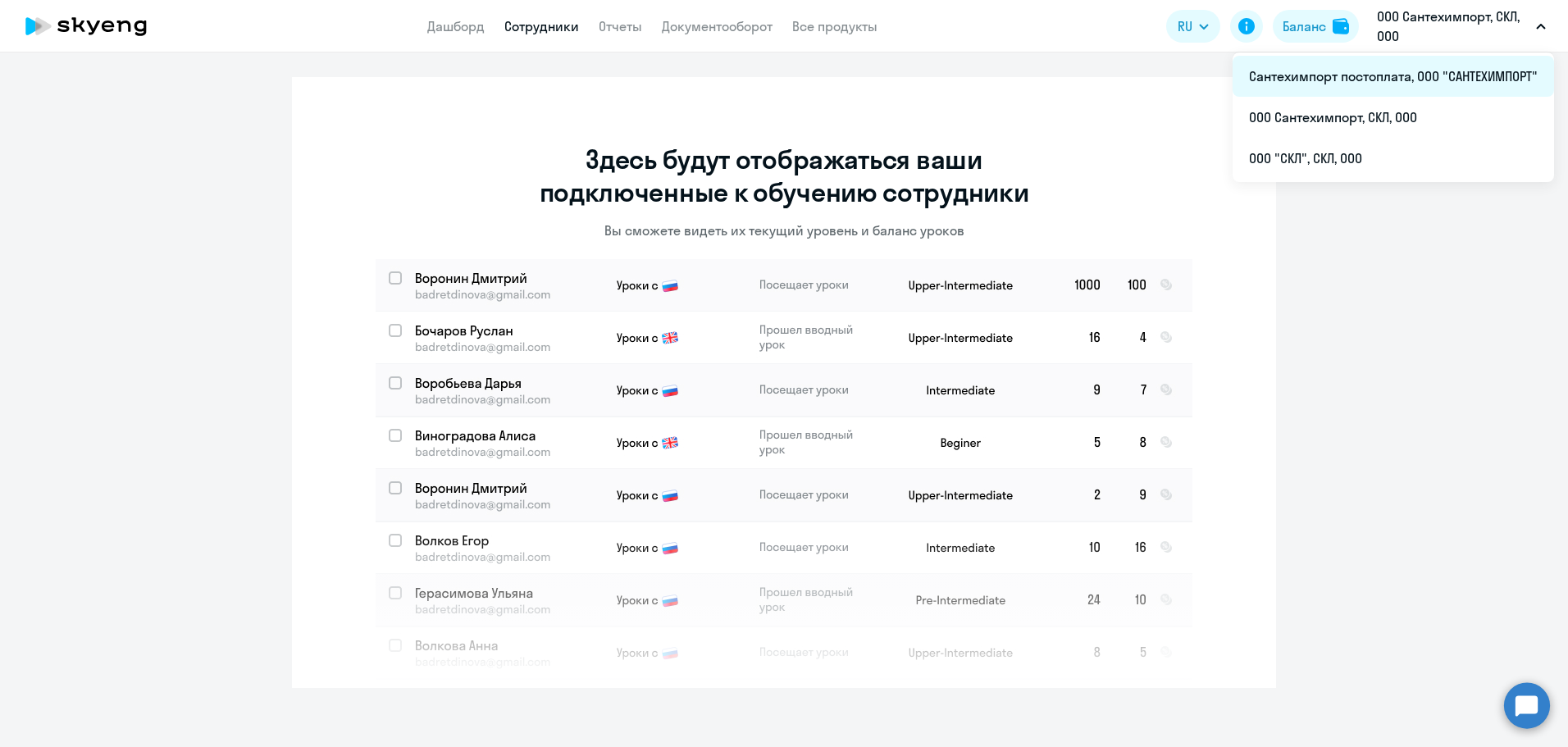
click at [1453, 73] on li "Сантехимпорт постоплата, ООО "САНТЕХИМПОРТ"" at bounding box center [1392, 75] width 322 height 41
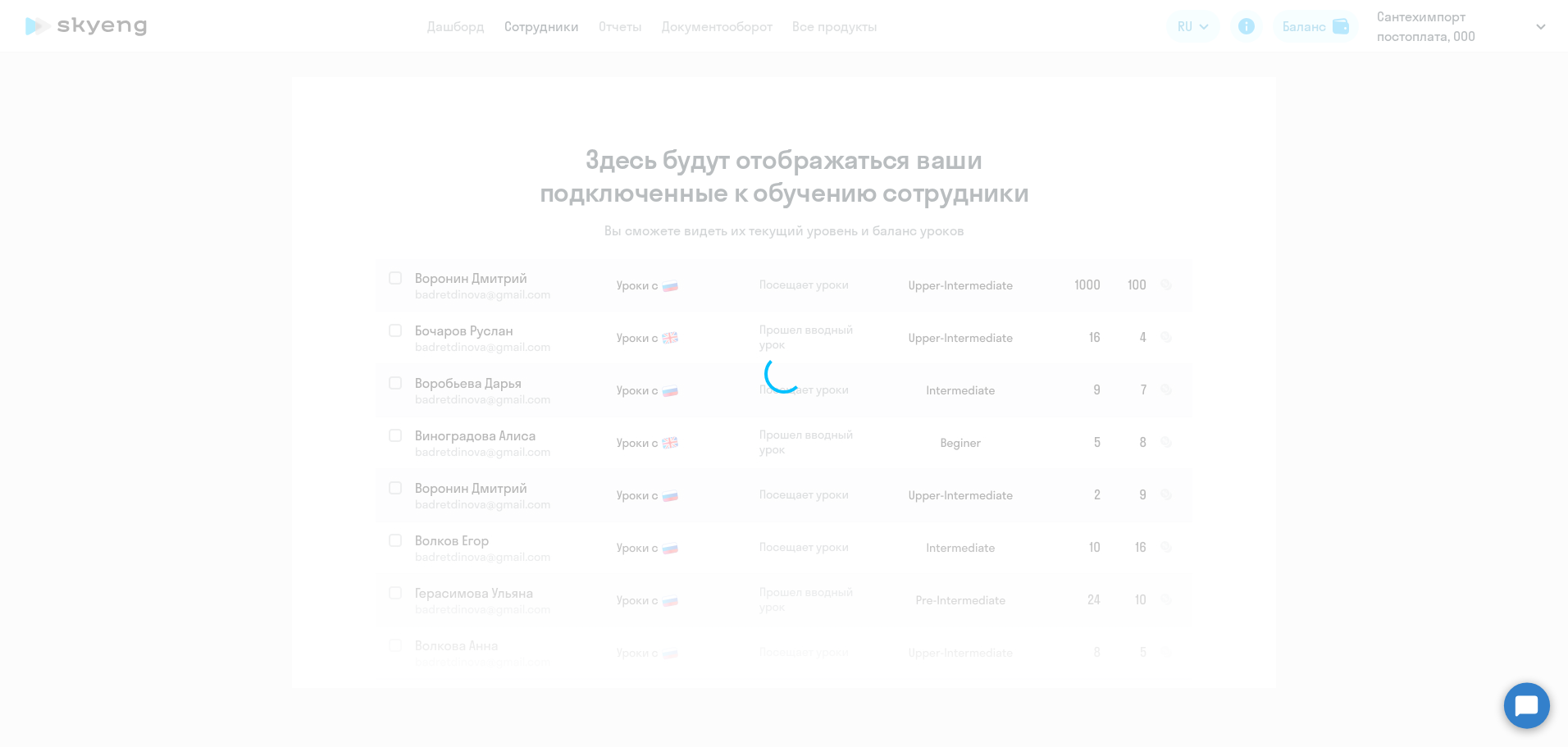
select select "30"
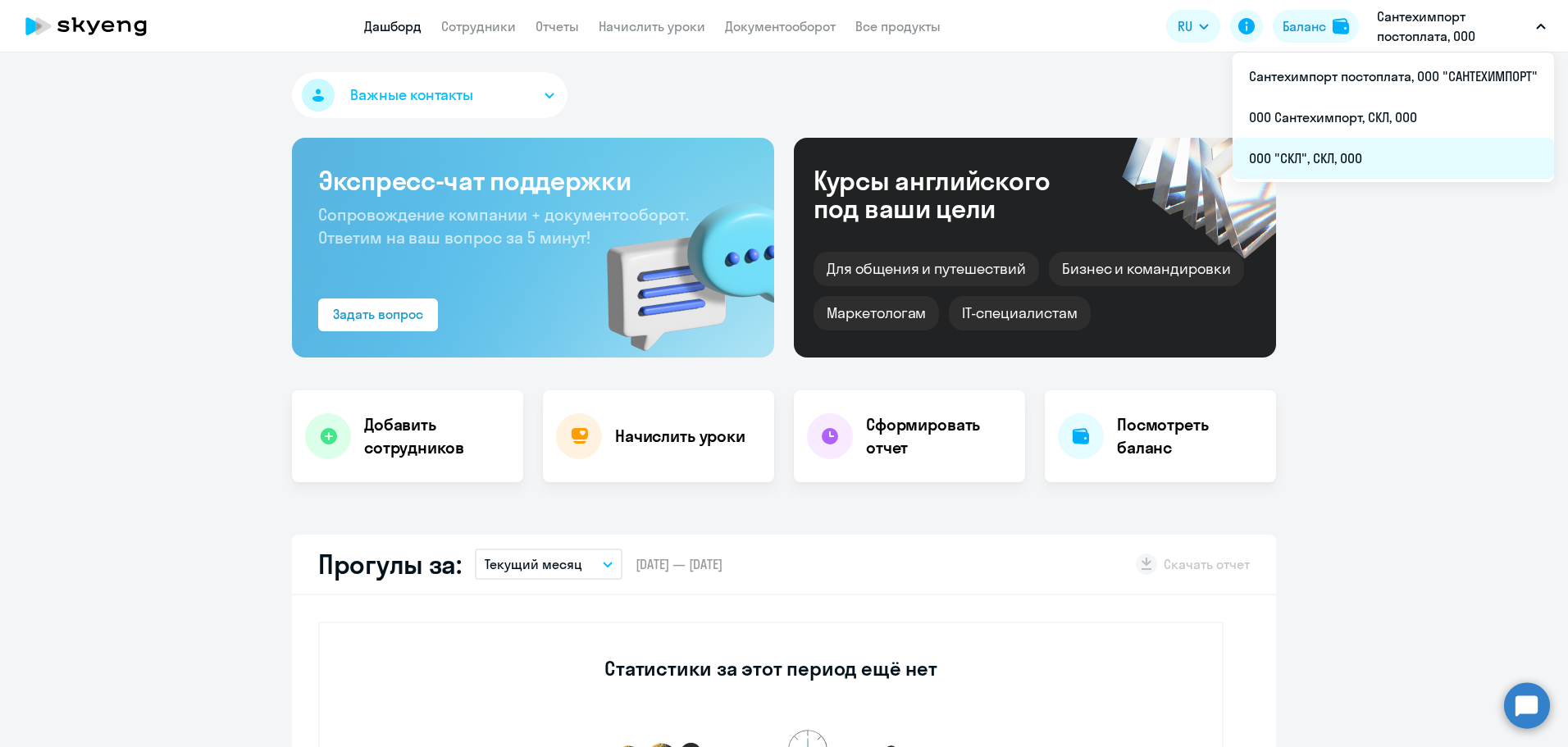
click at [1349, 159] on li "ООО "СКЛ", СКЛ, ООО" at bounding box center [1392, 157] width 322 height 41
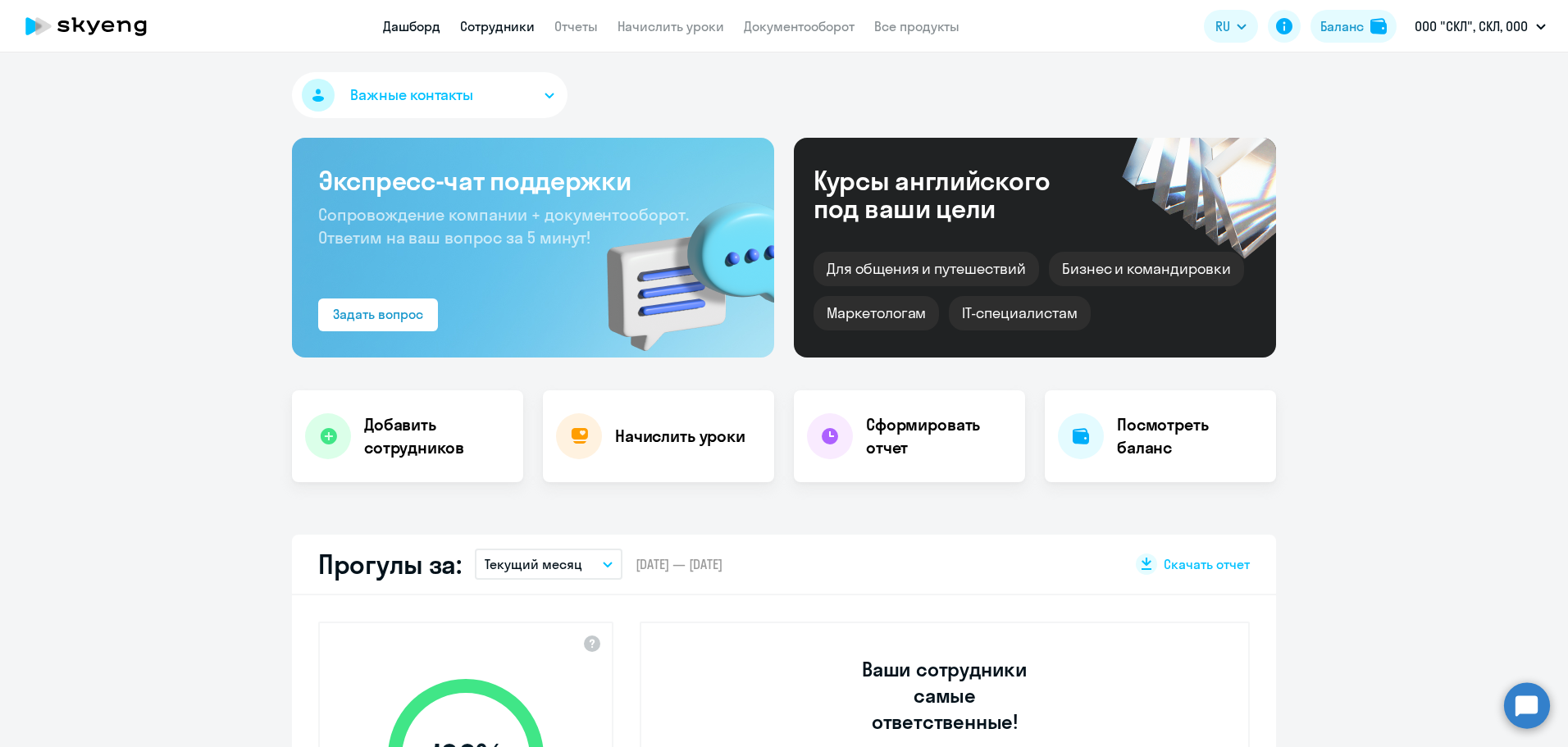
click at [496, 26] on link "Сотрудники" at bounding box center [497, 26] width 74 height 16
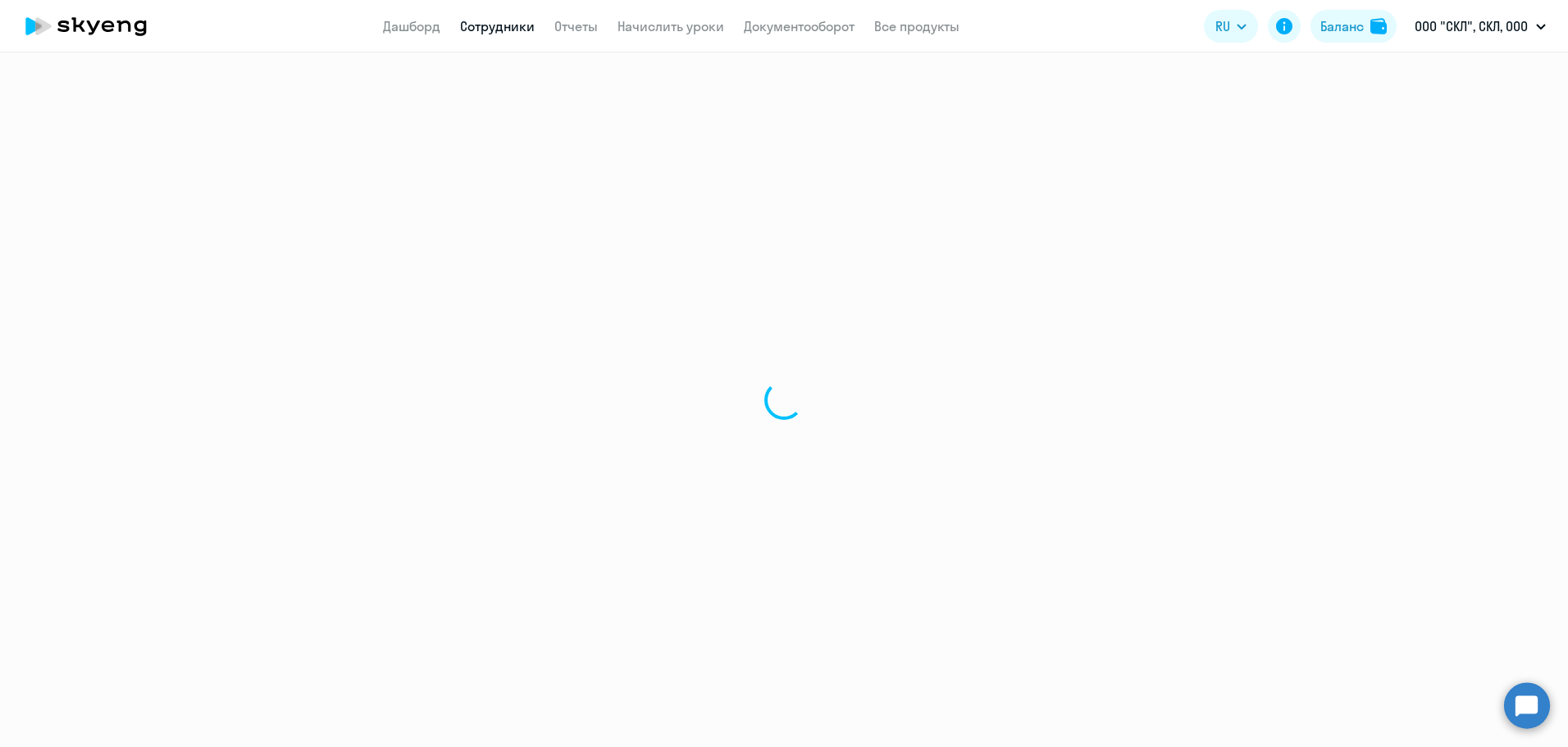
select select "30"
